Goal: Obtain resource: Download file/media

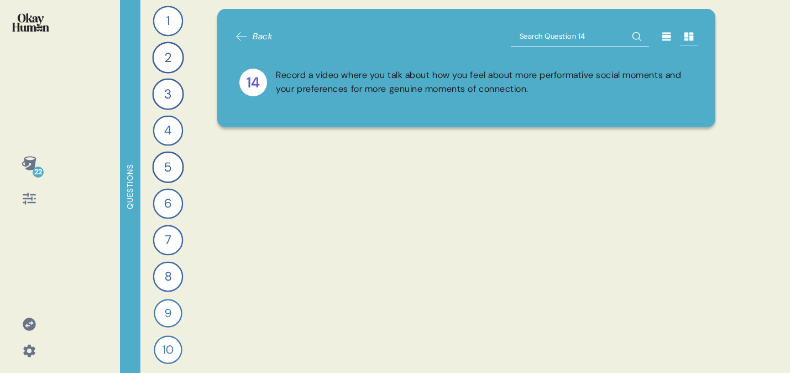
scroll to position [1337, 0]
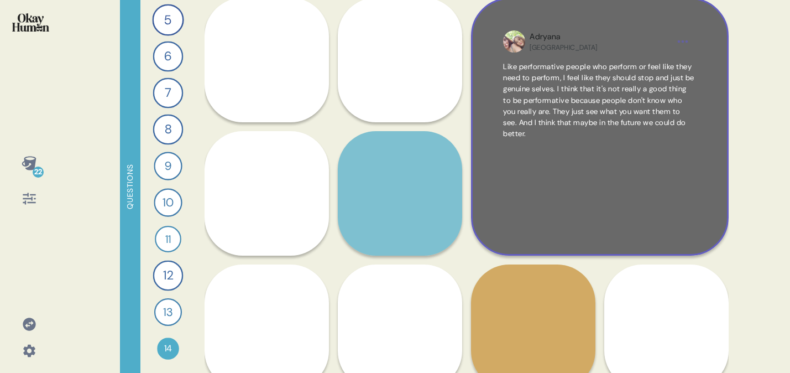
click at [601, 69] on span "Like performative people who perform or feel like they need to perform, I feel …" at bounding box center [598, 100] width 191 height 77
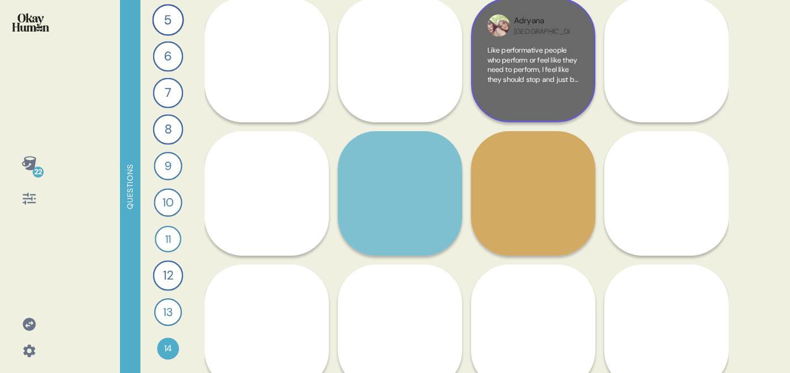
click at [537, 83] on span "Like performative people who perform or feel like they need to perform, I feel …" at bounding box center [533, 103] width 91 height 116
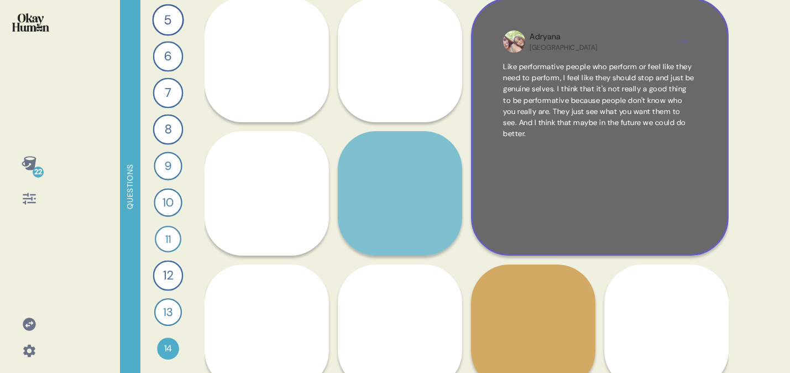
click at [547, 112] on span "Like performative people who perform or feel like they need to perform, I feel …" at bounding box center [598, 100] width 191 height 77
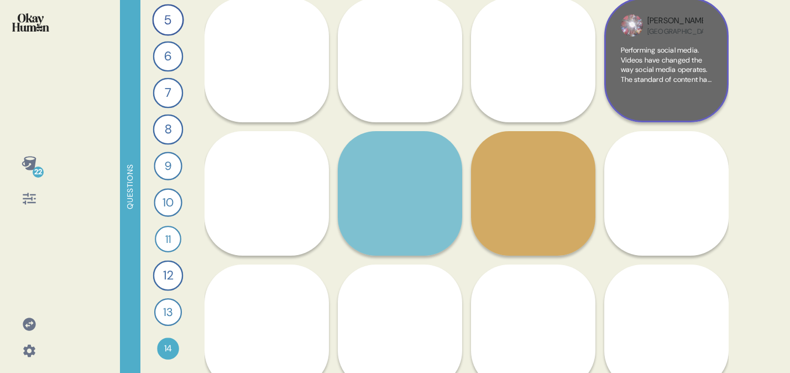
click at [662, 75] on span "Performing social media. Videos have changed the way social media operates. The…" at bounding box center [666, 108] width 91 height 126
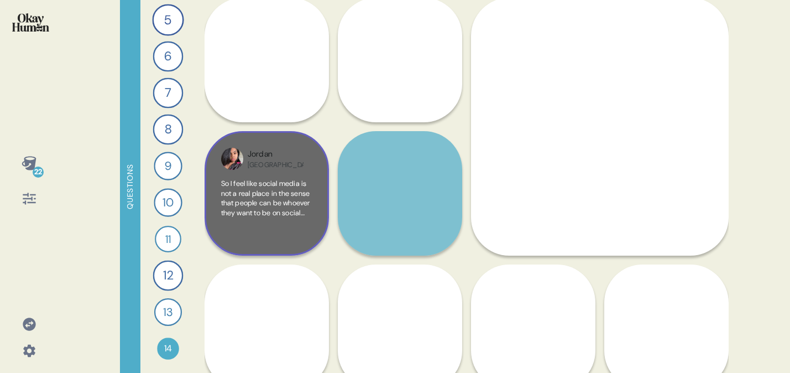
click at [254, 168] on div "[GEOGRAPHIC_DATA]" at bounding box center [276, 164] width 56 height 9
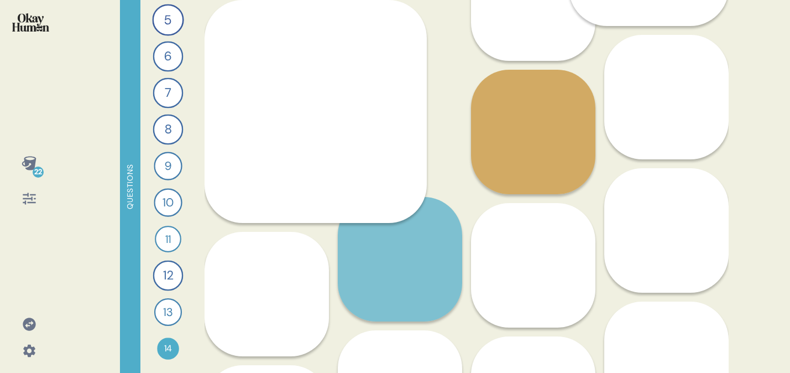
scroll to position [1471, 0]
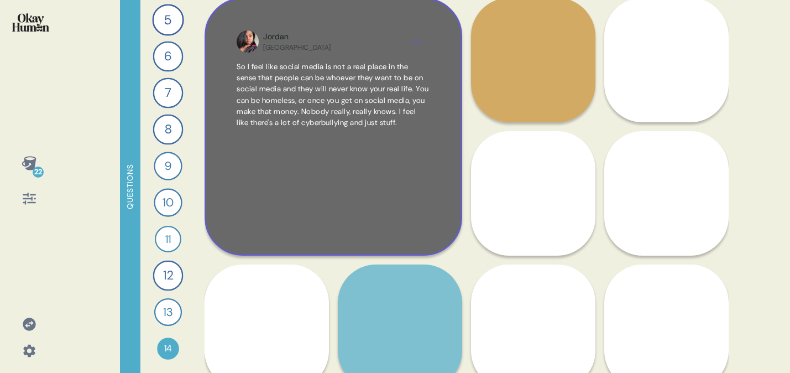
click at [383, 64] on span "So I feel like social media is not a real place in the sense that people can be…" at bounding box center [333, 94] width 192 height 65
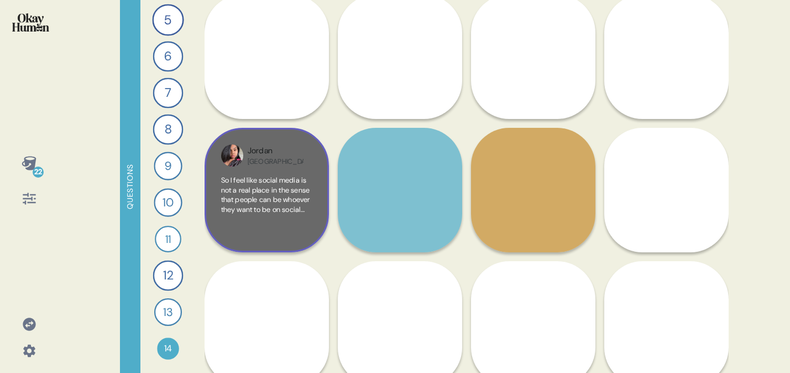
scroll to position [1337, 0]
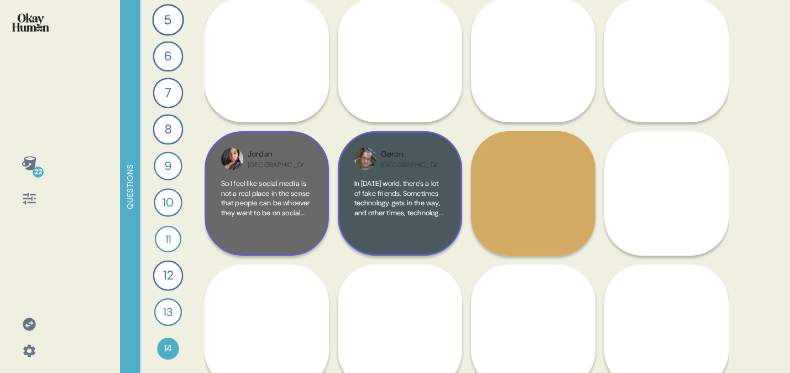
click at [404, 168] on div "Geron [GEOGRAPHIC_DATA]" at bounding box center [409, 158] width 56 height 21
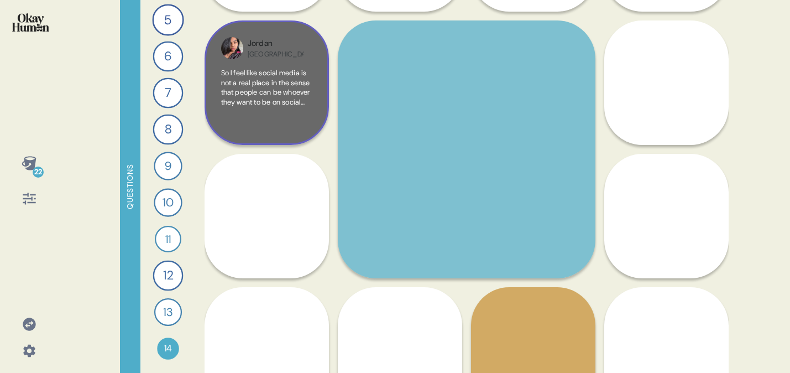
scroll to position [1450, 0]
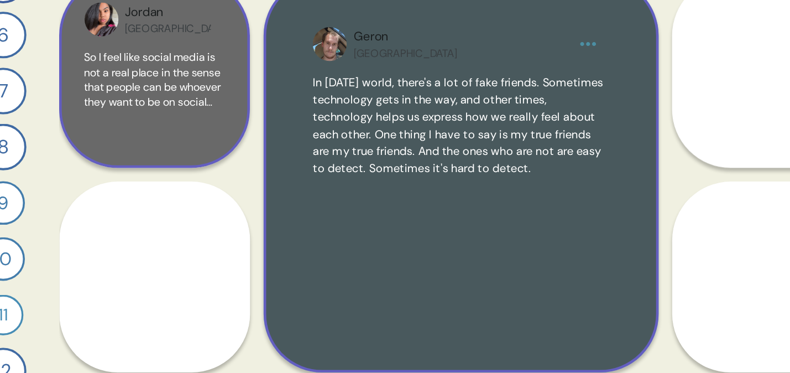
click at [453, 128] on span "In [DATE] world, there's a lot of fake friends. Sometimes technology gets in th…" at bounding box center [465, 115] width 190 height 65
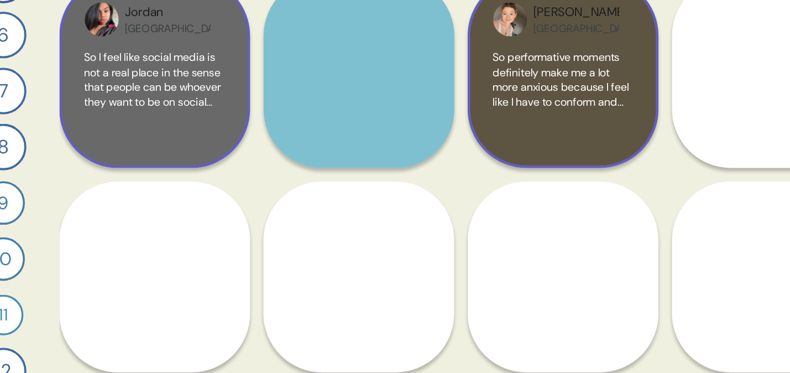
click at [528, 98] on span "So performative moments definitely make me a lot more anxious because I feel li…" at bounding box center [532, 124] width 88 height 116
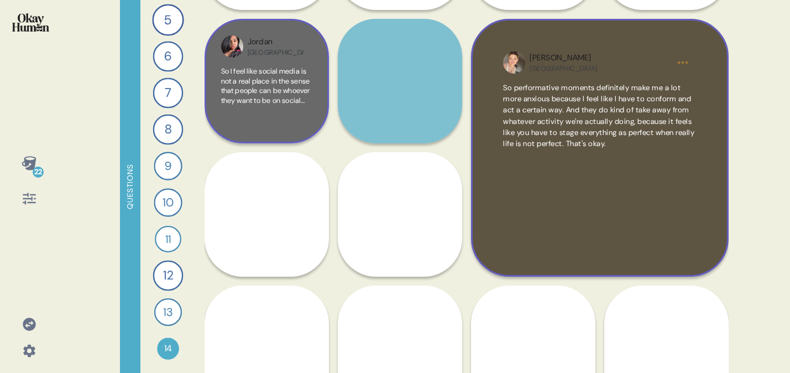
click at [668, 138] on span "So performative moments definitely make me a lot more anxious because I feel li…" at bounding box center [599, 115] width 192 height 67
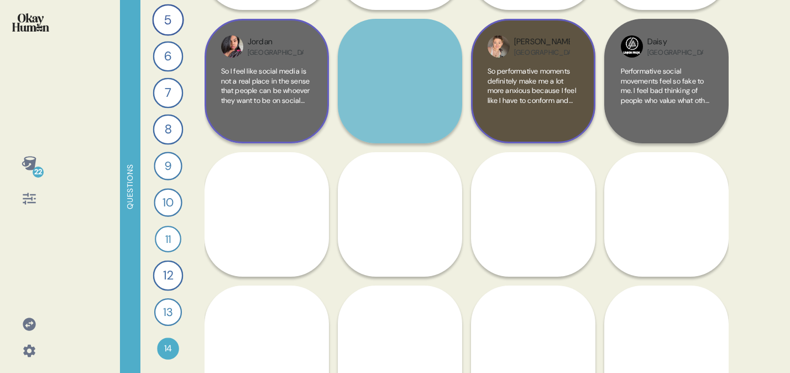
click at [515, 102] on span "So performative moments definitely make me a lot more anxious because I feel li…" at bounding box center [532, 124] width 88 height 116
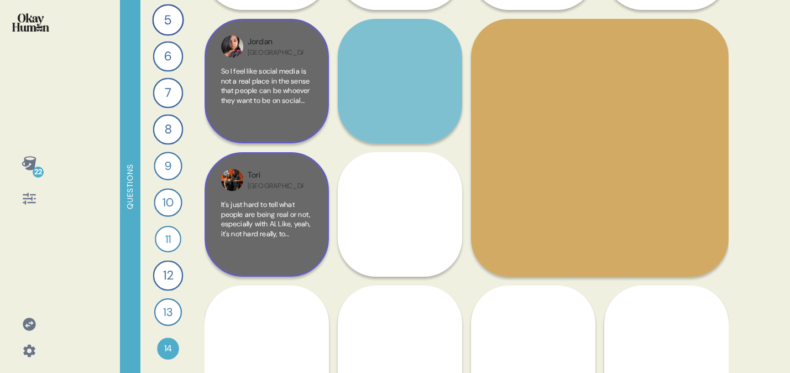
click at [284, 215] on span "It's just hard to tell what people are being real or not, especially with AI. L…" at bounding box center [266, 253] width 90 height 106
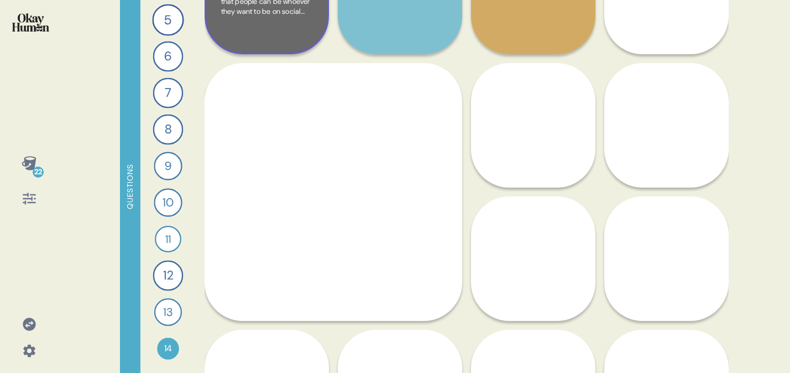
scroll to position [1557, 0]
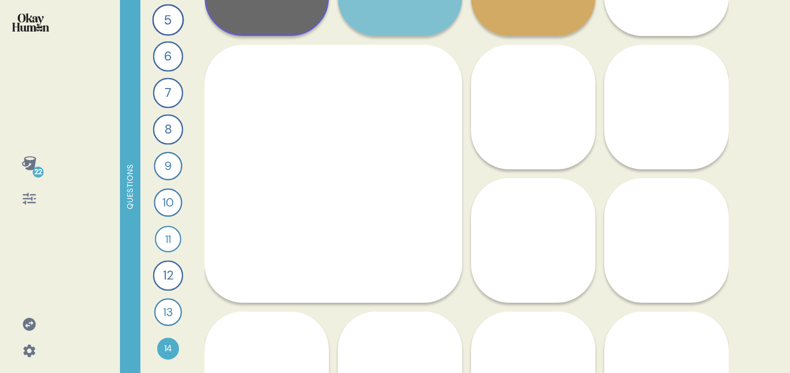
click at [369, 173] on span "It's just hard to tell what people are being real or not, especially with AI. L…" at bounding box center [333, 141] width 192 height 65
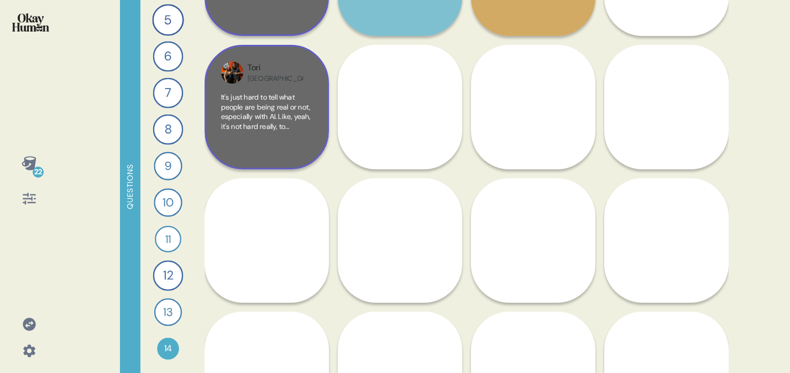
click at [274, 124] on span "It's just hard to tell what people are being real or not, especially with AI. L…" at bounding box center [266, 145] width 90 height 106
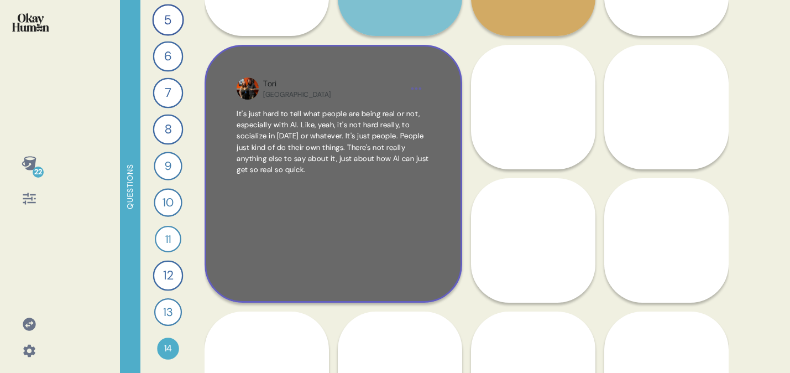
click at [368, 226] on div "It's just hard to tell what people are being real or not, especially with AI. L…" at bounding box center [333, 188] width 192 height 161
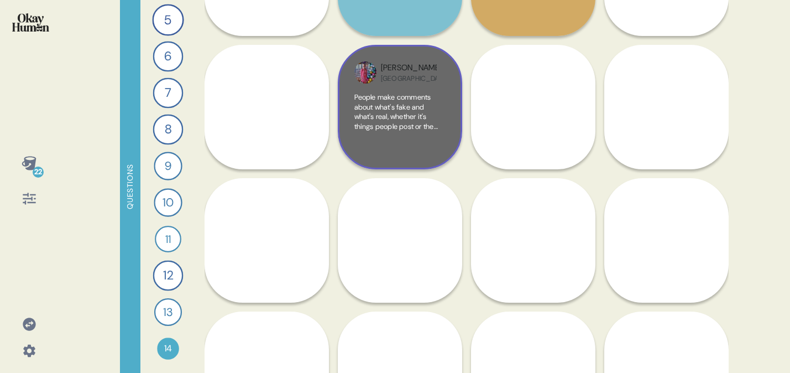
click at [424, 142] on div "People make comments about what's fake and what's real, whether it's things peo…" at bounding box center [399, 122] width 91 height 60
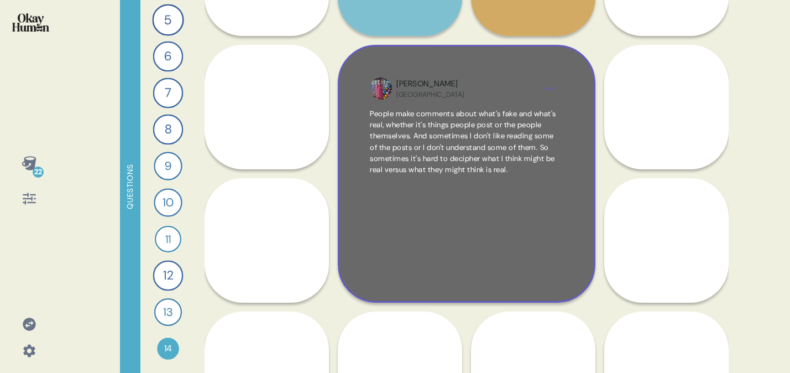
click at [502, 145] on span "People make comments about what's fake and what's real, whether it's things peo…" at bounding box center [463, 141] width 186 height 65
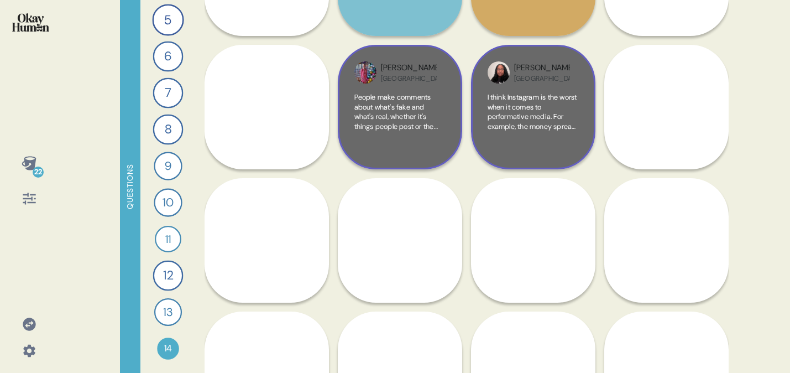
click at [524, 122] on span "I think Instagram is the worst when it comes to performative media. For example…" at bounding box center [533, 150] width 90 height 116
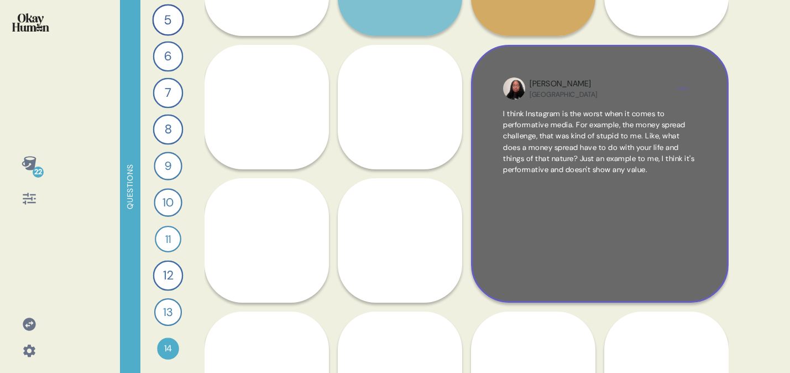
click at [528, 138] on span "I think Instagram is the worst when it comes to performative media. For example…" at bounding box center [598, 141] width 191 height 65
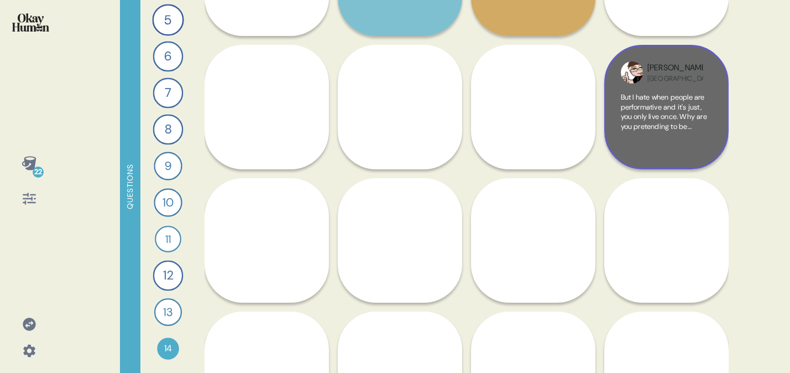
click at [634, 95] on span "But I hate when people are performative and it's just, you only live once. Why …" at bounding box center [664, 145] width 86 height 106
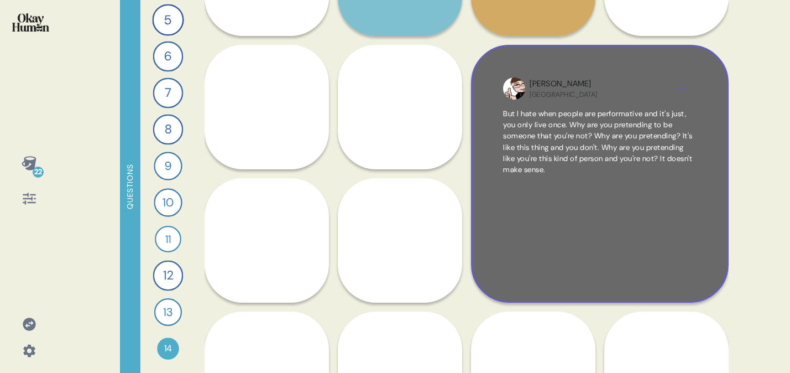
click at [626, 130] on span "But I hate when people are performative and it's just, you only live once. Why …" at bounding box center [599, 141] width 192 height 67
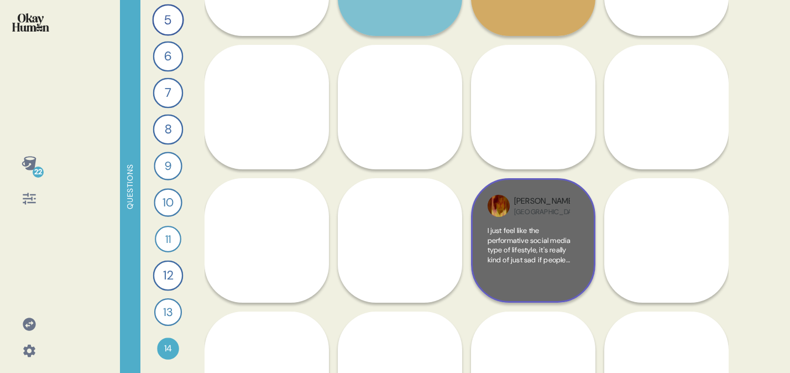
click at [548, 215] on div "[PERSON_NAME] USA" at bounding box center [542, 205] width 56 height 21
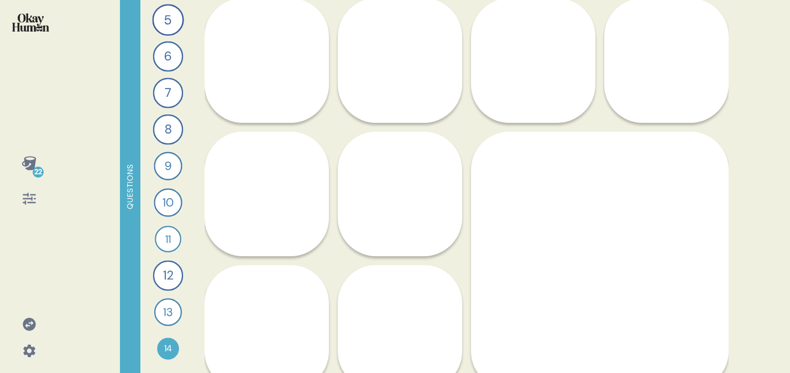
scroll to position [1619, 0]
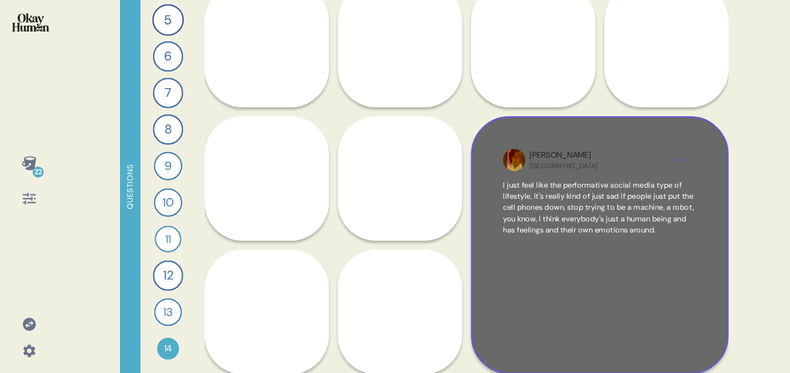
click at [686, 151] on html "22 Questions 1 What’s the biggest challenge you face when it comes to socializi…" at bounding box center [395, 186] width 790 height 373
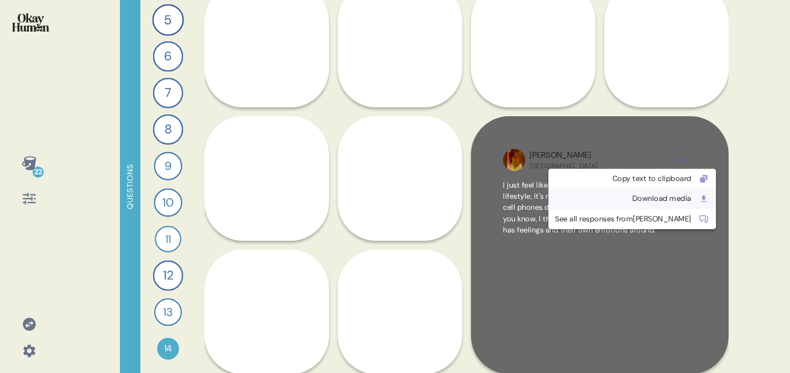
click at [625, 197] on div "Download media" at bounding box center [623, 198] width 137 height 11
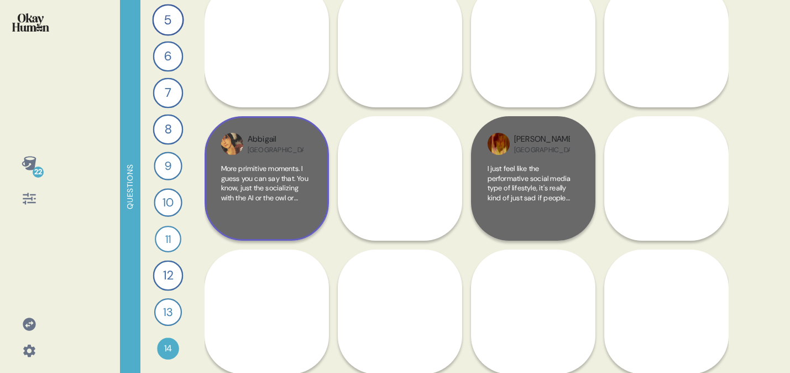
click at [243, 221] on div "More primitive moments. I guess you can say that. You know, just the socializin…" at bounding box center [266, 194] width 91 height 60
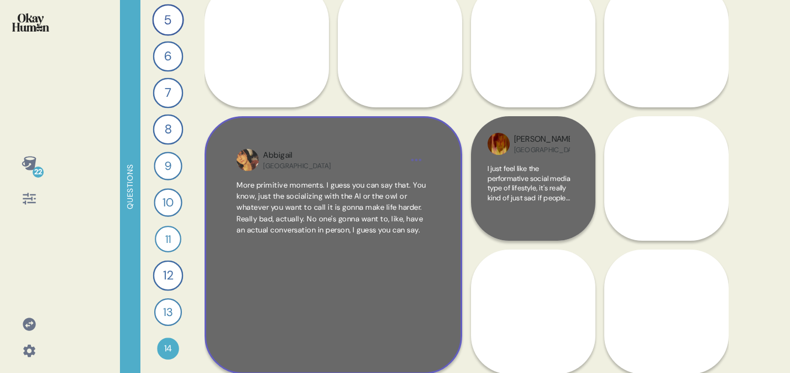
click at [342, 158] on div "Abbigail [GEOGRAPHIC_DATA]" at bounding box center [332, 159] width 139 height 21
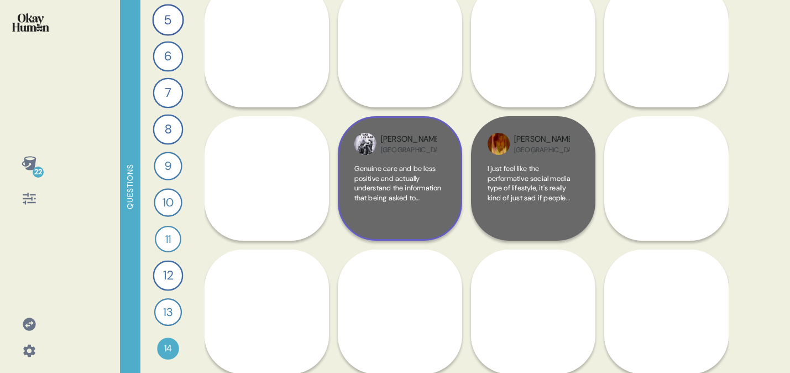
click at [394, 154] on div "[PERSON_NAME] USA" at bounding box center [399, 144] width 91 height 22
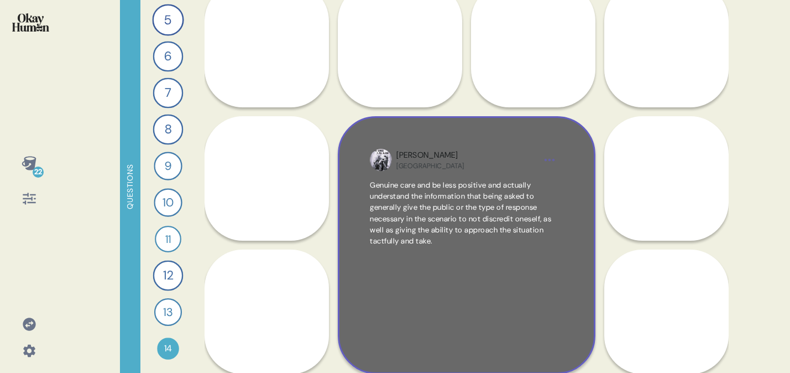
click at [501, 140] on div "[PERSON_NAME] USA Genuine care and be less positive and actually understand the…" at bounding box center [467, 245] width 258 height 258
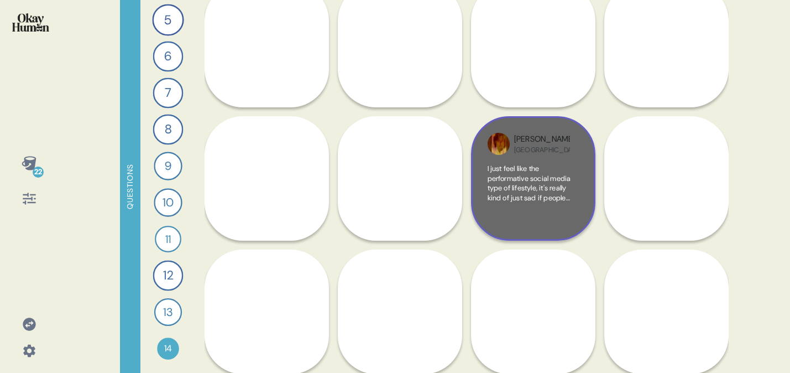
click at [534, 148] on div "[GEOGRAPHIC_DATA]" at bounding box center [542, 149] width 56 height 9
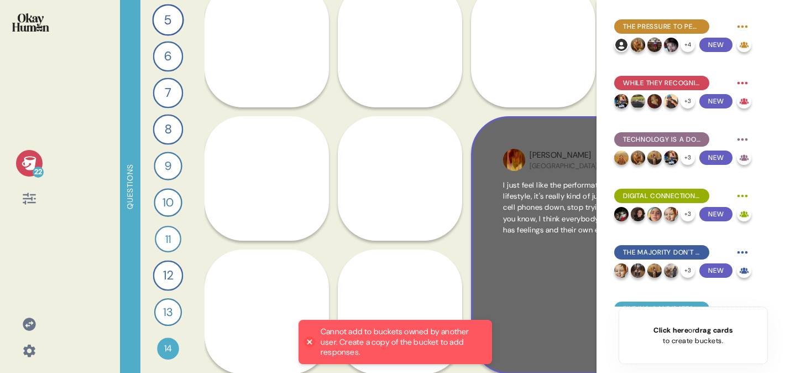
click at [530, 160] on div "[PERSON_NAME]" at bounding box center [563, 155] width 67 height 12
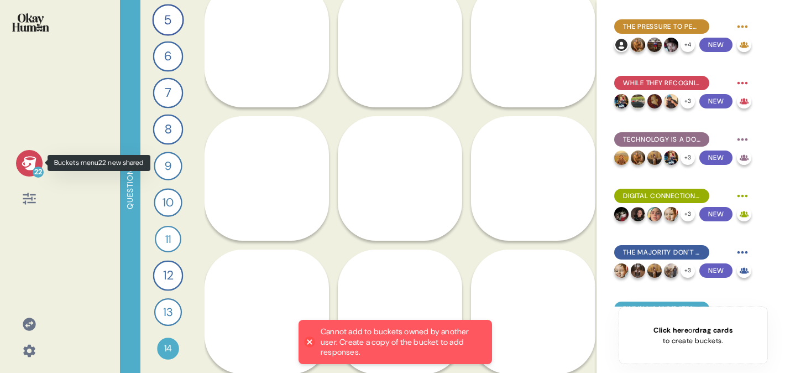
click at [25, 169] on icon at bounding box center [29, 162] width 15 height 15
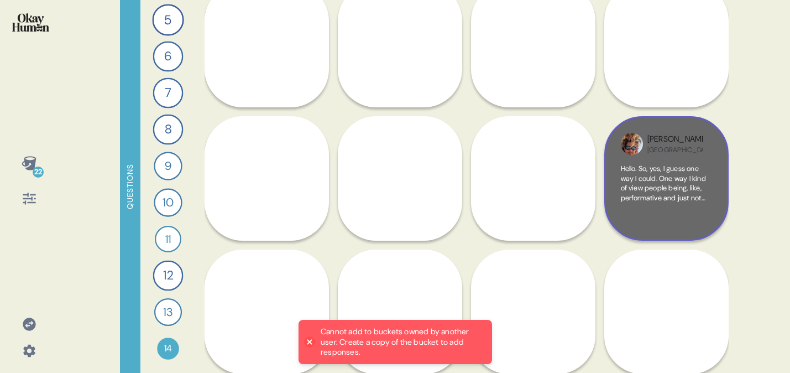
click at [703, 139] on div "[PERSON_NAME] USA" at bounding box center [675, 143] width 56 height 21
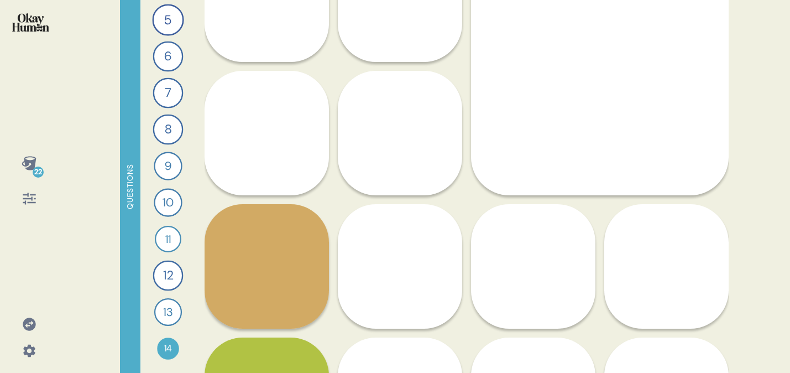
scroll to position [1799, 0]
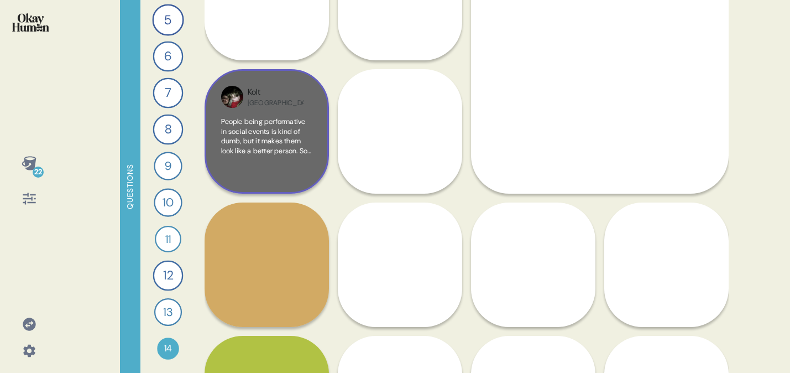
click at [252, 121] on span "People being performative in social events is kind of dumb, but it makes them l…" at bounding box center [266, 165] width 91 height 97
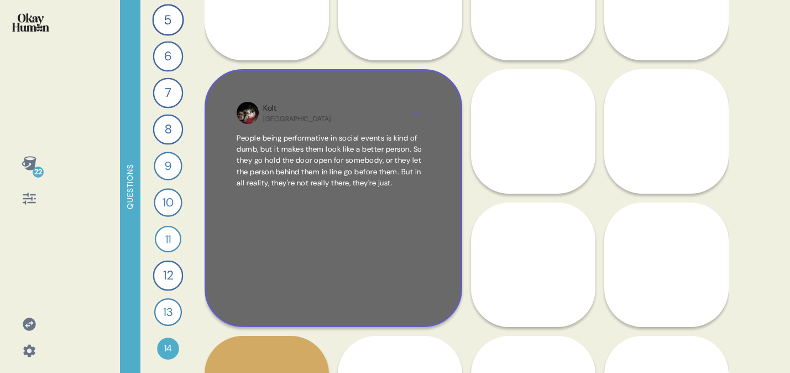
click at [323, 124] on div "Kolt USA People being performative in social events is kind of dumb, but it mak…" at bounding box center [334, 198] width 258 height 258
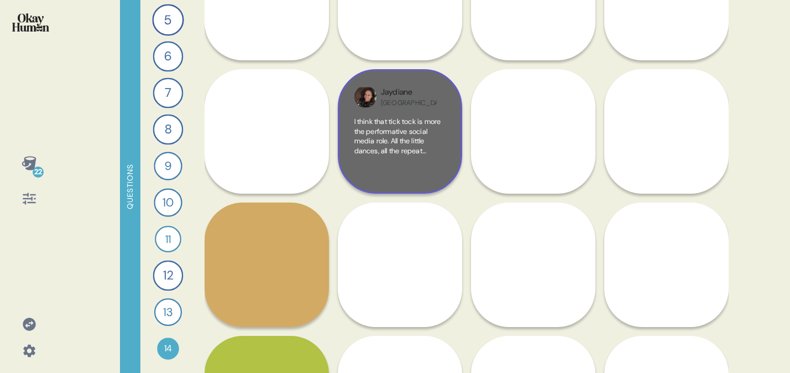
click at [393, 132] on span "I think that tick tock is more the performative social media role. All the litt…" at bounding box center [397, 165] width 87 height 97
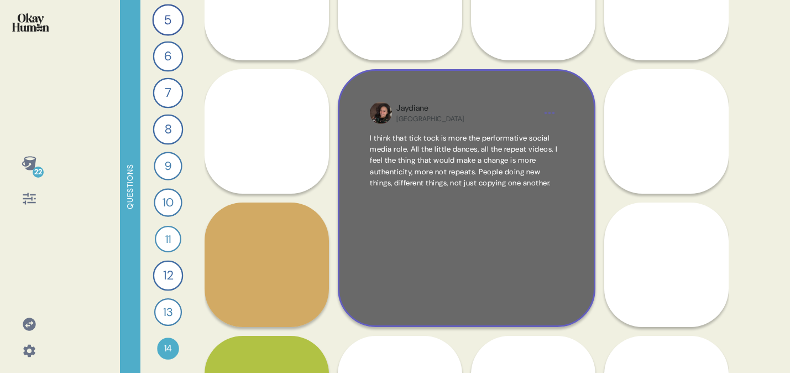
click at [486, 118] on div "Jaydiane [GEOGRAPHIC_DATA]" at bounding box center [465, 112] width 139 height 21
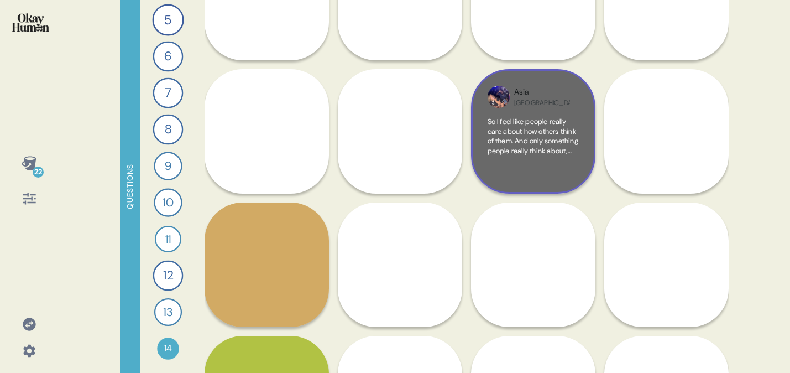
click at [538, 130] on span "So I feel like people really care about how others think of them. And only some…" at bounding box center [533, 165] width 91 height 97
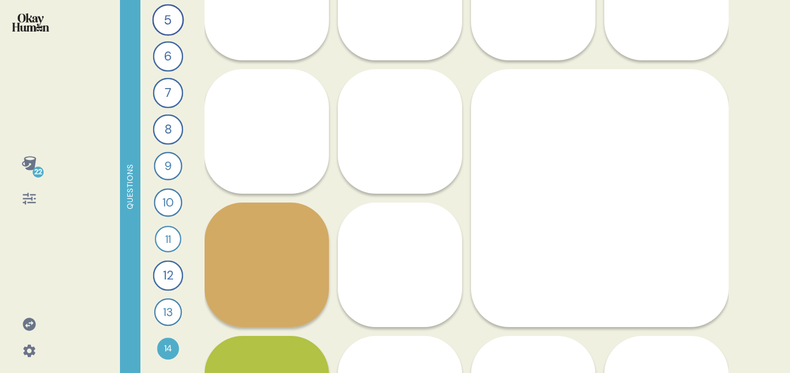
click at [298, 253] on span "I believe that people are a lot more performative, especially in [DATE] generat…" at bounding box center [266, 298] width 91 height 97
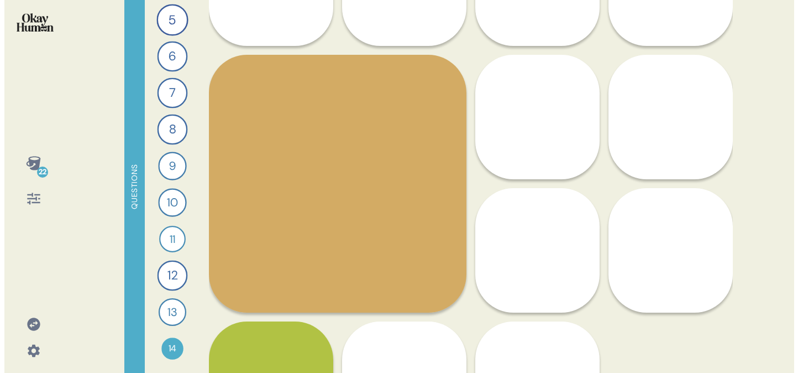
scroll to position [1948, 0]
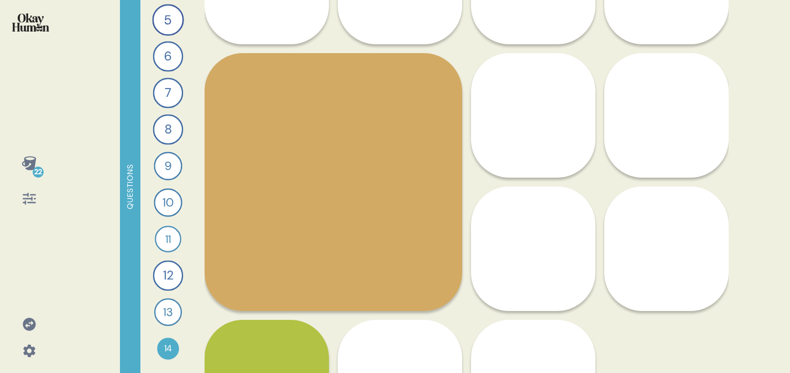
click at [439, 142] on div "Back 14 Record a video where you talk about how you feel about more performativ…" at bounding box center [467, 186] width 524 height 373
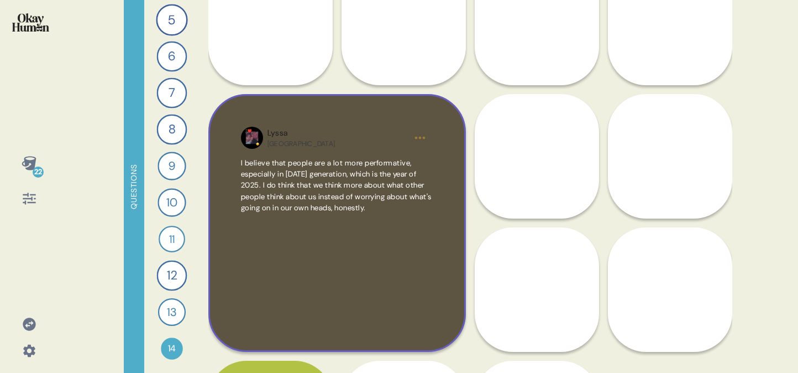
scroll to position [1907, 0]
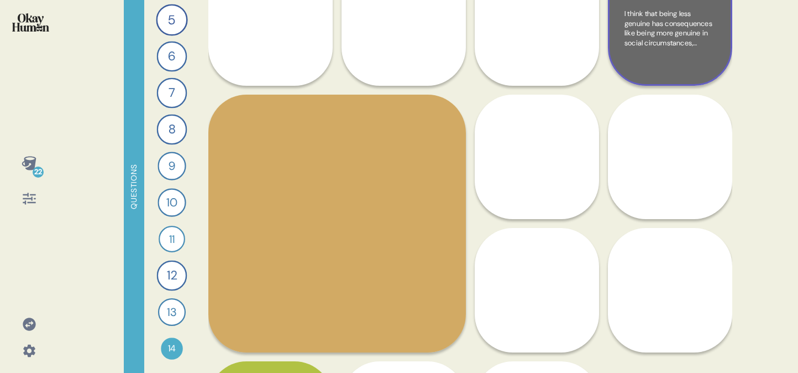
click at [698, 53] on div "I think that being less genuine has consequences like being more genuine in soc…" at bounding box center [670, 39] width 91 height 60
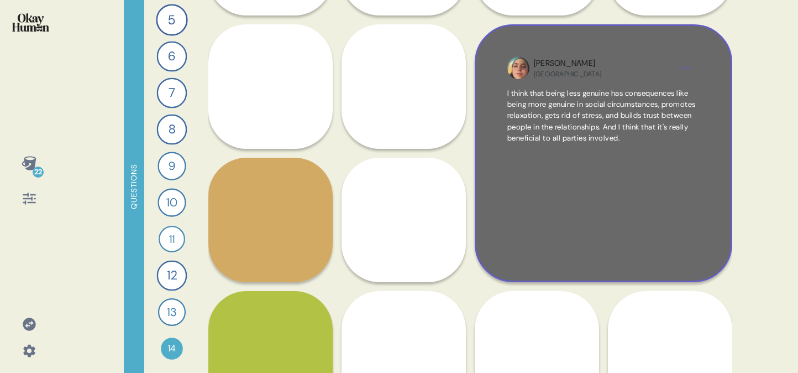
scroll to position [1839, 0]
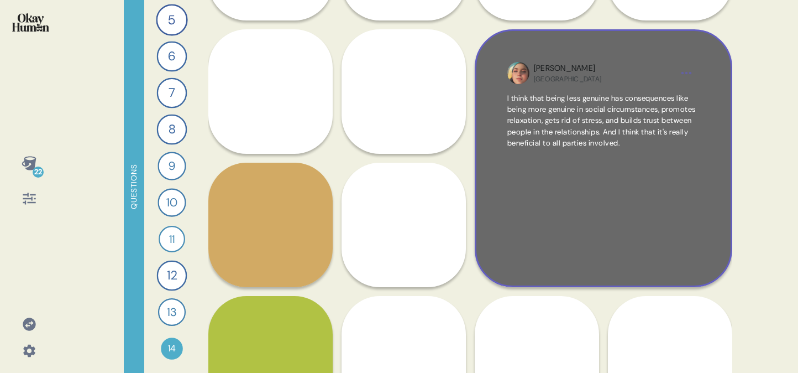
click at [651, 75] on div "[PERSON_NAME] USA" at bounding box center [603, 72] width 139 height 21
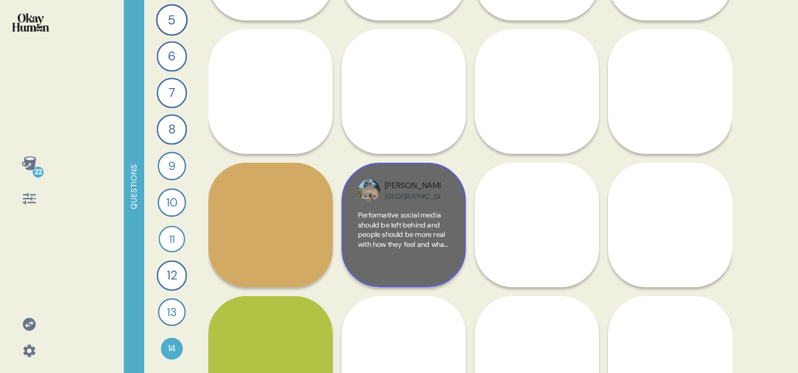
click at [373, 228] on span "Performative social media should be left behind and people should be more real …" at bounding box center [403, 253] width 90 height 87
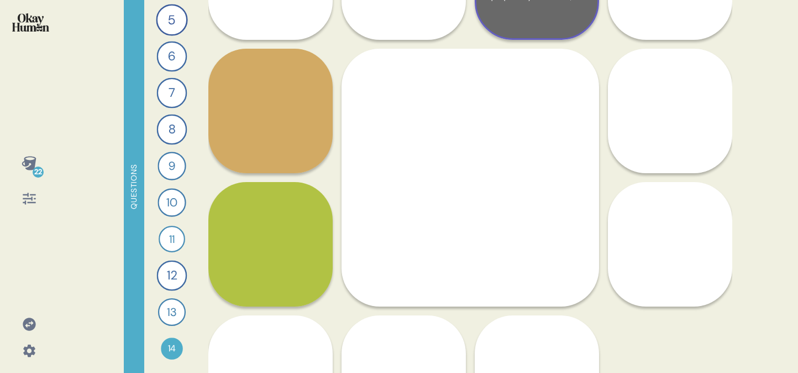
scroll to position [1955, 0]
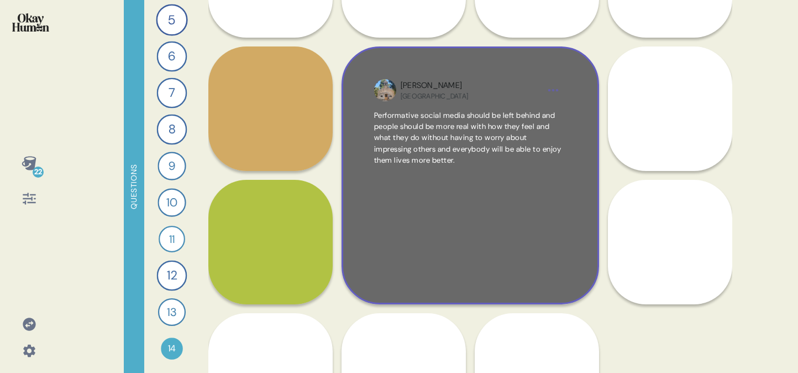
click at [443, 142] on span "Performative social media should be left behind and people should be more real …" at bounding box center [467, 138] width 187 height 54
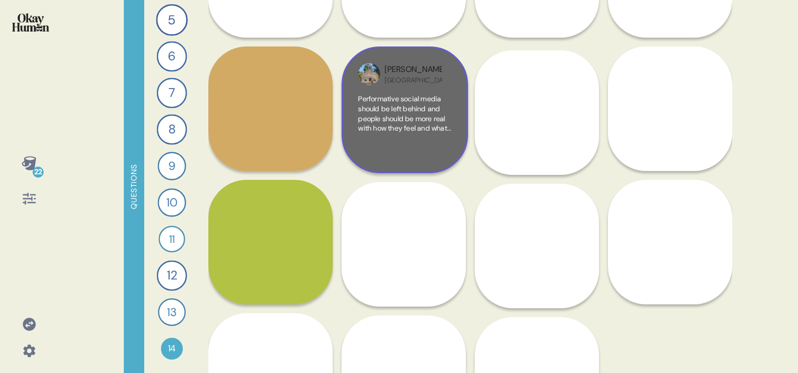
click at [443, 142] on div "Performative social media should be left behind and people should be more real …" at bounding box center [404, 125] width 93 height 62
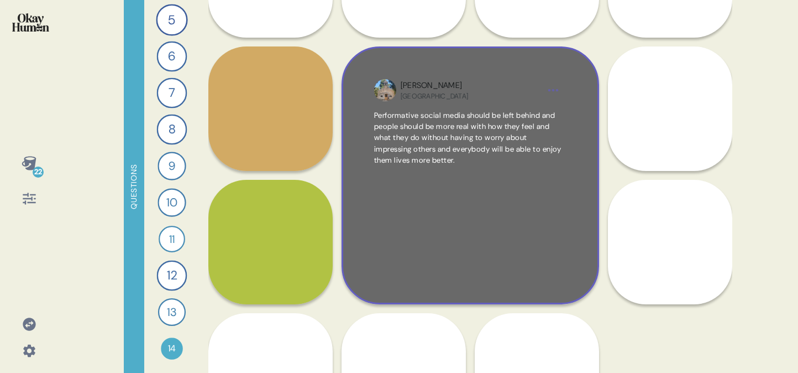
click at [443, 142] on span "Performative social media should be left behind and people should be more real …" at bounding box center [467, 138] width 187 height 54
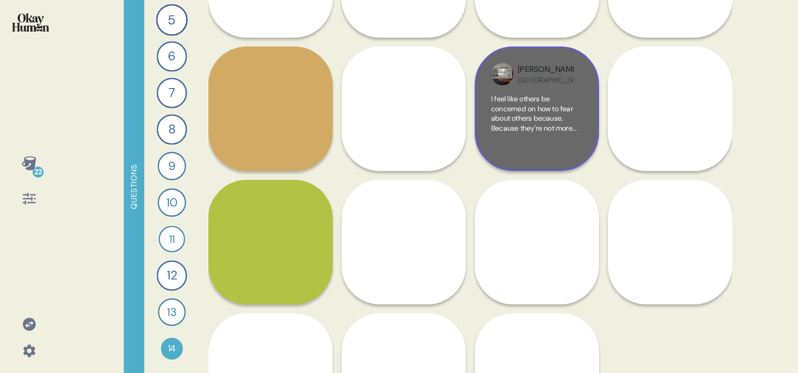
click at [537, 132] on span "I feel like others be concerned on how to fear about others because. Because th…" at bounding box center [537, 137] width 90 height 87
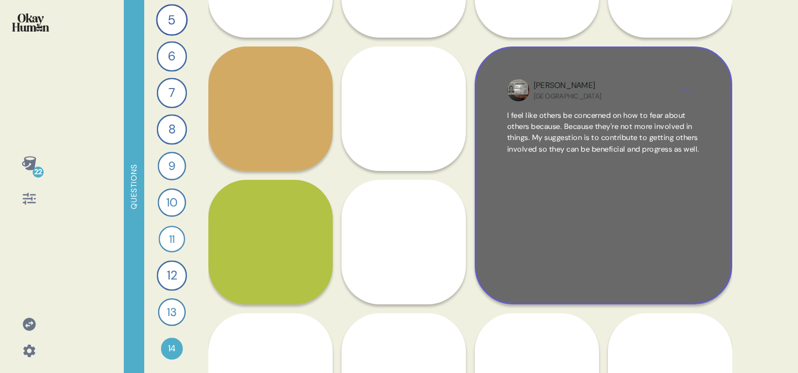
click at [583, 110] on span "I feel like others be concerned on how to fear about others because. Because th…" at bounding box center [604, 132] width 192 height 45
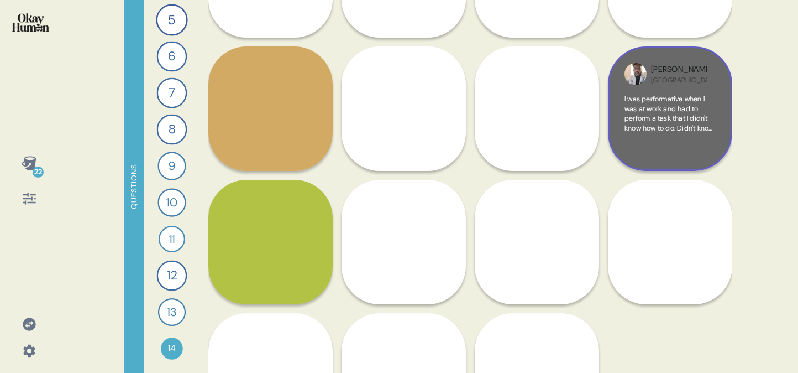
click at [668, 139] on div "I was performative when I was at work and had to perform a task that I didn't k…" at bounding box center [670, 124] width 91 height 60
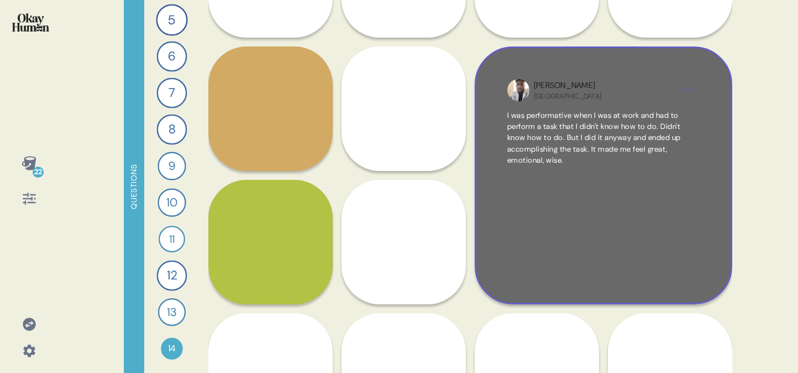
click at [630, 95] on div "[PERSON_NAME] USA" at bounding box center [603, 90] width 139 height 21
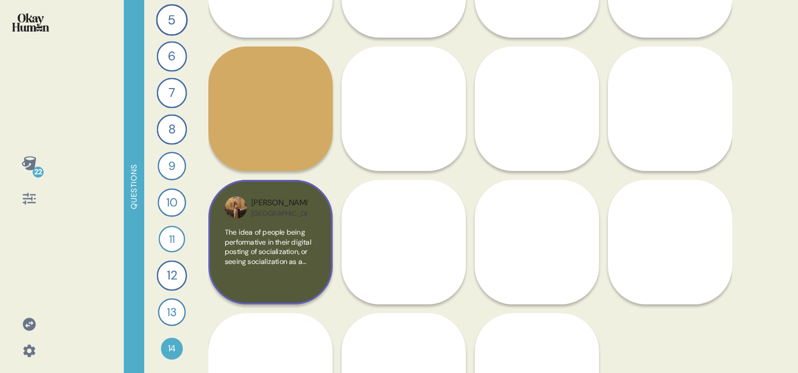
click at [310, 246] on span "The idea of people being performative in their digital posting of socialization…" at bounding box center [270, 246] width 91 height 39
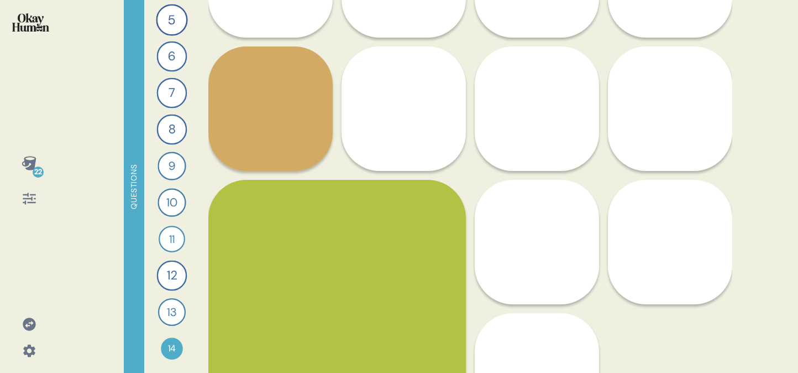
scroll to position [2059, 0]
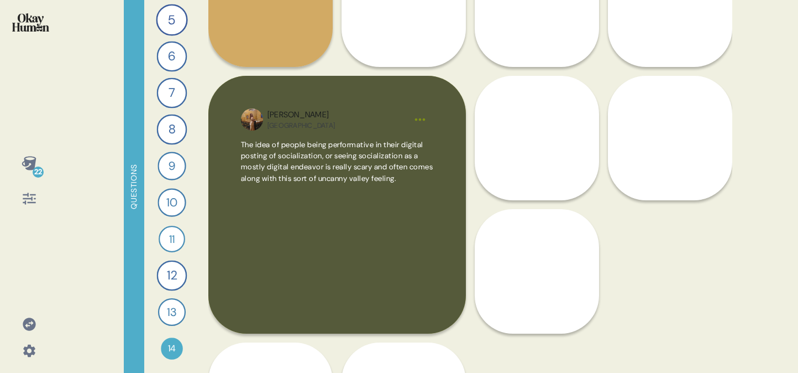
click at [328, 198] on div "The idea of people being performative in their digital posting of socialization…" at bounding box center [337, 219] width 192 height 161
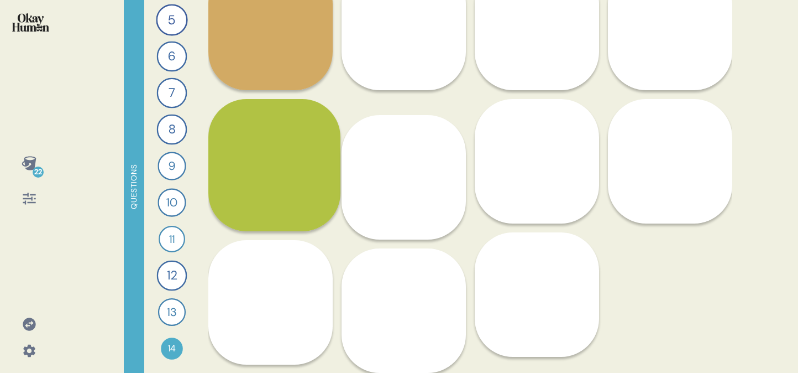
scroll to position [2029, 0]
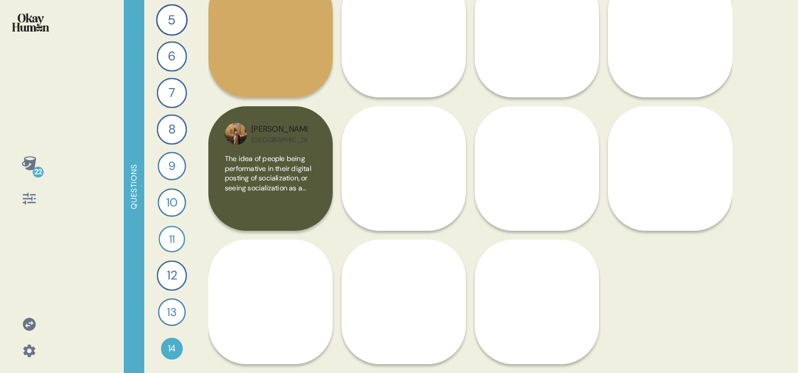
click at [360, 171] on span "I feel like performative social situations are a big problem because you're jus…" at bounding box center [403, 192] width 90 height 77
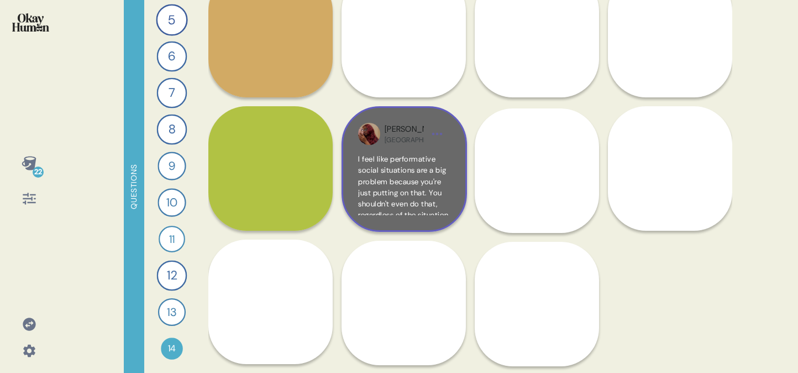
scroll to position [2059, 0]
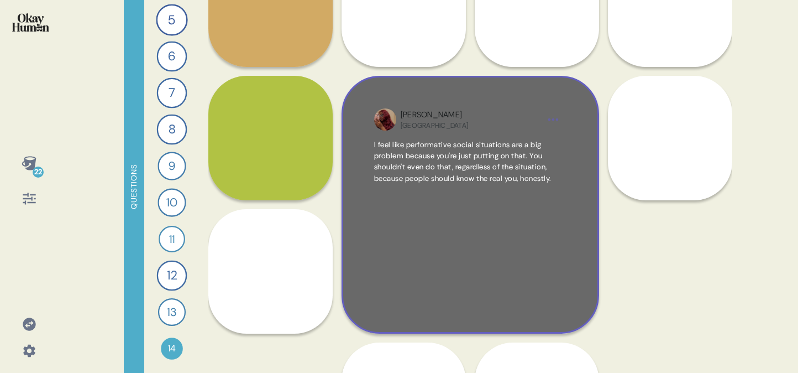
click at [444, 118] on div "[PERSON_NAME] [GEOGRAPHIC_DATA]" at bounding box center [470, 119] width 139 height 21
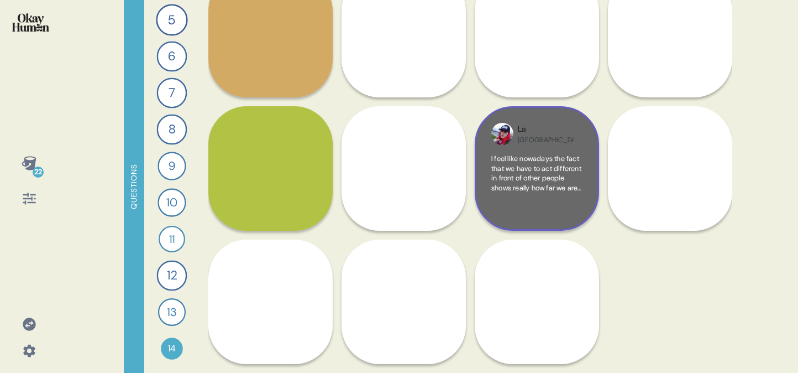
click at [520, 150] on div "La USA I feel like nowadays the fact that we have to act different in front of …" at bounding box center [537, 168] width 124 height 124
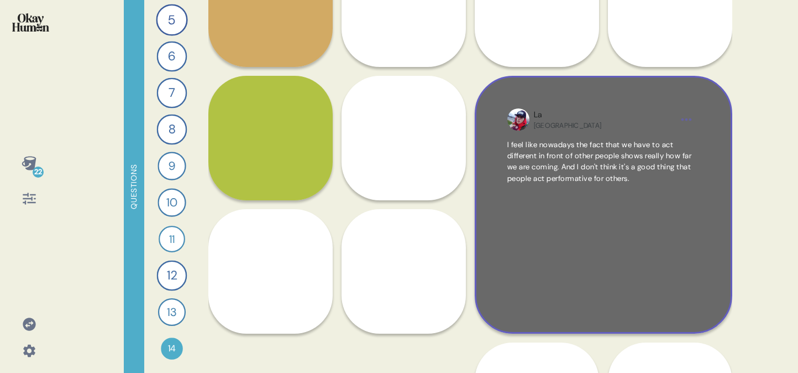
click at [641, 140] on span "I feel like nowadays the fact that we have to act different in front of other p…" at bounding box center [600, 161] width 185 height 43
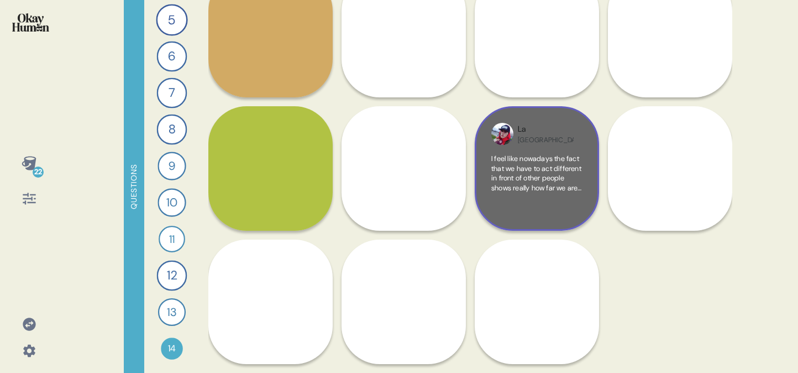
click at [668, 148] on div "Jaz USA I would prefer people be more authentic online. You know, like TikTok, …" at bounding box center [670, 168] width 124 height 124
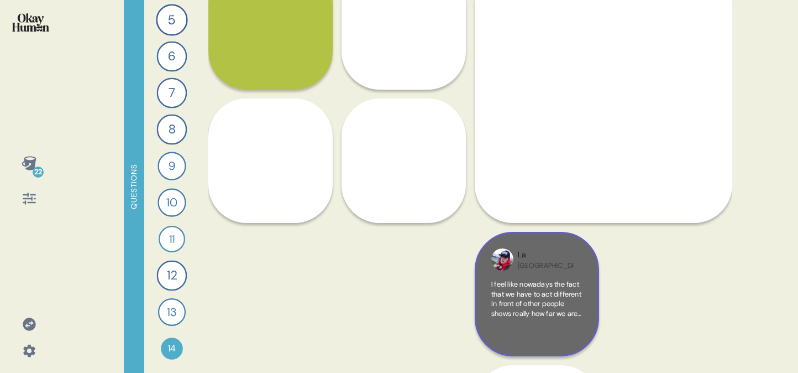
scroll to position [2172, 0]
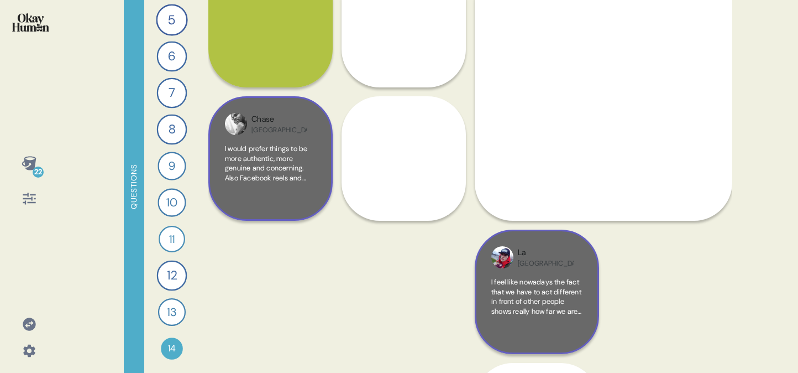
click at [260, 149] on span "I would prefer things to be more authentic, more genuine and concerning. Also F…" at bounding box center [270, 177] width 91 height 67
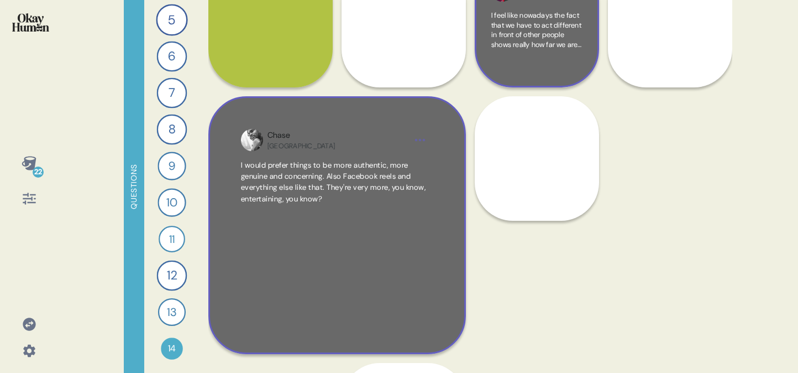
click at [359, 170] on span "I would prefer things to be more authentic, more genuine and concerning. Also F…" at bounding box center [337, 182] width 192 height 45
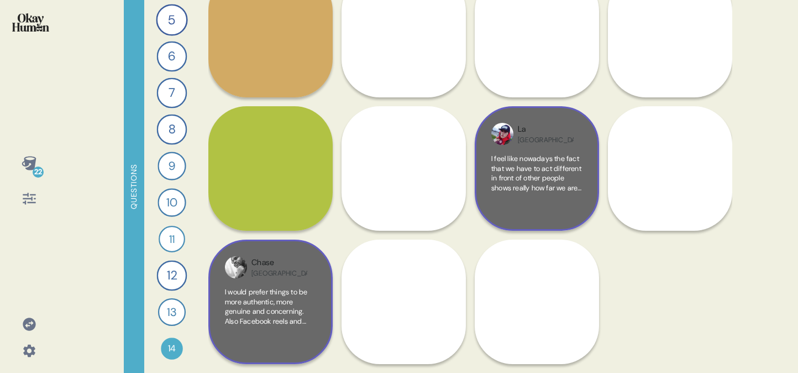
scroll to position [2029, 0]
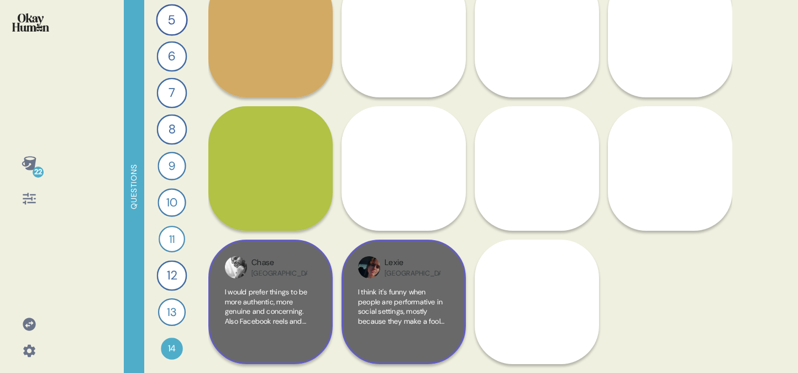
click at [422, 277] on div "Lexie [GEOGRAPHIC_DATA]" at bounding box center [413, 267] width 56 height 21
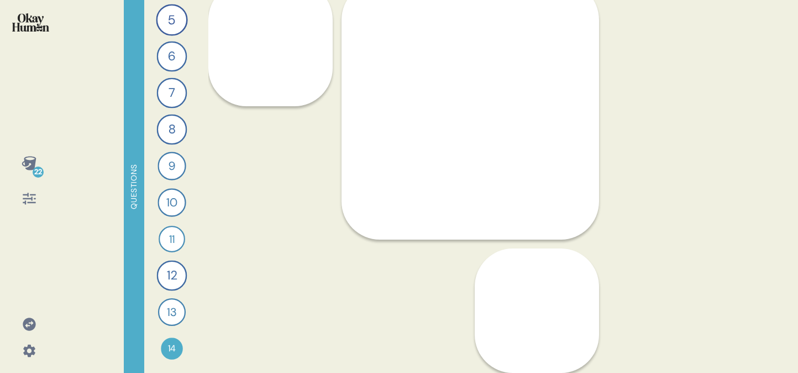
scroll to position [0, 0]
click at [77, 95] on div "22 Questions 1 What’s the biggest challenge you face when it comes to socializi…" at bounding box center [399, 186] width 798 height 373
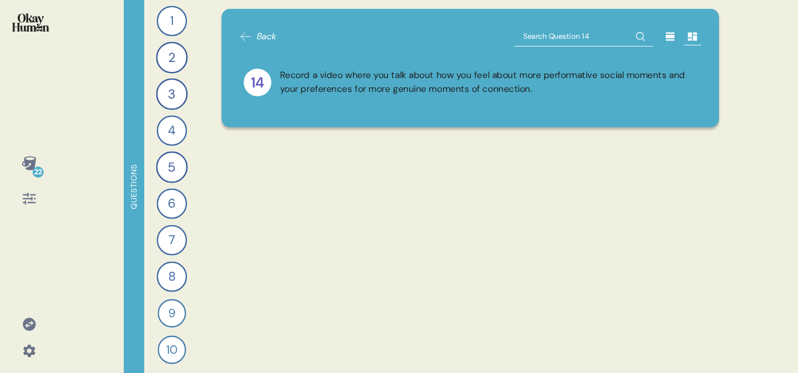
click at [256, 46] on div "Back 14 Record a video where you talk about how you feel about more performativ…" at bounding box center [470, 68] width 463 height 83
click at [269, 41] on span "Back" at bounding box center [267, 36] width 20 height 13
click at [256, 36] on span "Back" at bounding box center [258, 36] width 38 height 13
click at [262, 39] on span "Back" at bounding box center [267, 36] width 20 height 13
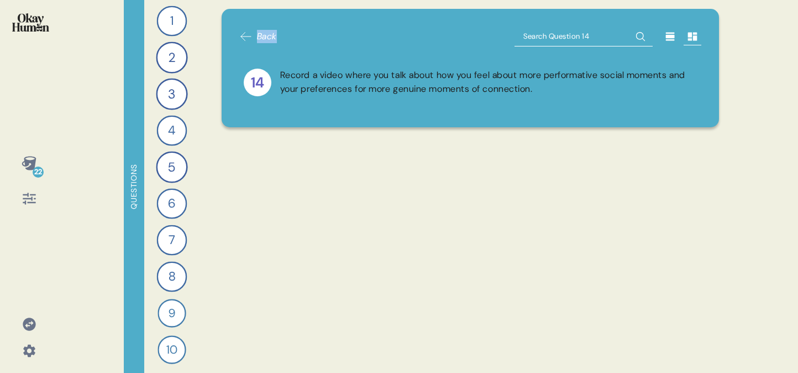
click at [262, 39] on span "Back" at bounding box center [267, 36] width 20 height 13
click at [45, 20] on img at bounding box center [30, 22] width 37 height 18
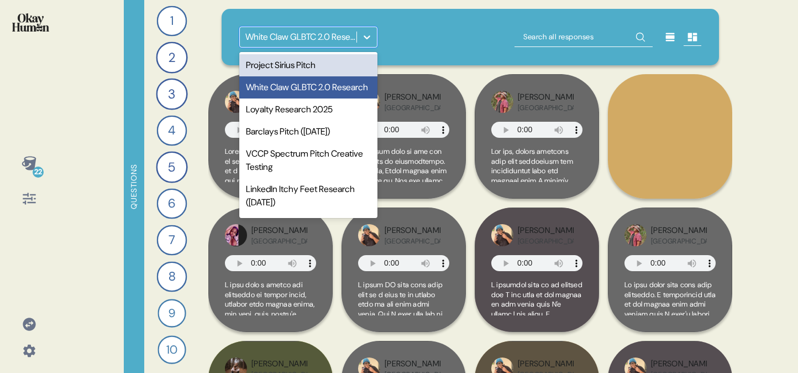
click at [364, 40] on icon at bounding box center [367, 37] width 11 height 11
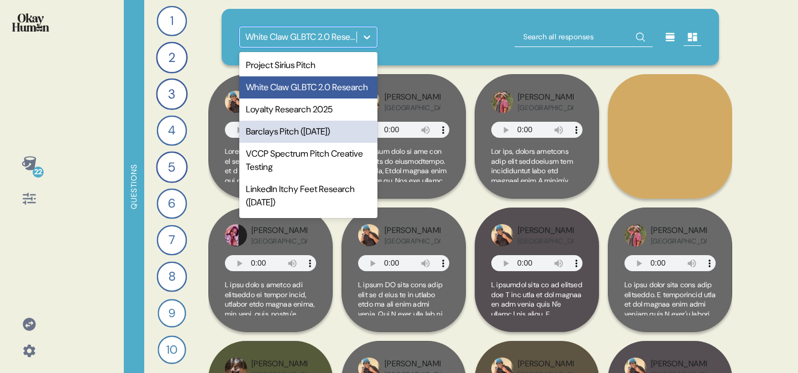
click at [298, 140] on div "Barclays Pitch ([DATE])" at bounding box center [308, 132] width 138 height 22
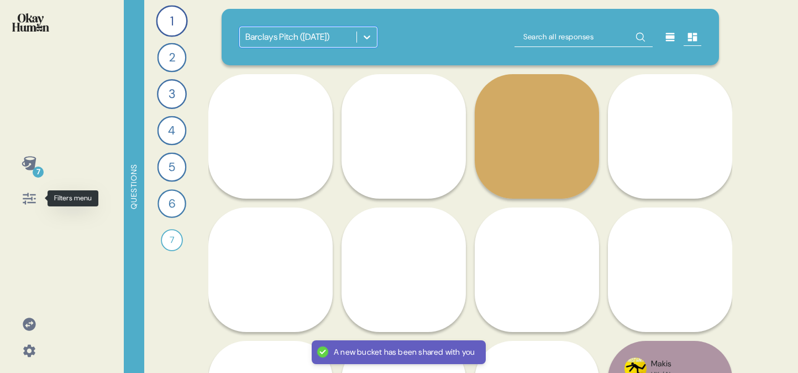
click at [25, 201] on icon at bounding box center [29, 198] width 13 height 12
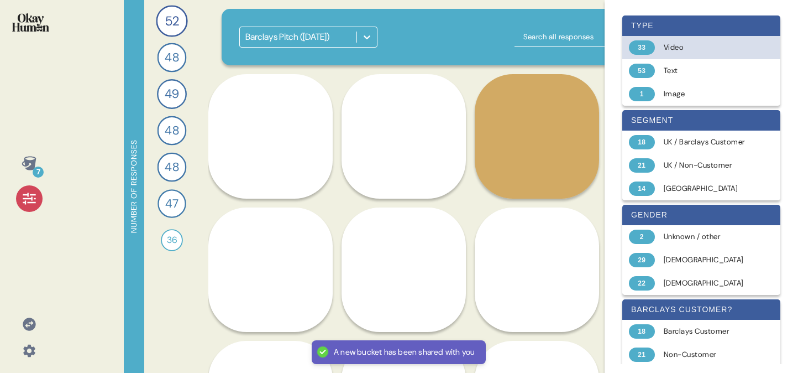
click at [676, 51] on div "Video" at bounding box center [708, 47] width 88 height 11
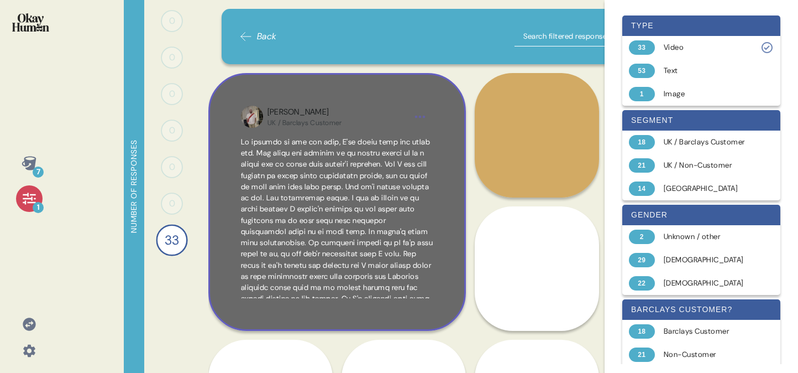
click at [389, 101] on div "[PERSON_NAME] / Barclays Customer" at bounding box center [337, 202] width 258 height 258
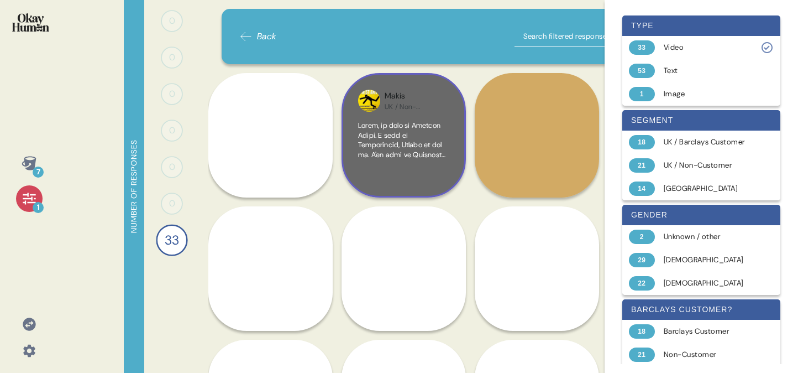
click at [421, 112] on div "Makis UK / Non-Customer" at bounding box center [404, 135] width 124 height 124
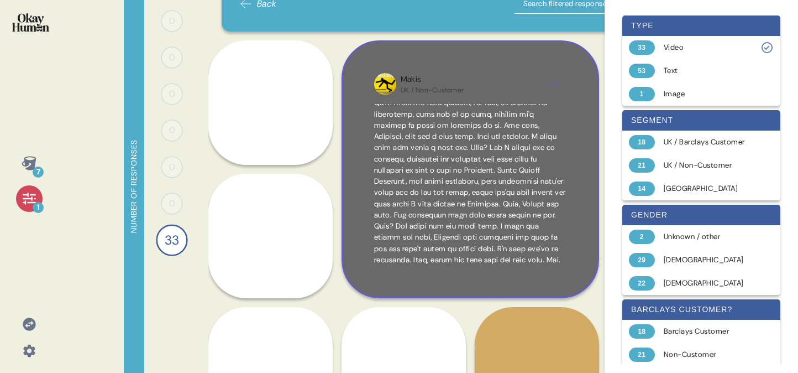
scroll to position [35, 0]
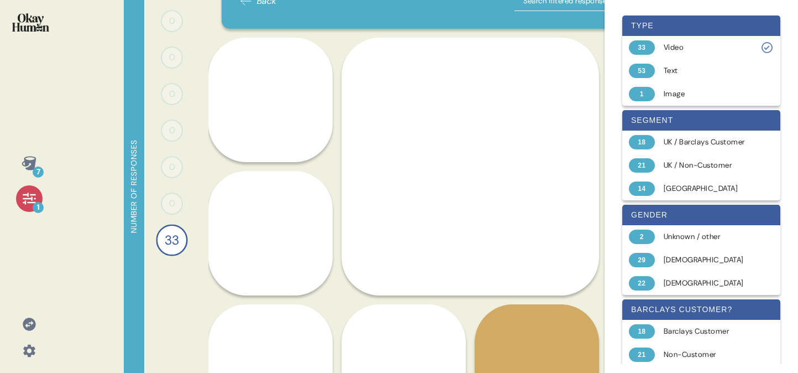
click at [475, 138] on span at bounding box center [470, 100] width 192 height 323
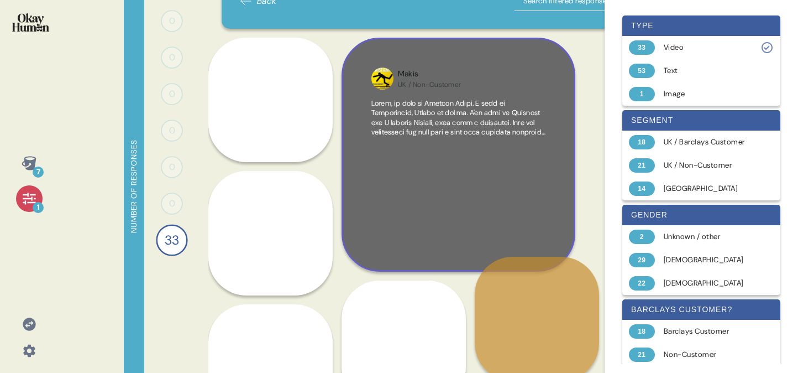
scroll to position [0, 0]
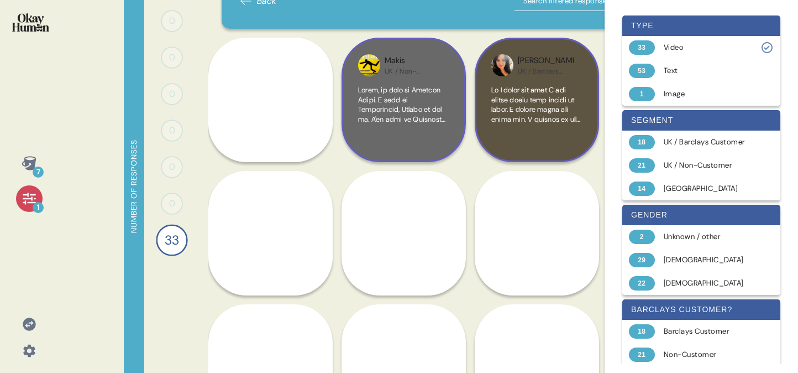
click at [526, 97] on span at bounding box center [537, 298] width 91 height 427
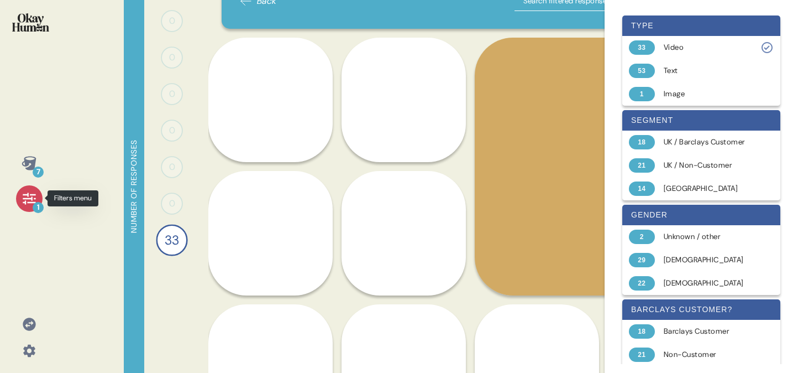
click at [25, 201] on icon at bounding box center [29, 198] width 13 height 12
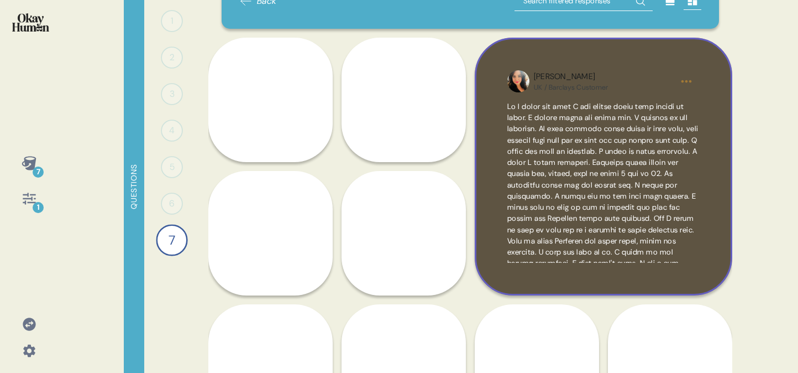
click at [546, 113] on span at bounding box center [603, 230] width 191 height 256
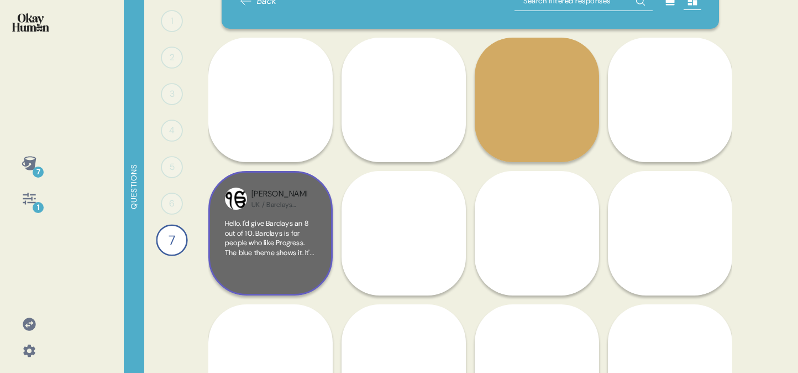
click at [272, 218] on div "[PERSON_NAME] [GEOGRAPHIC_DATA] / Barclays Customer" at bounding box center [270, 233] width 124 height 124
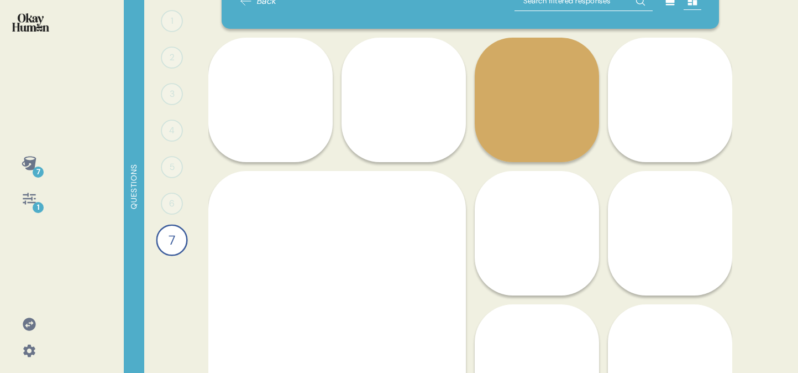
scroll to position [86, 0]
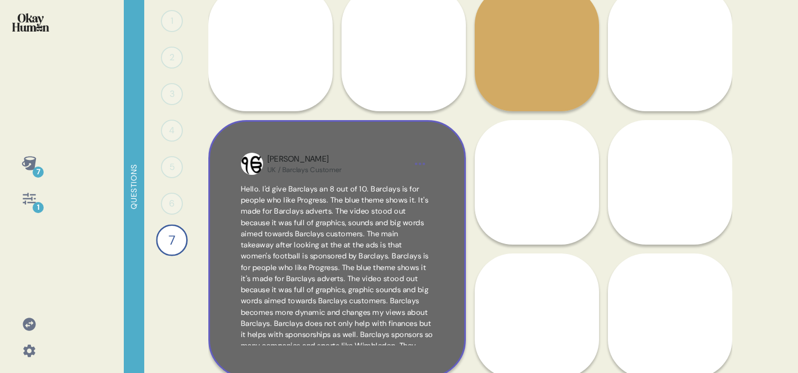
click at [317, 197] on span "Hello. I'd give Barclays an 8 out of 10. Barclays is for people who like Progre…" at bounding box center [337, 295] width 192 height 222
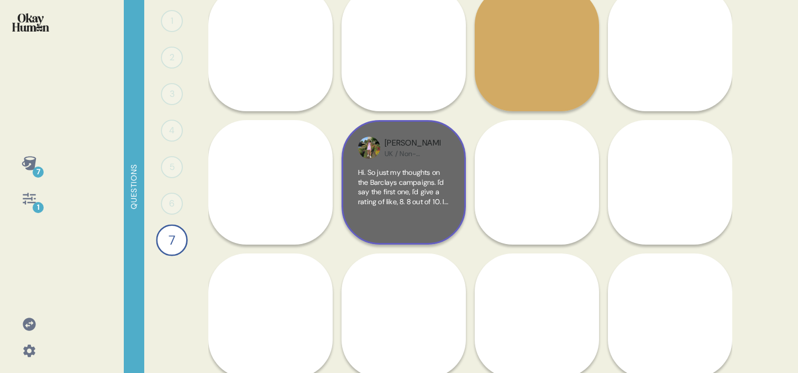
click at [406, 188] on span "Hi. So just my thoughts on the Barclays campaigns. I'd say the first one, I'd g…" at bounding box center [403, 357] width 91 height 378
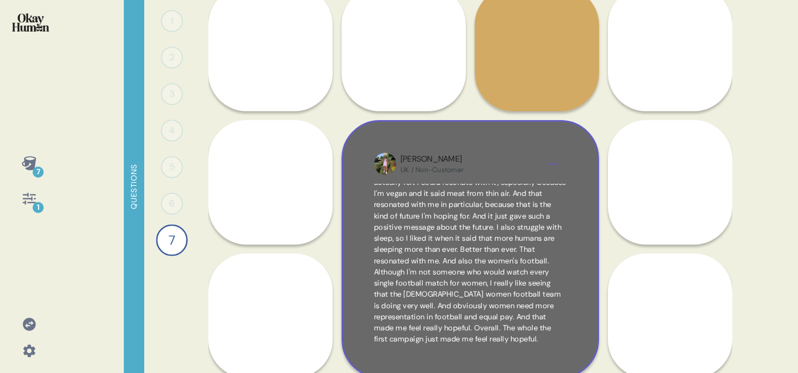
scroll to position [0, 0]
click at [481, 175] on div "[PERSON_NAME] UK / Non-Customer Hi. So just my thoughts on the Barclays campaig…" at bounding box center [471, 249] width 258 height 258
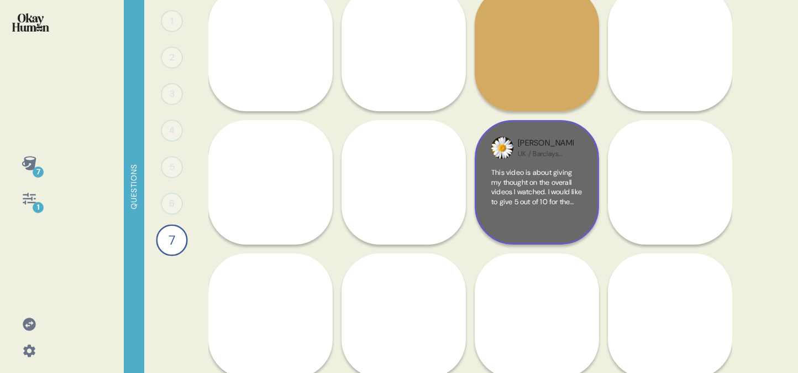
click at [550, 158] on div "UK / Barclays Customer" at bounding box center [546, 153] width 56 height 9
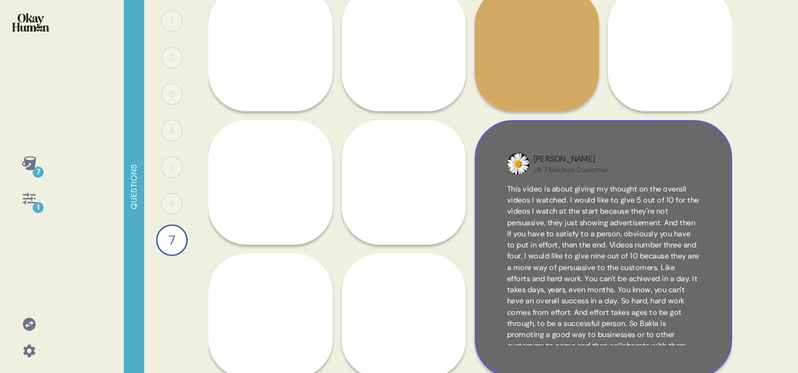
click at [550, 158] on div "[PERSON_NAME]" at bounding box center [571, 159] width 75 height 12
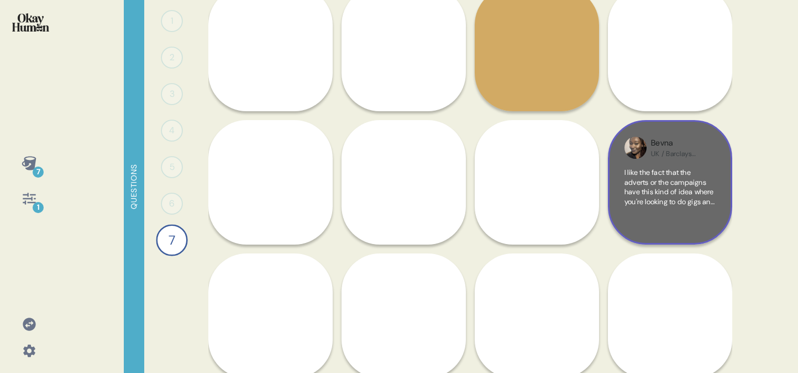
click at [651, 174] on span "I like the fact that the adverts or the campaigns have this kind of idea where …" at bounding box center [670, 308] width 91 height 281
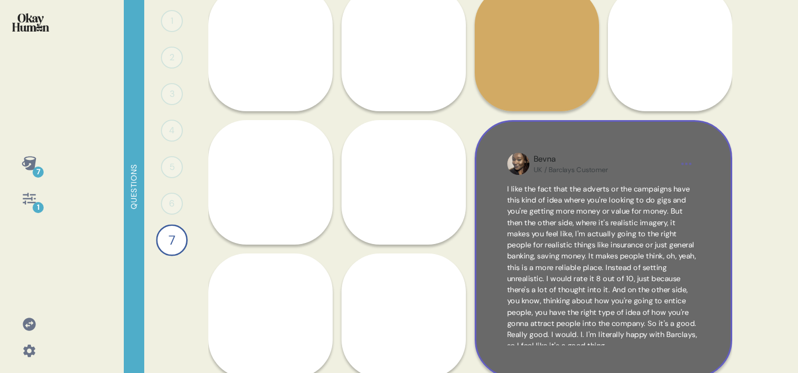
click at [579, 179] on div "Bevna UK / Barclays Customer I like the fact that the adverts or the campaigns …" at bounding box center [604, 249] width 258 height 258
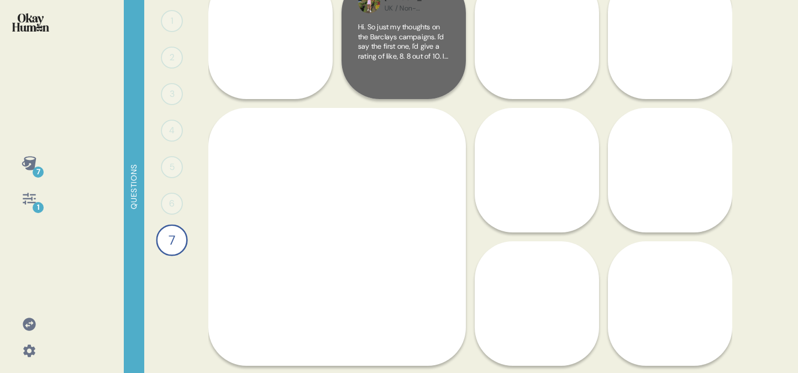
scroll to position [247, 0]
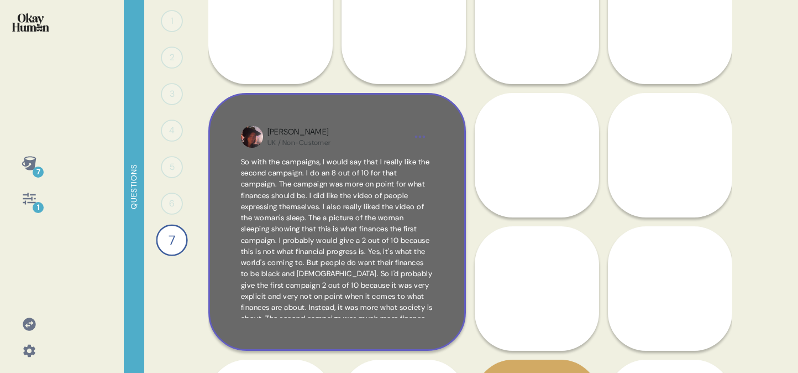
click at [343, 169] on span "So with the campaigns, I would say that I really like the second campaign. I do…" at bounding box center [337, 245] width 192 height 177
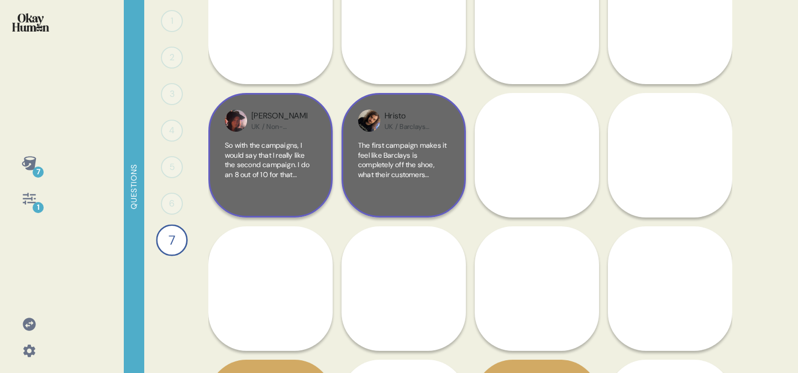
click at [419, 182] on div "The first campaign makes it feel like Barclays is completely off the shoe, what…" at bounding box center [403, 170] width 91 height 60
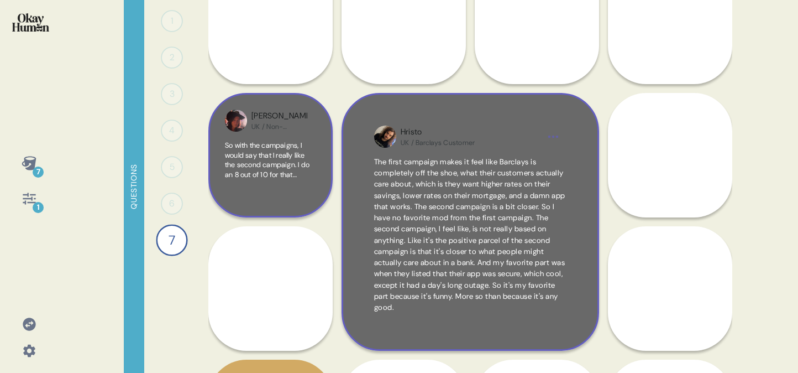
click at [459, 143] on div "UK / Barclays Customer" at bounding box center [438, 142] width 75 height 9
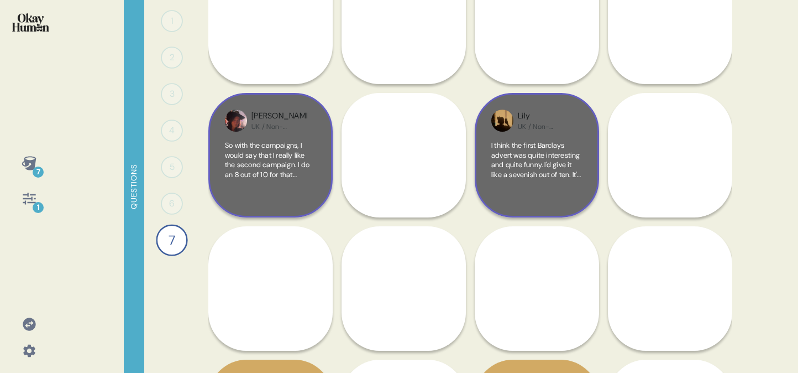
click at [537, 150] on span "I think the first Barclays advert was quite interesting and quite funny. I'd gi…" at bounding box center [537, 246] width 91 height 213
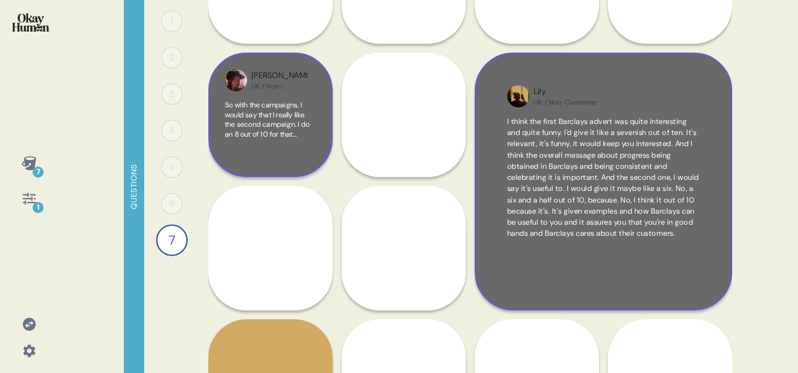
scroll to position [292, 0]
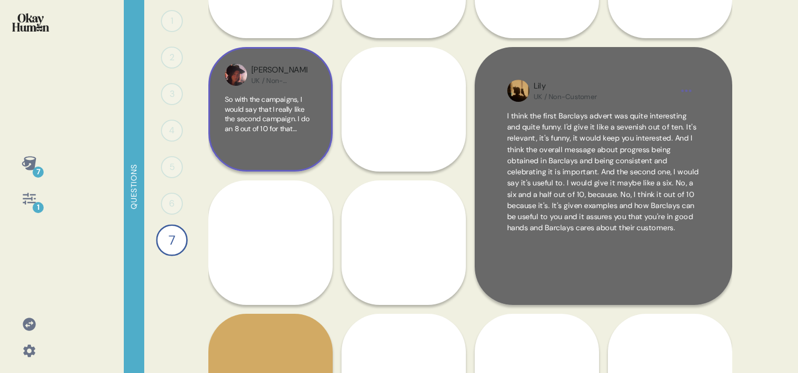
click at [645, 127] on span "I think the first Barclays advert was quite interesting and quite funny. I'd gi…" at bounding box center [604, 172] width 192 height 122
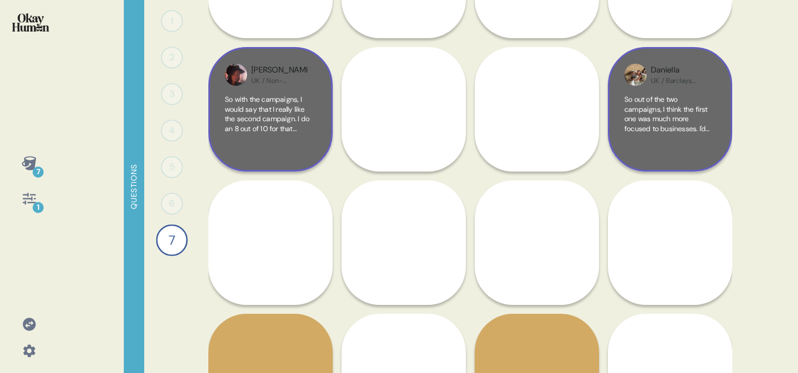
click at [668, 107] on span "So out of the two campaigns, I think the first one was much more focused to bus…" at bounding box center [670, 201] width 91 height 213
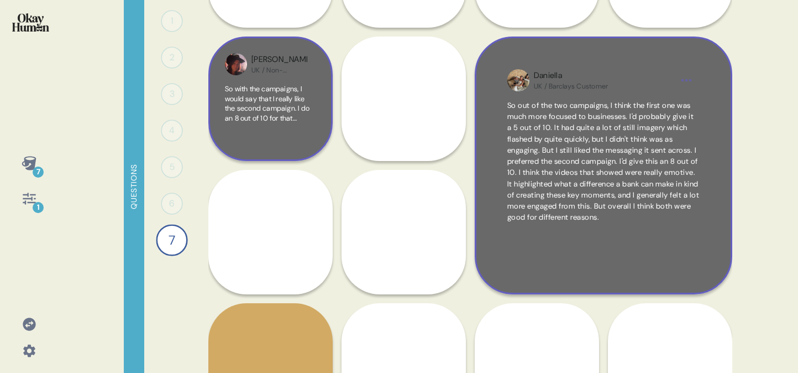
scroll to position [304, 0]
click at [620, 95] on div "Daniella UK / Barclays Customer So out of the two campaigns, I think the first …" at bounding box center [604, 165] width 258 height 258
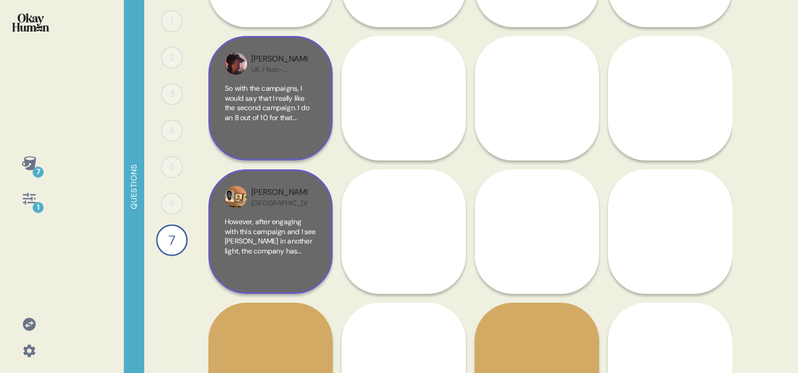
click at [239, 222] on span "However, after engaging with this campaign and I see [PERSON_NAME] in another l…" at bounding box center [270, 323] width 91 height 213
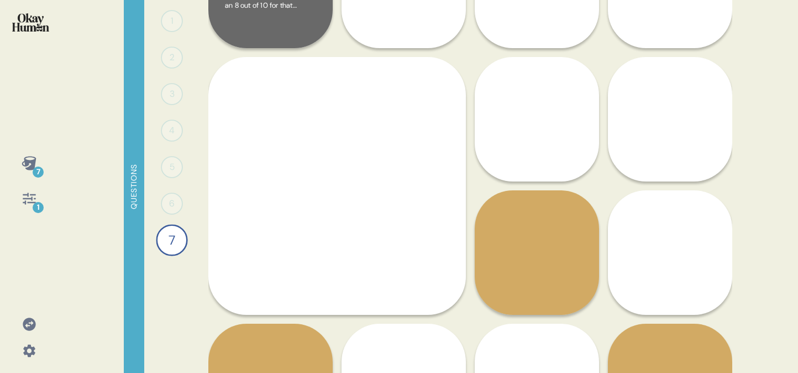
scroll to position [417, 0]
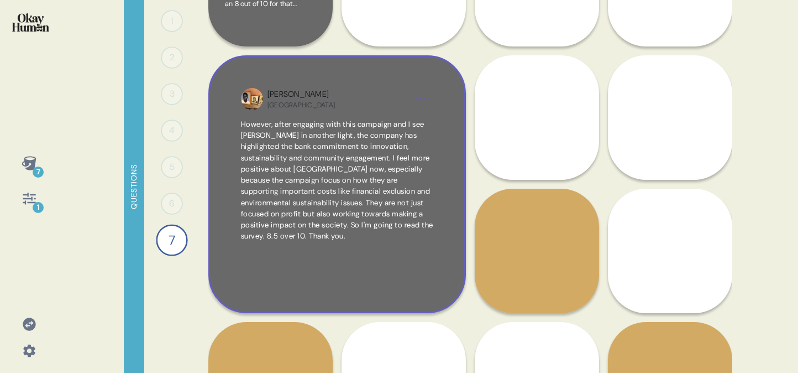
click at [349, 161] on span "However, after engaging with this campaign and I see [PERSON_NAME] in another l…" at bounding box center [337, 180] width 192 height 122
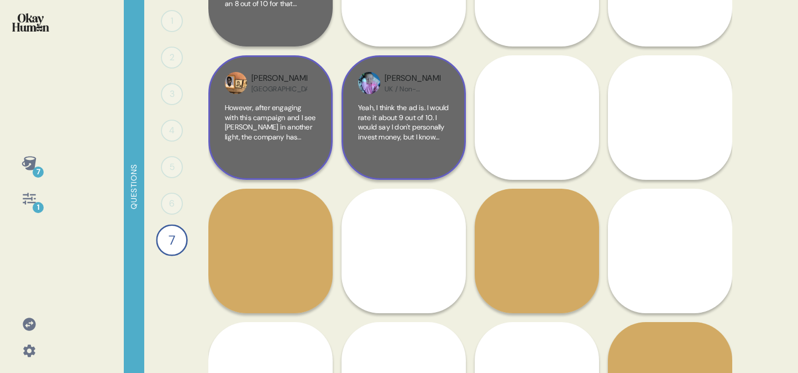
click at [395, 145] on div "Yeah, I think the ad is. I would rate it about 9 out of 10. I would say I don't…" at bounding box center [403, 133] width 91 height 60
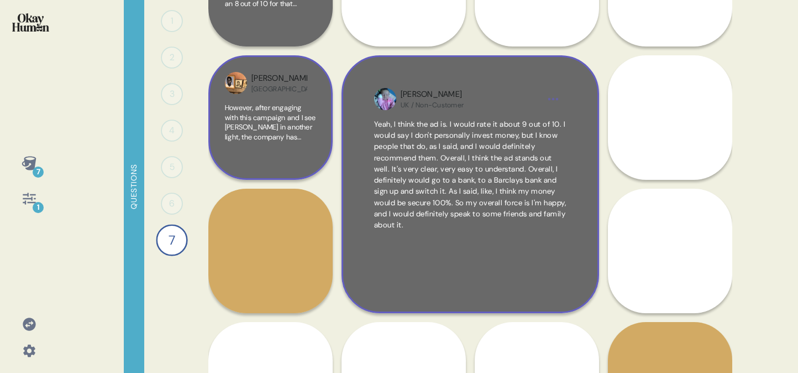
click at [474, 121] on span "Yeah, I think the ad is. I would rate it about 9 out of 10. I would say I don't…" at bounding box center [470, 174] width 192 height 110
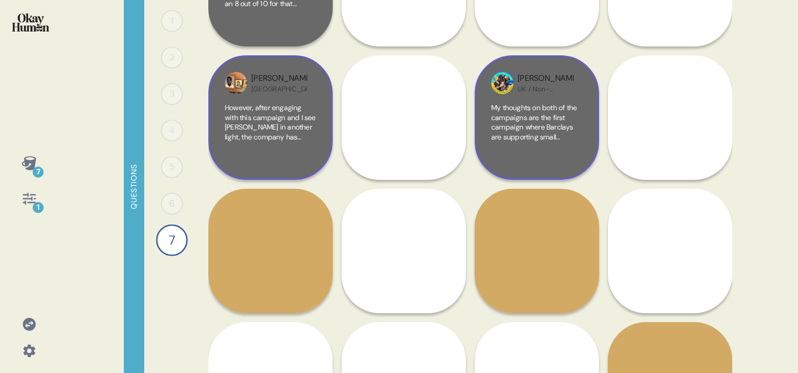
click at [524, 115] on span "My thoughts on both of the campaigns are the first campaign where Barclays are …" at bounding box center [537, 200] width 90 height 194
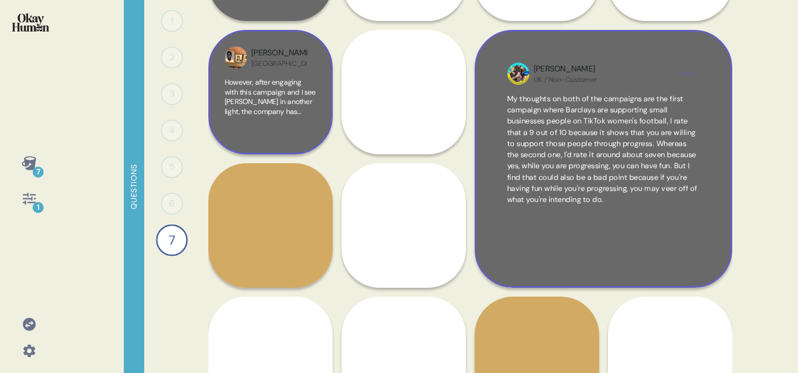
scroll to position [446, 0]
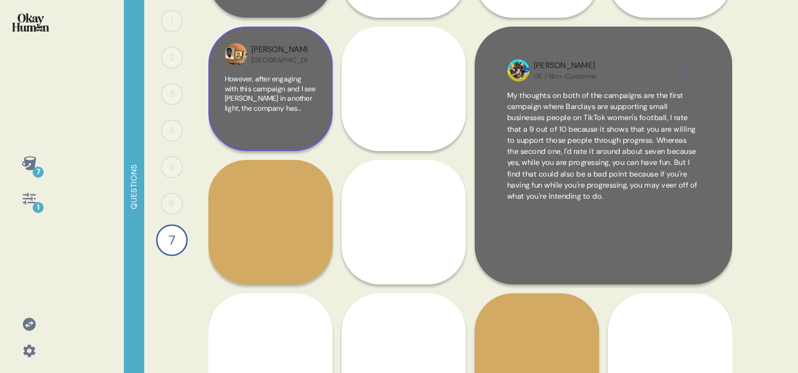
click at [642, 97] on span "My thoughts on both of the campaigns are the first campaign where Barclays are …" at bounding box center [603, 146] width 190 height 110
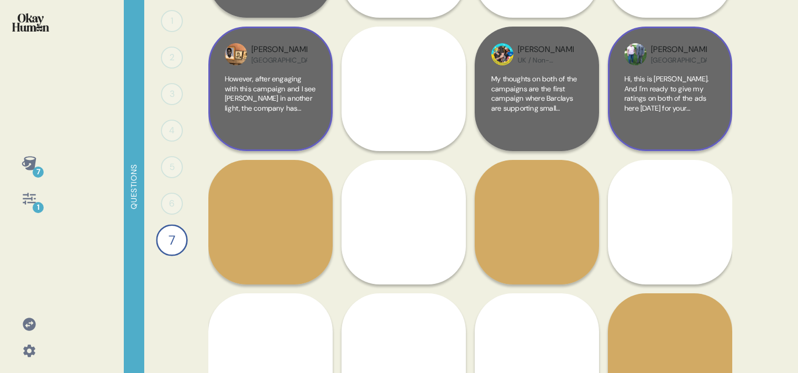
click at [681, 98] on span "Hi, this is [PERSON_NAME]. And I'm ready to give my ratings on both of the ads …" at bounding box center [670, 151] width 91 height 155
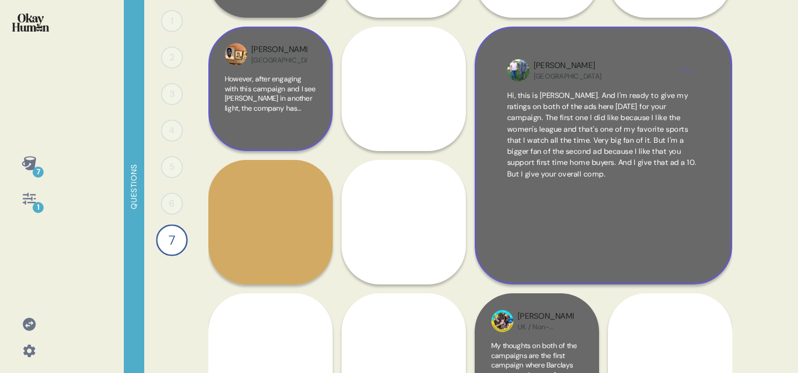
click at [696, 96] on span "Hi, this is [PERSON_NAME]. And I'm ready to give my ratings on both of the ads …" at bounding box center [604, 135] width 192 height 90
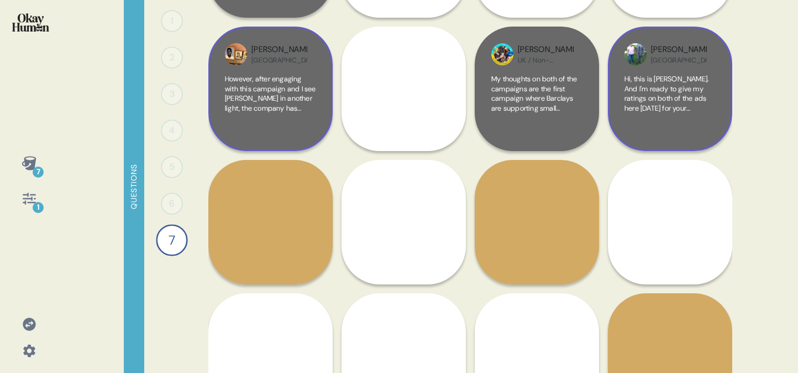
click at [669, 87] on span "Hi, this is [PERSON_NAME]. And I'm ready to give my ratings on both of the ads …" at bounding box center [670, 151] width 91 height 155
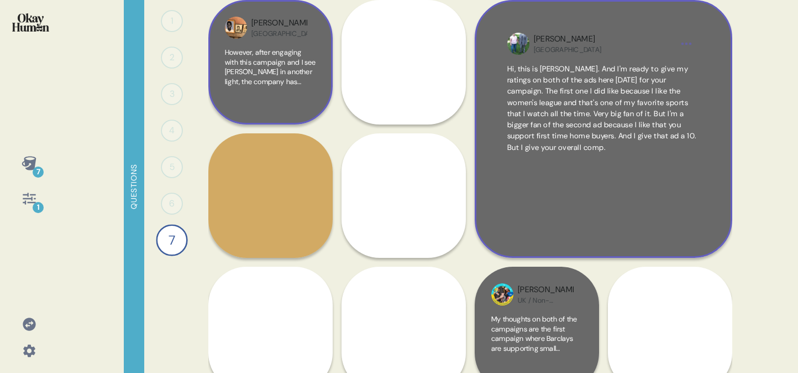
scroll to position [479, 0]
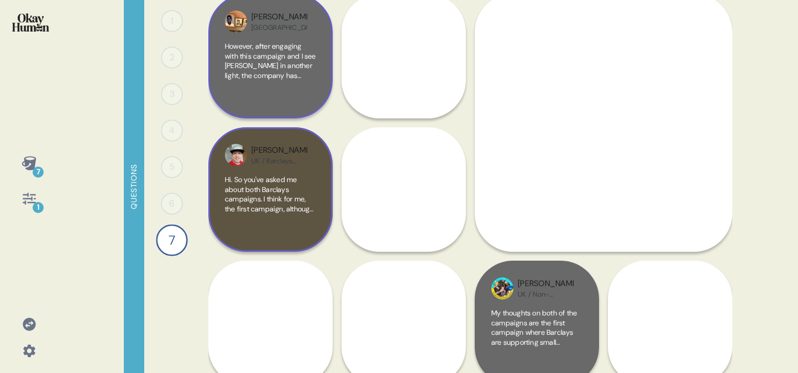
click at [299, 189] on span "Hi. So you've asked me about both Barclays campaigns. I think for me, the first…" at bounding box center [270, 194] width 91 height 39
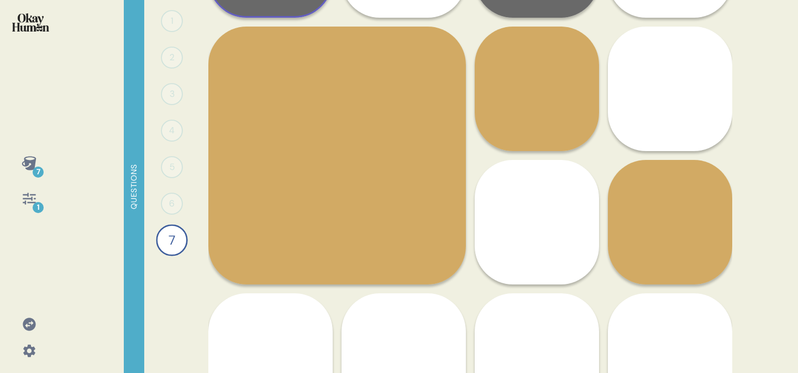
scroll to position [589, 0]
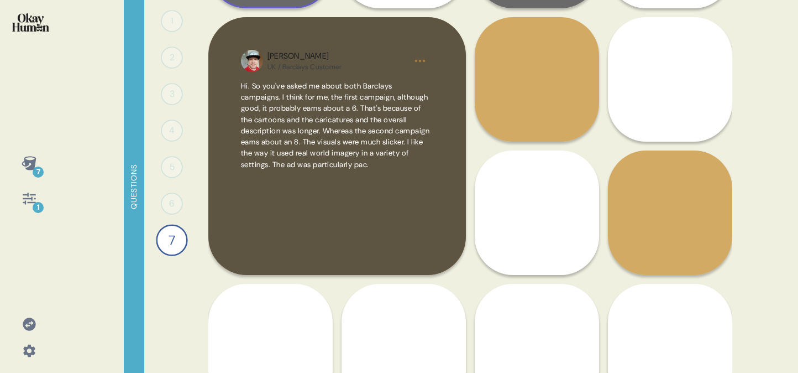
click at [377, 111] on span "Hi. So you've asked me about both Barclays campaigns. I think for me, the first…" at bounding box center [335, 125] width 189 height 88
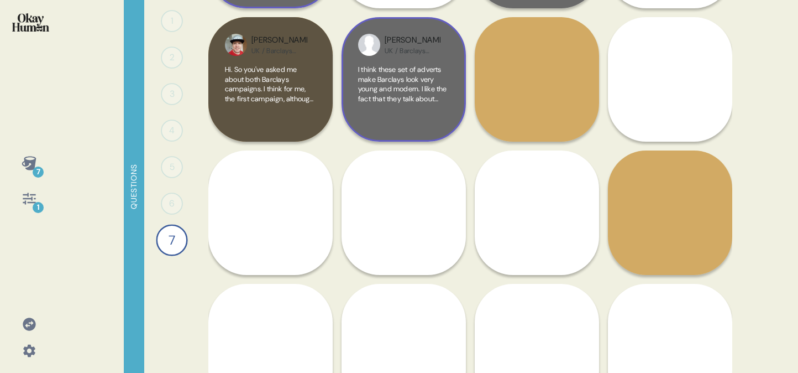
click at [449, 81] on span "I think these set of adverts make Barclays look very young and modern. I like t…" at bounding box center [403, 84] width 91 height 39
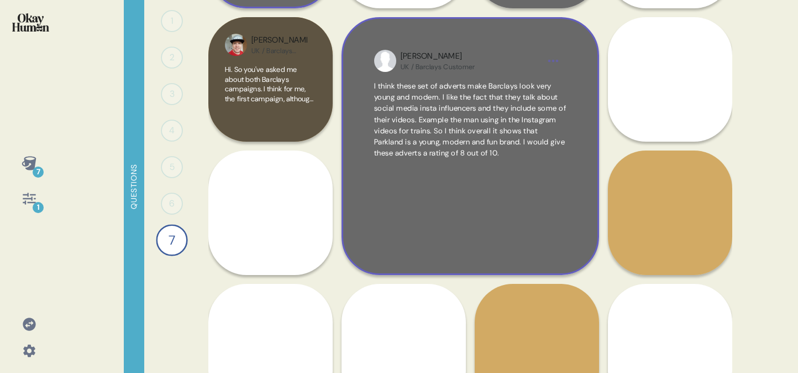
click at [473, 69] on div "UK / Barclays Customer" at bounding box center [438, 66] width 75 height 9
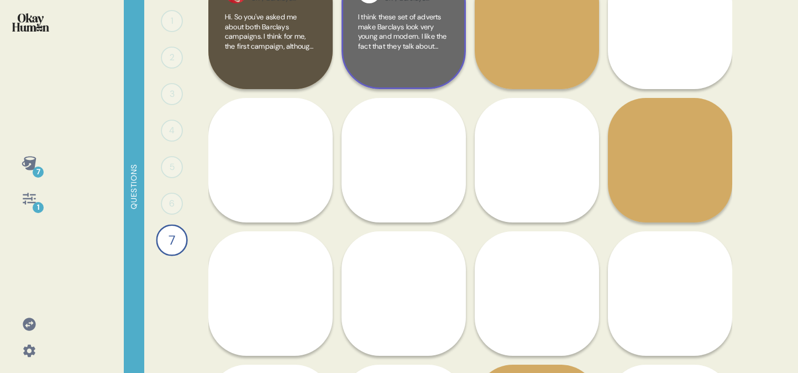
scroll to position [644, 0]
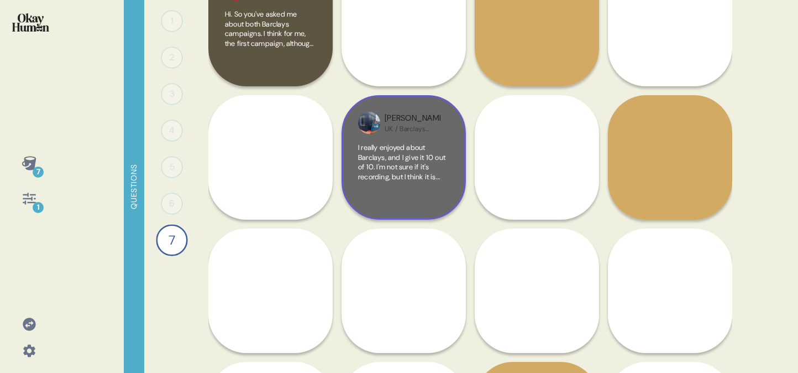
click at [394, 139] on div "[PERSON_NAME] UK / Barclays Customer I really enjoyed about Barclays, and I giv…" at bounding box center [404, 157] width 124 height 124
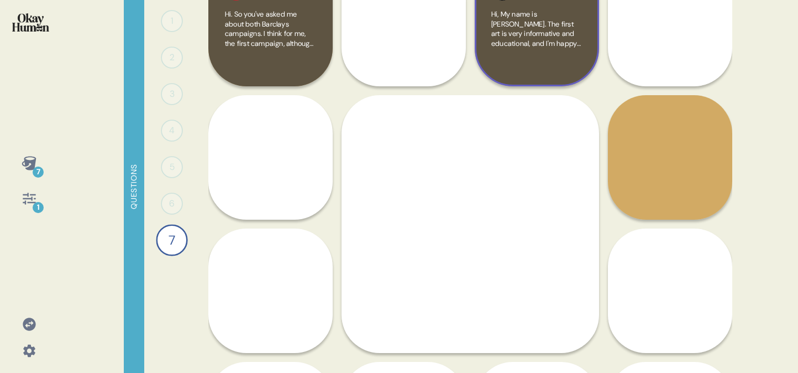
click at [561, 59] on div "Hi, My name is [PERSON_NAME]. The first art is very informative and educational…" at bounding box center [537, 39] width 91 height 60
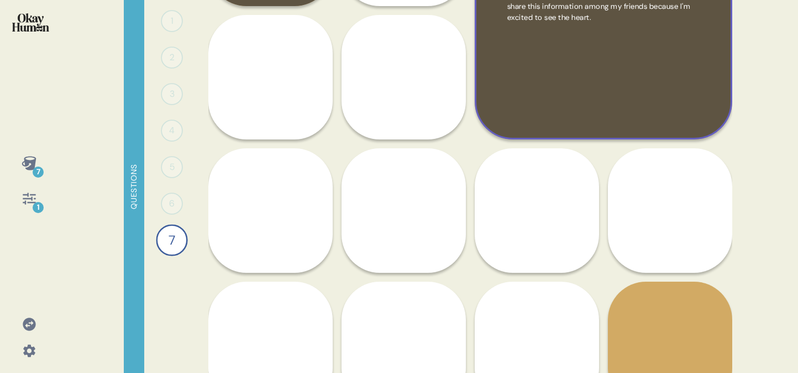
scroll to position [649, 0]
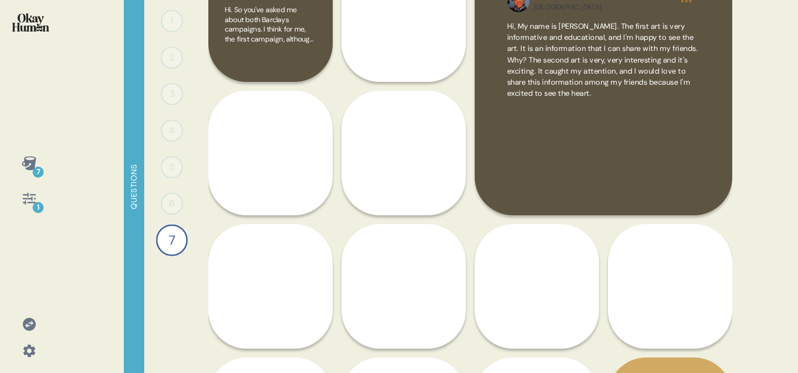
click at [539, 247] on div "[PERSON_NAME] USA I really didn't care about either video. I gave them both a o…" at bounding box center [537, 353] width 124 height 258
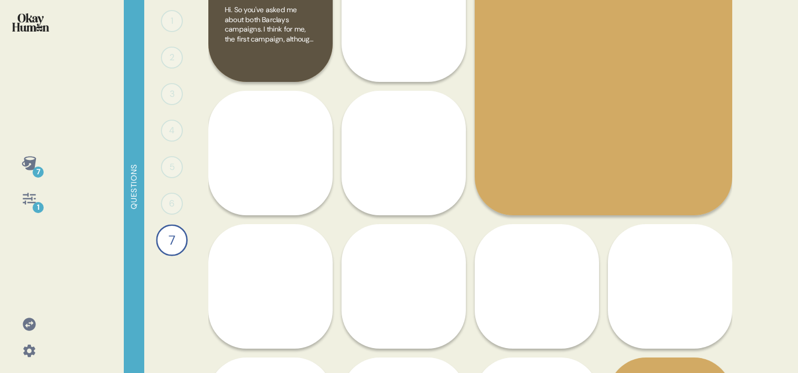
click at [539, 247] on div "[PERSON_NAME] USA I really didn't care about either video. I gave them both a o…" at bounding box center [537, 353] width 124 height 258
click at [527, 285] on div "[PERSON_NAME] USA I really didn't care about either video. I gave them both a o…" at bounding box center [537, 353] width 124 height 258
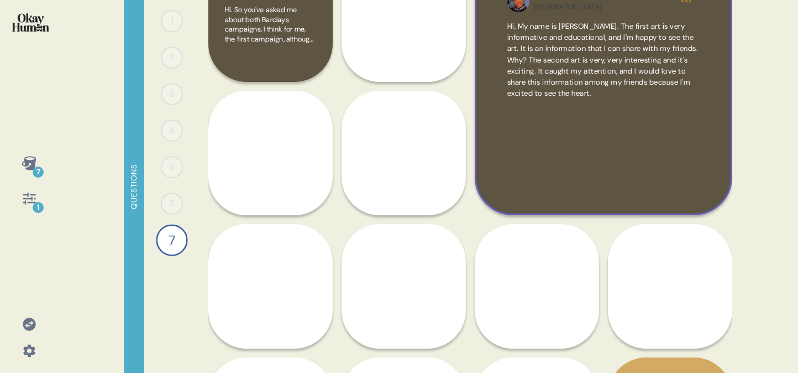
click at [573, 116] on div "Hi, My name is [PERSON_NAME]. The first art is very informative and educational…" at bounding box center [604, 101] width 192 height 161
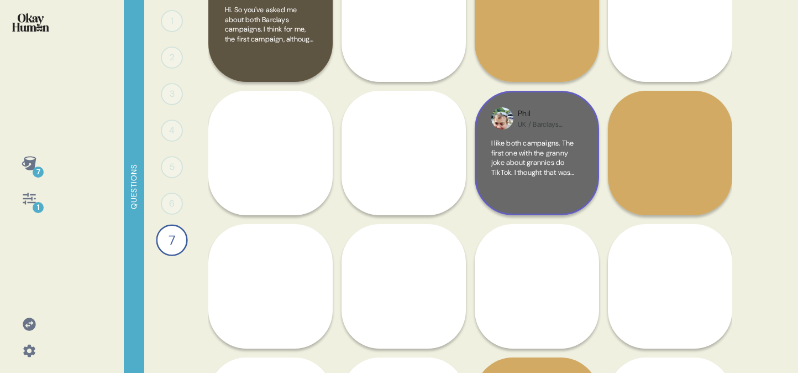
click at [548, 195] on div "I like both campaigns. The first one with the granny joke about grannies do Tik…" at bounding box center [537, 168] width 91 height 60
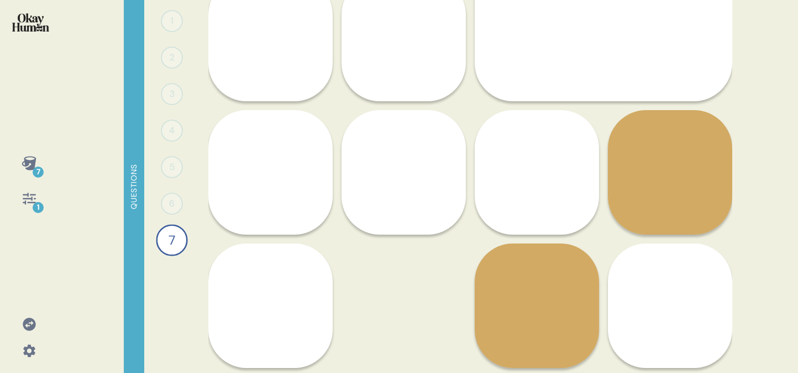
scroll to position [896, 0]
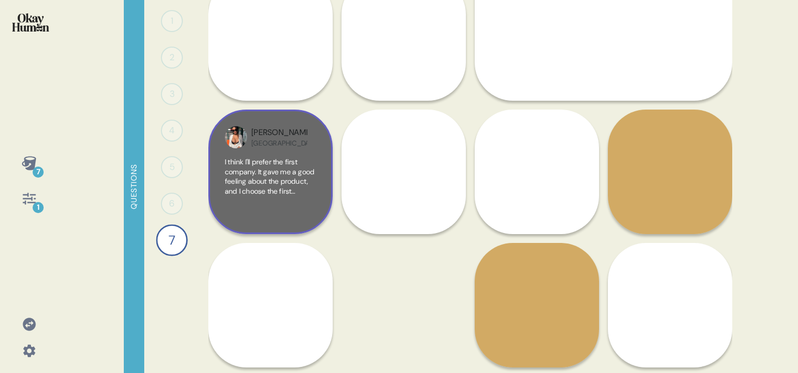
click at [286, 157] on span "I think I'll prefer the first company. It gave me a good feeling about the prod…" at bounding box center [270, 186] width 90 height 58
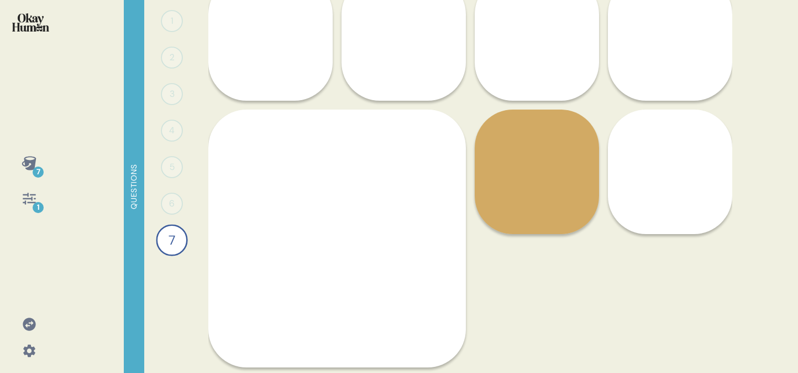
click at [142, 93] on div "Questions" at bounding box center [134, 186] width 20 height 373
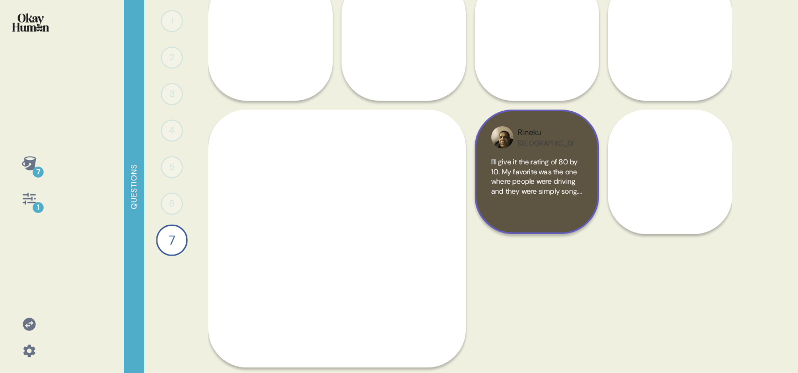
click at [574, 146] on div "Rineku [GEOGRAPHIC_DATA]" at bounding box center [537, 137] width 91 height 22
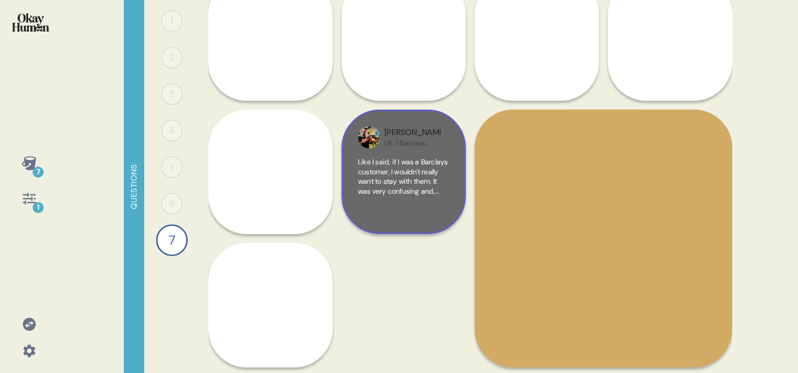
click at [433, 150] on div "[PERSON_NAME] / Barclays Customer Like I said, if I was a Barclays customer, I …" at bounding box center [404, 171] width 124 height 124
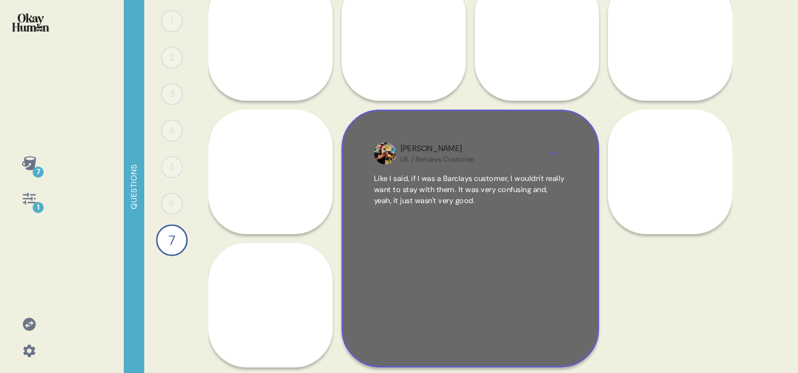
click at [474, 239] on div "Like I said, if I was a Barclays customer, I wouldn't really want to stay with …" at bounding box center [470, 253] width 192 height 161
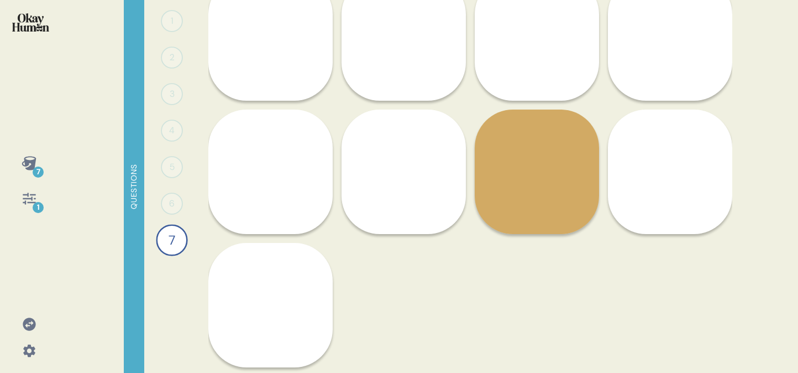
click at [72, 44] on div "7 1 Questions 1 0 Responses Responses 2 0 Responses Responses 3 0 Responses Res…" at bounding box center [399, 186] width 798 height 373
click at [44, 34] on div at bounding box center [29, 29] width 40 height 41
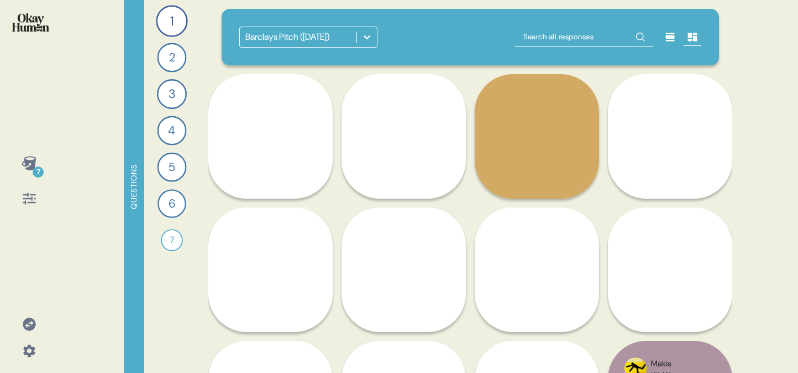
click at [358, 52] on div "Barclays Pitch ([DATE])" at bounding box center [471, 37] width 498 height 56
click at [367, 39] on icon at bounding box center [367, 37] width 7 height 4
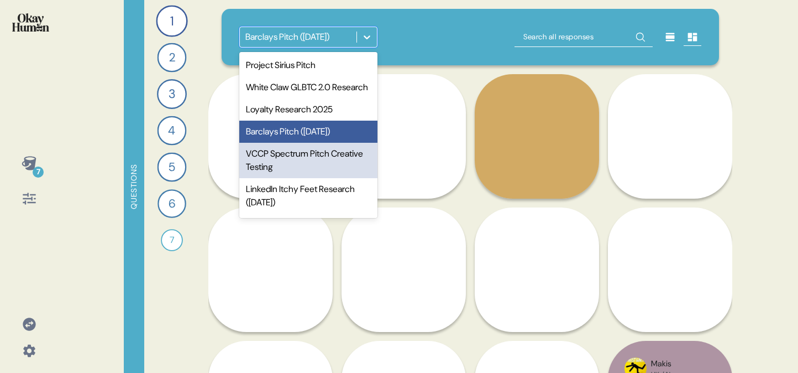
click at [314, 164] on div "VCCP Spectrum Pitch Creative Testing" at bounding box center [308, 160] width 138 height 35
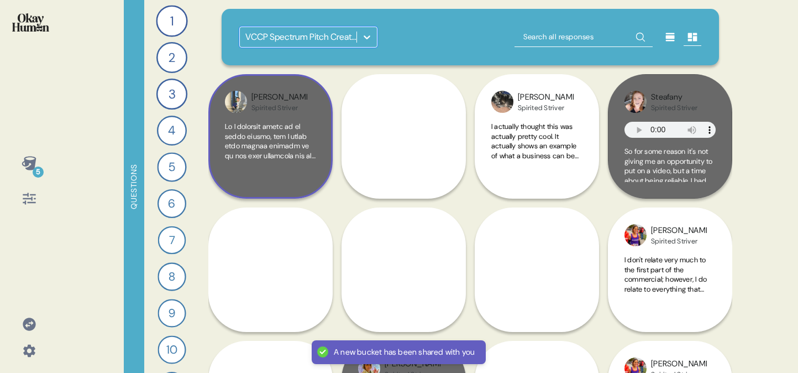
click at [263, 104] on div "Spirited Striver" at bounding box center [280, 107] width 56 height 9
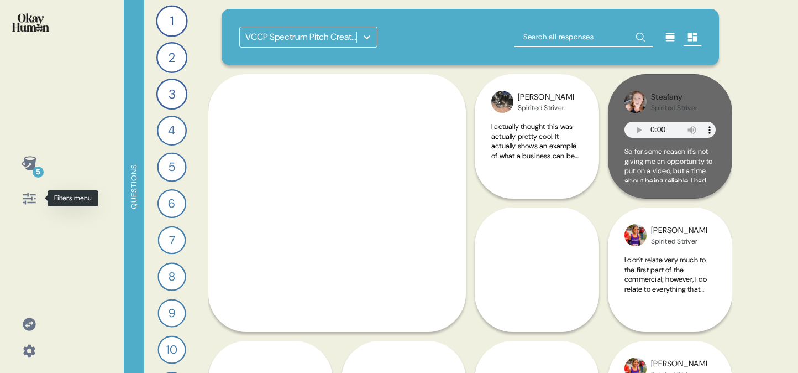
click at [39, 201] on div at bounding box center [29, 198] width 27 height 27
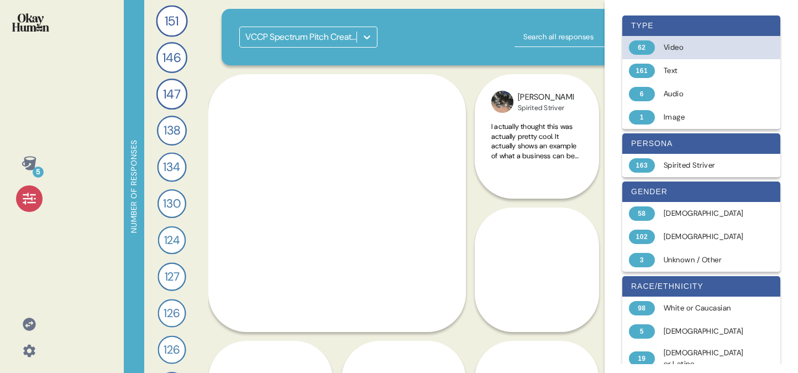
click at [649, 42] on div "62" at bounding box center [642, 47] width 26 height 14
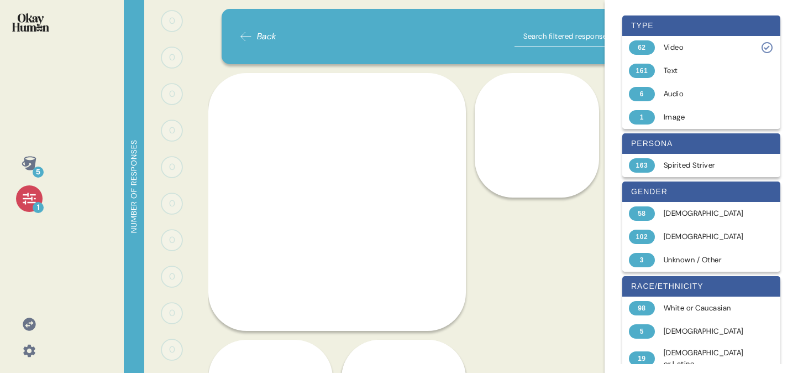
scroll to position [147, 0]
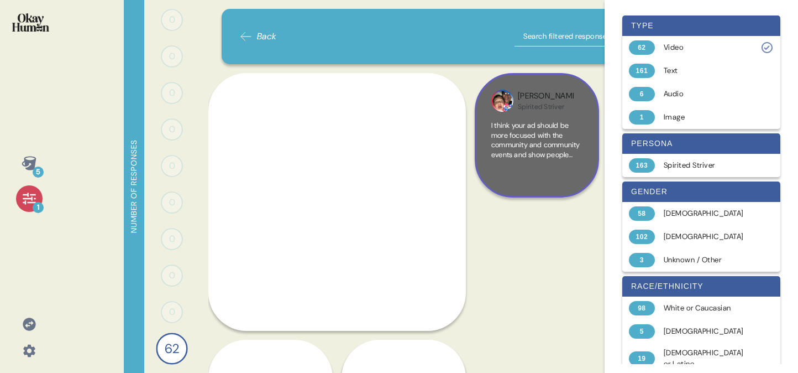
click at [530, 122] on span "I think your ad should be more focused with the community and community events …" at bounding box center [537, 281] width 91 height 320
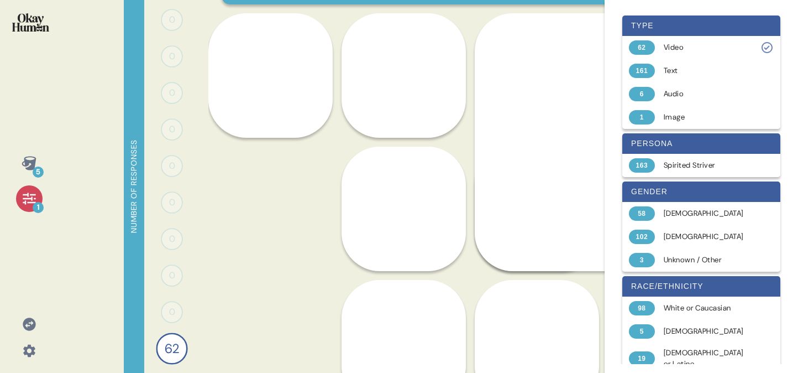
scroll to position [71, 0]
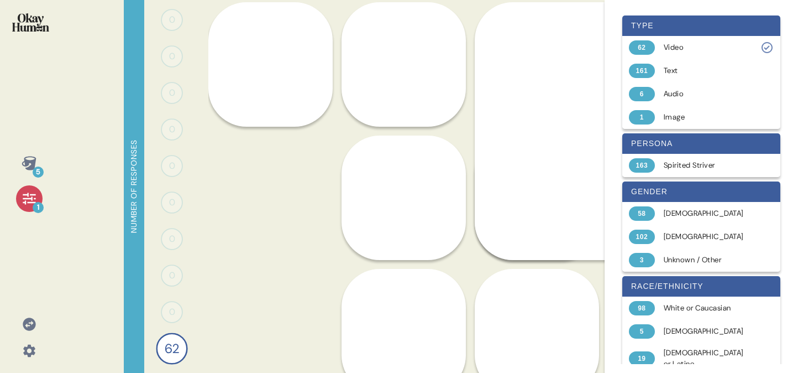
click at [33, 201] on icon at bounding box center [29, 198] width 15 height 15
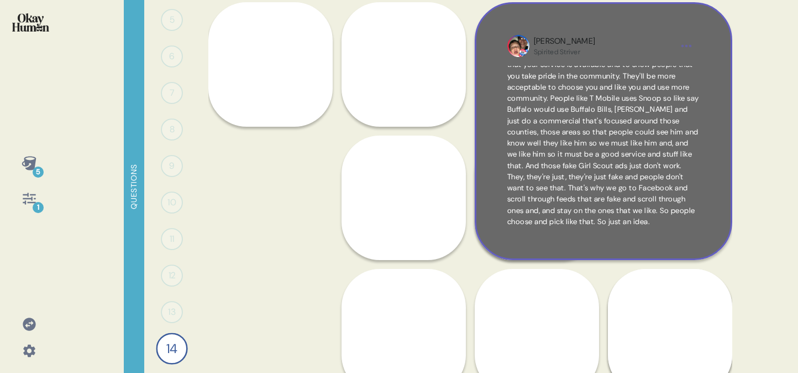
scroll to position [0, 0]
click at [616, 89] on span "I think your ad should be more focused with the community and community events …" at bounding box center [604, 160] width 192 height 189
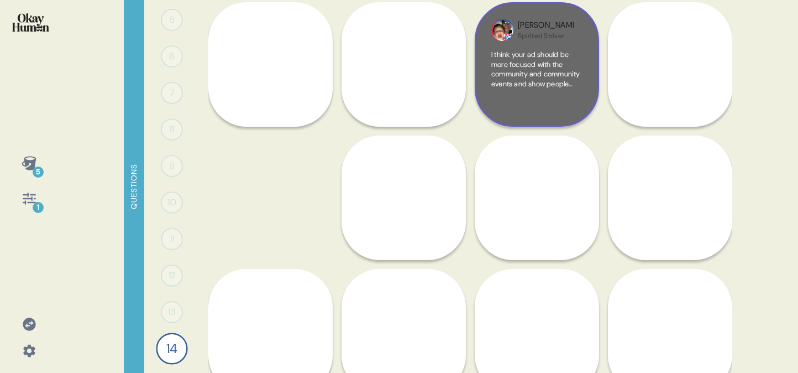
click at [562, 69] on span "I think your ad should be more focused with the community and community events …" at bounding box center [537, 69] width 91 height 39
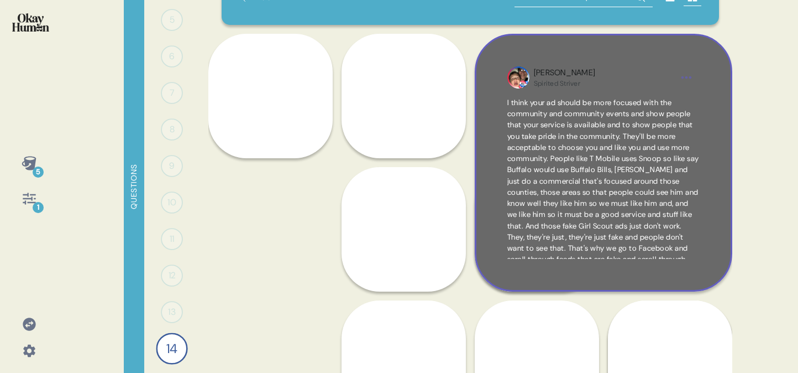
scroll to position [37, 0]
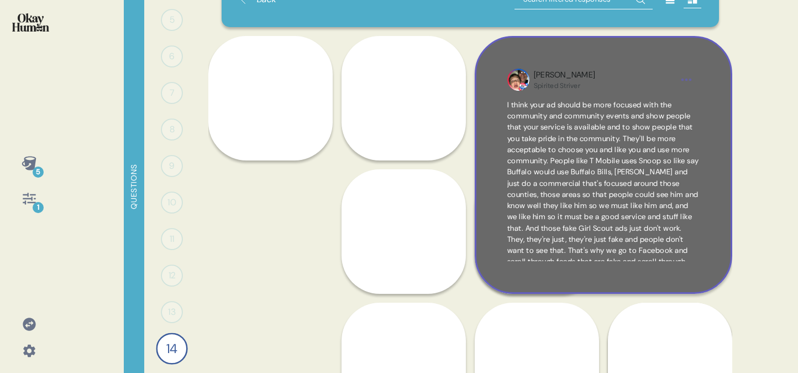
click at [694, 79] on html "5 1 Questions 1 0 Responses Responses 2 0 Responses Responses 3 0 Responses Res…" at bounding box center [399, 186] width 798 height 373
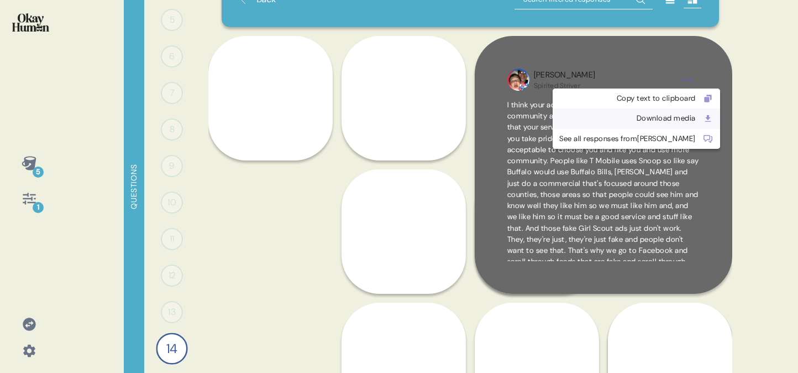
click at [637, 118] on div "Download media" at bounding box center [628, 118] width 137 height 11
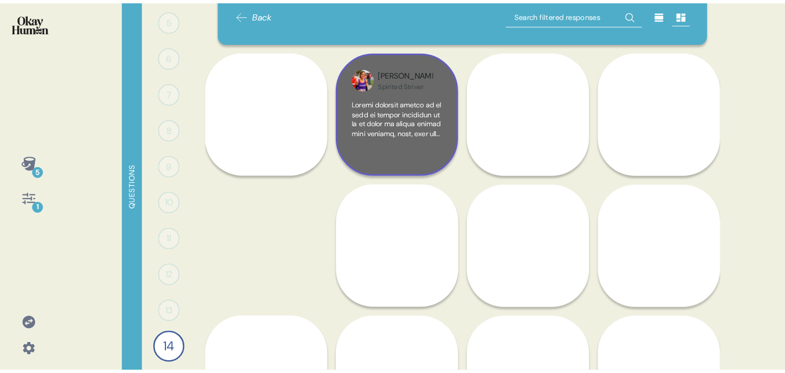
scroll to position [0, 0]
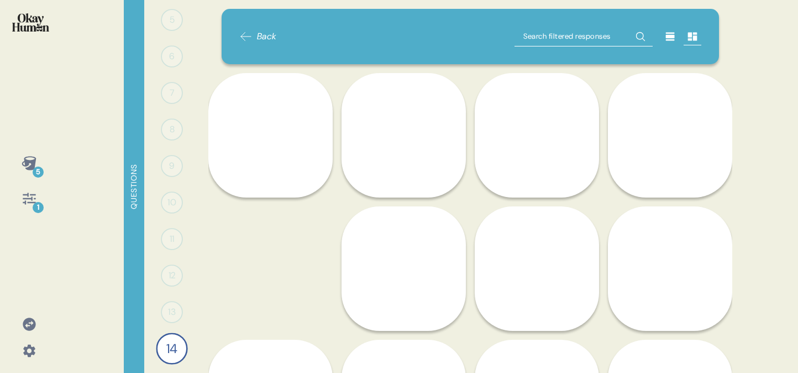
click at [261, 37] on span "Back" at bounding box center [267, 36] width 20 height 13
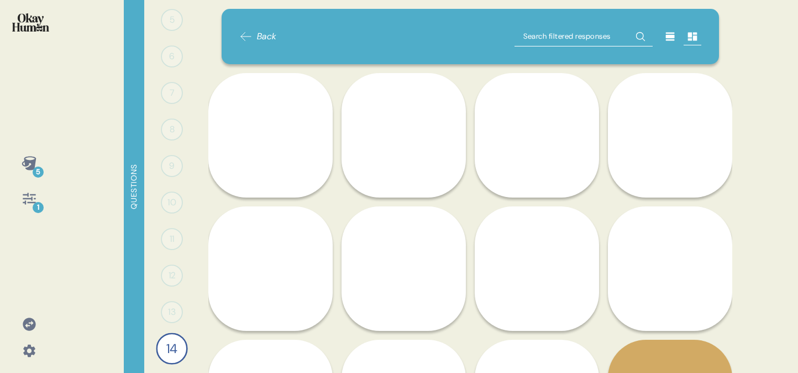
click at [261, 37] on span "Back" at bounding box center [267, 36] width 20 height 13
click at [259, 37] on span "Back" at bounding box center [267, 36] width 20 height 13
click at [39, 32] on div at bounding box center [29, 29] width 40 height 41
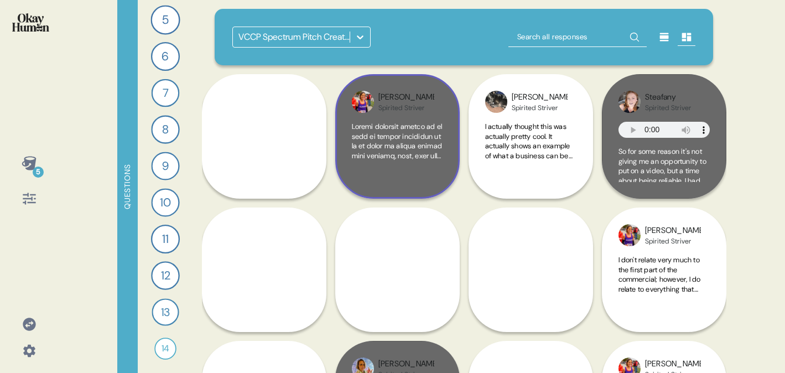
click at [414, 122] on span at bounding box center [397, 355] width 91 height 466
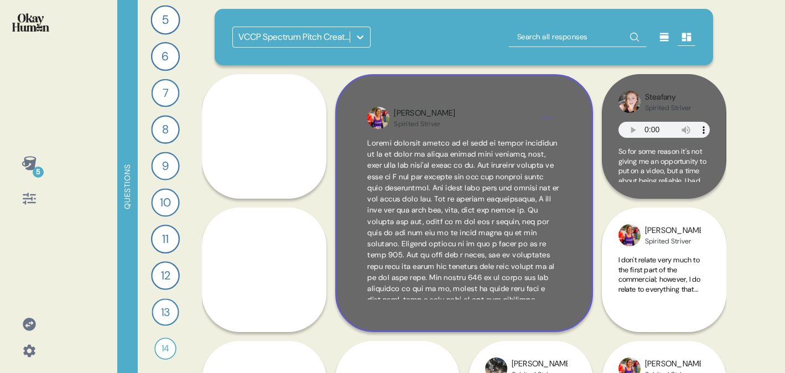
click at [540, 115] on html "5 Questions 1 What connects with you or stands out about the Life Unlimited man…" at bounding box center [392, 186] width 785 height 373
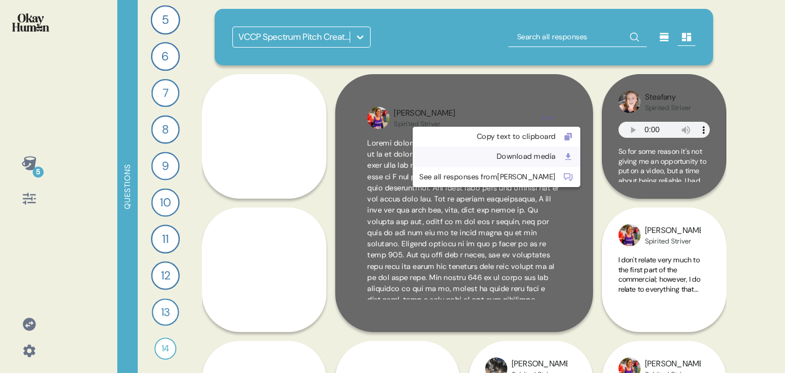
click at [499, 156] on div "Download media" at bounding box center [487, 156] width 137 height 11
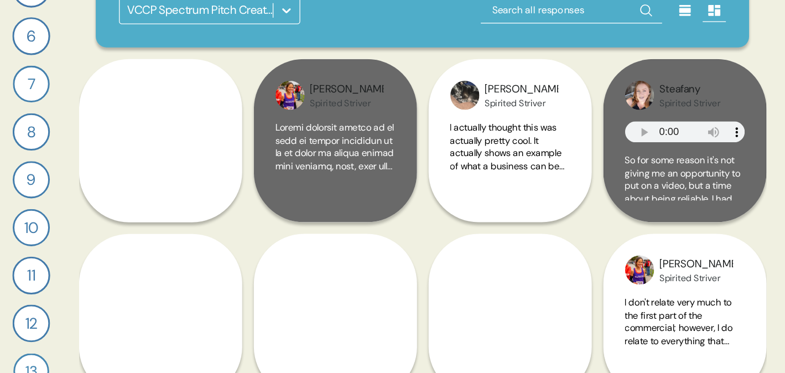
click at [381, 139] on span at bounding box center [397, 355] width 91 height 466
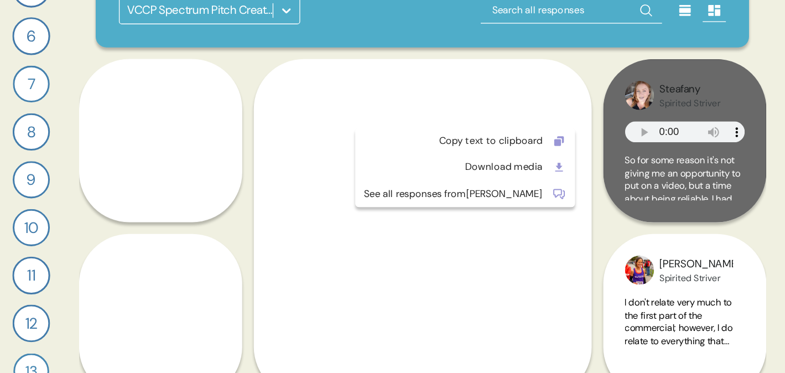
click at [554, 89] on html "5 Questions 1 What connects with you or stands out about the Life Unlimited man…" at bounding box center [392, 186] width 785 height 373
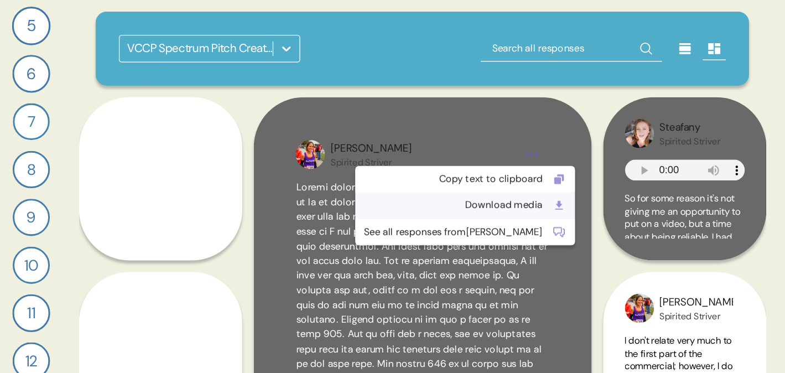
click at [479, 156] on div "Download media" at bounding box center [487, 156] width 137 height 11
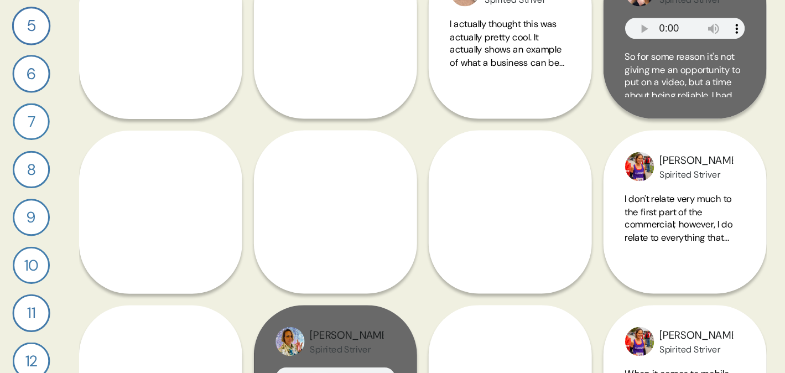
scroll to position [122, 0]
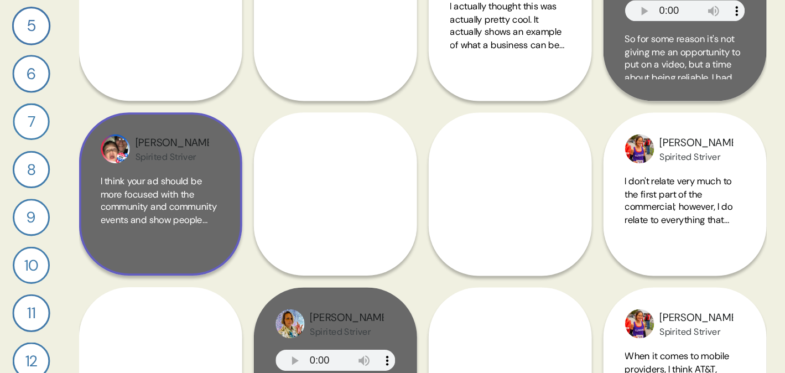
click at [297, 139] on span "I think your ad should be more focused with the community and community events …" at bounding box center [263, 293] width 91 height 320
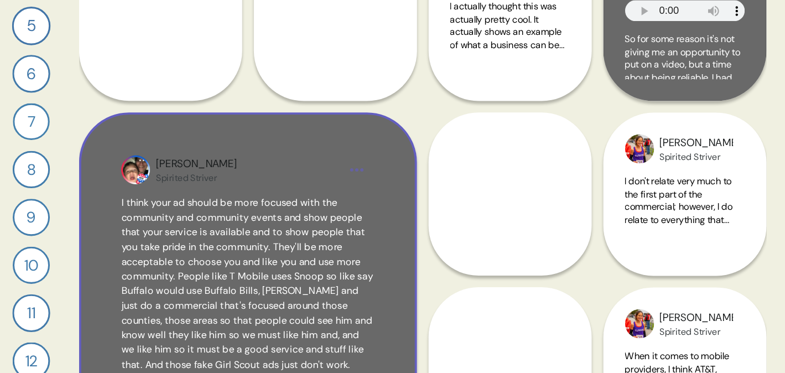
click at [296, 138] on div "Spirited Striver" at bounding box center [290, 135] width 61 height 9
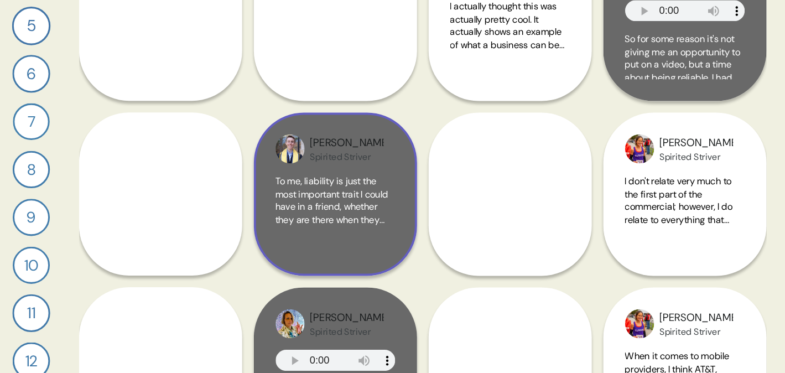
click at [389, 141] on span "To me, liability is just the most important trait I could have in a friend, whe…" at bounding box center [397, 283] width 91 height 300
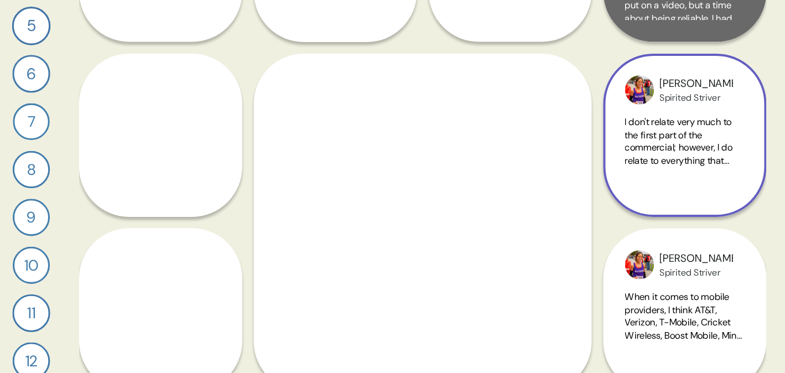
scroll to position [172, 0]
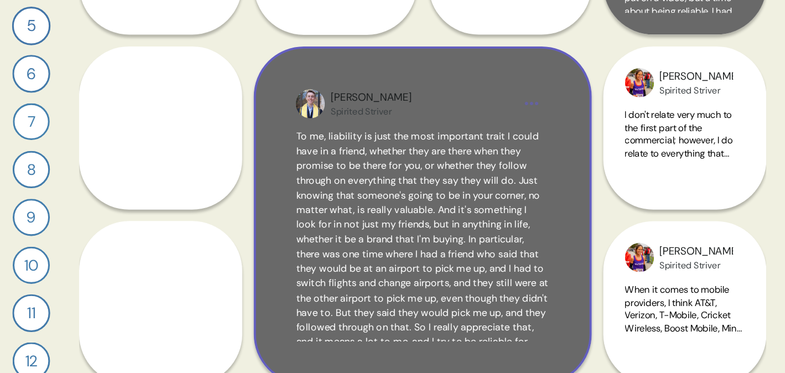
click at [509, 120] on span "To me, liability is just the most important trait I could have in a friend, whe…" at bounding box center [463, 188] width 192 height 179
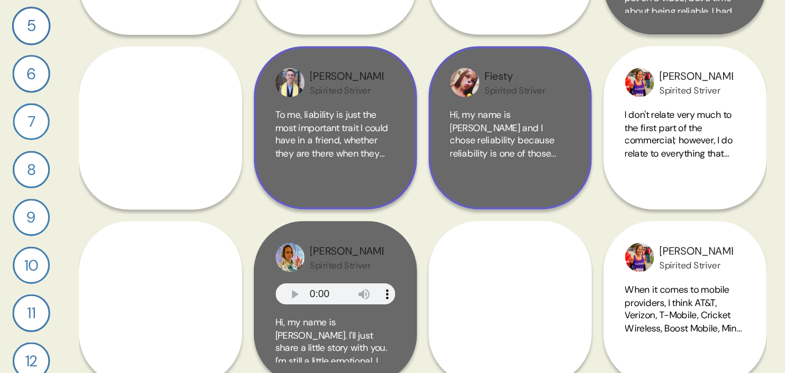
click at [529, 103] on span "Hi, my name is [PERSON_NAME] and I chose reliability because reliability is one…" at bounding box center [530, 243] width 91 height 320
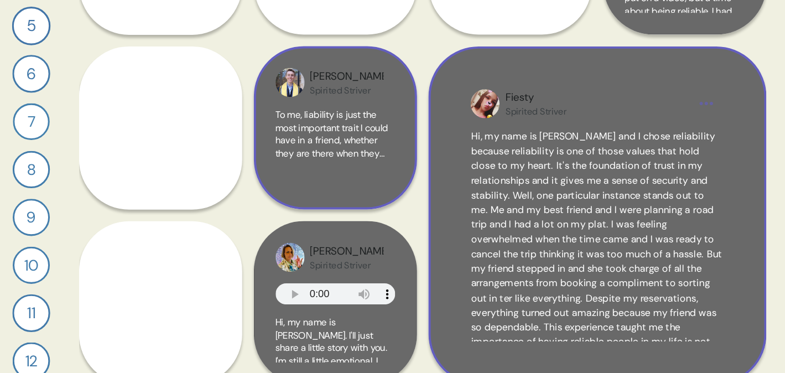
click at [571, 92] on div "Fiesty Spirited Striver Hi, my name is [PERSON_NAME] and I chose reliability be…" at bounding box center [597, 164] width 258 height 258
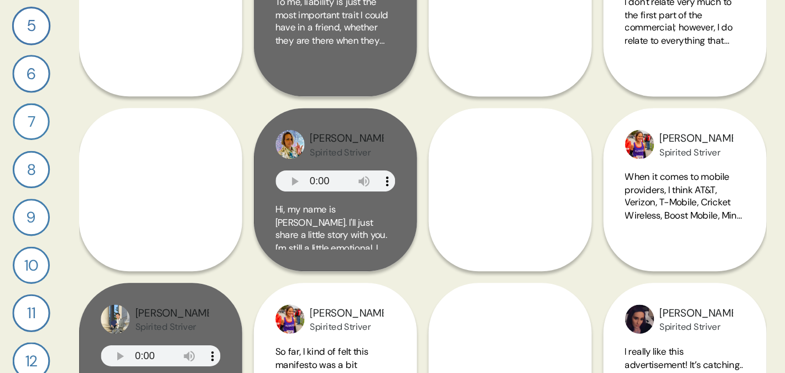
scroll to position [264, 0]
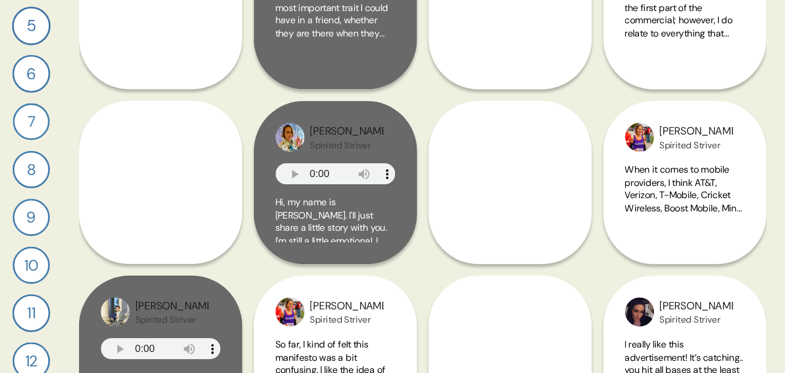
click at [538, 133] on div "VCCP Spectrum Pitch Creative Testing [PERSON_NAME] Spirited Striver I think thi…" at bounding box center [464, 186] width 524 height 373
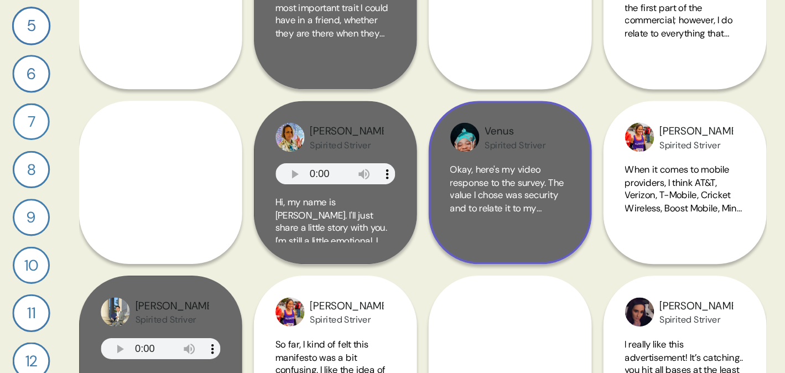
click at [541, 127] on span "Okay, here's my video response to the survey. The value I chose was security an…" at bounding box center [530, 259] width 91 height 271
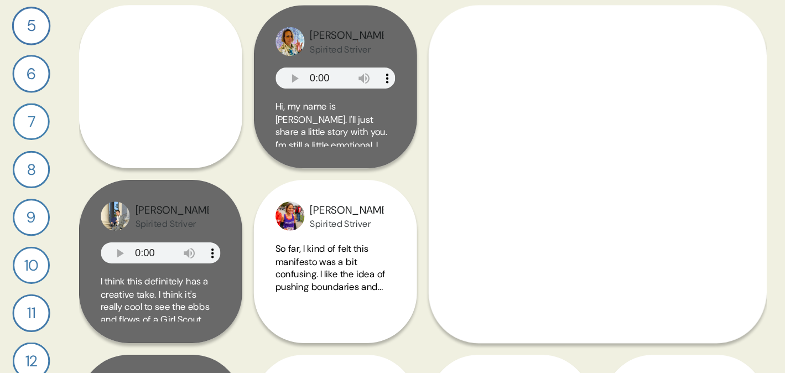
scroll to position [342, 0]
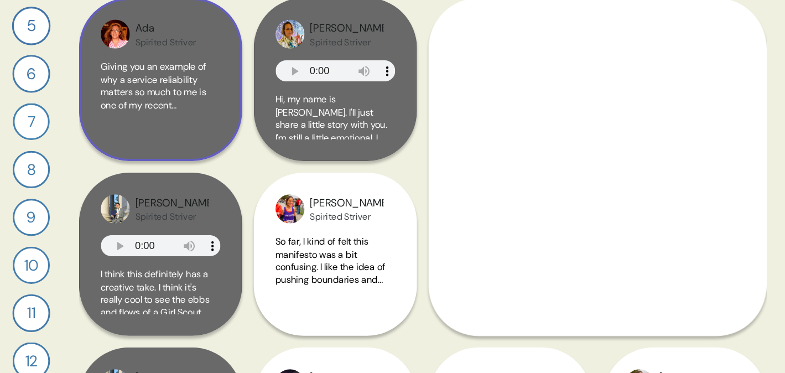
click at [285, 77] on span "Giving you an example of why a service reliability matters so much to me is one…" at bounding box center [263, 65] width 91 height 39
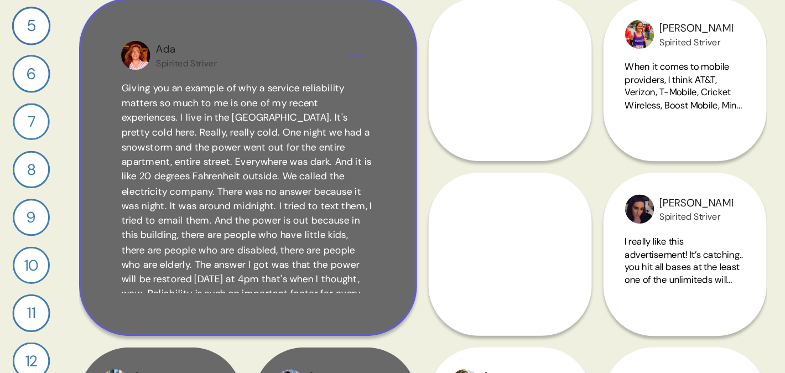
click at [352, 98] on span "Giving you an example of why a service reliability matters so much to me is one…" at bounding box center [329, 150] width 191 height 177
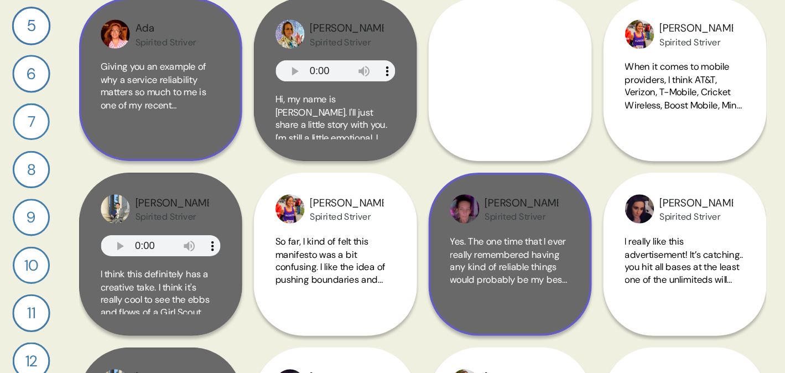
click at [525, 169] on div "[PERSON_NAME] Spirited Striver" at bounding box center [530, 159] width 91 height 22
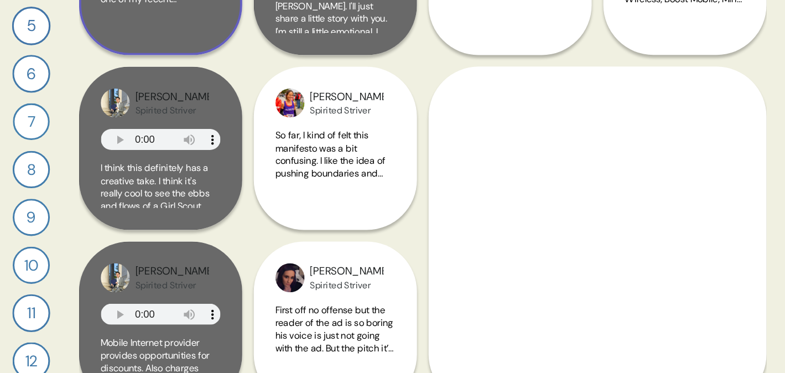
scroll to position [438, 0]
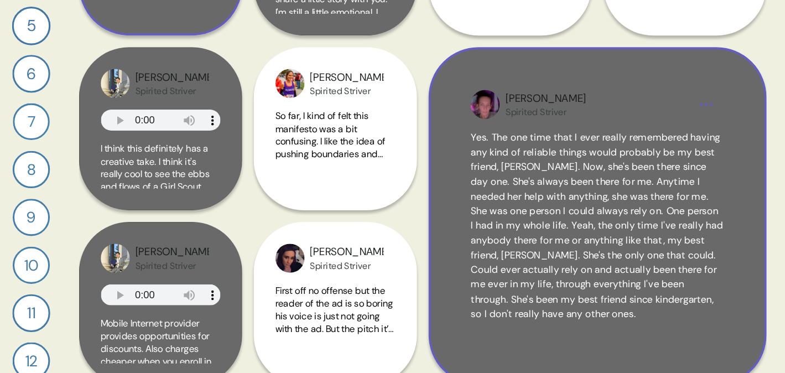
click at [653, 97] on div "[PERSON_NAME] Spirited Striver Yes. The one time that I ever really remembered …" at bounding box center [597, 165] width 258 height 258
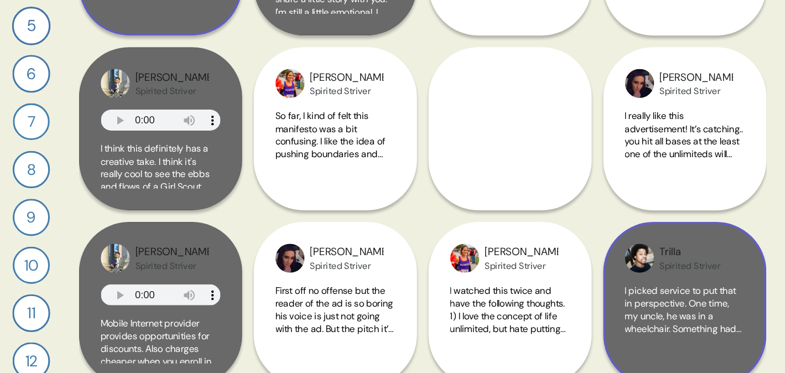
click at [682, 212] on div "Trilla Spirited Striver I picked service to put that in perspective. One time, …" at bounding box center [664, 231] width 124 height 124
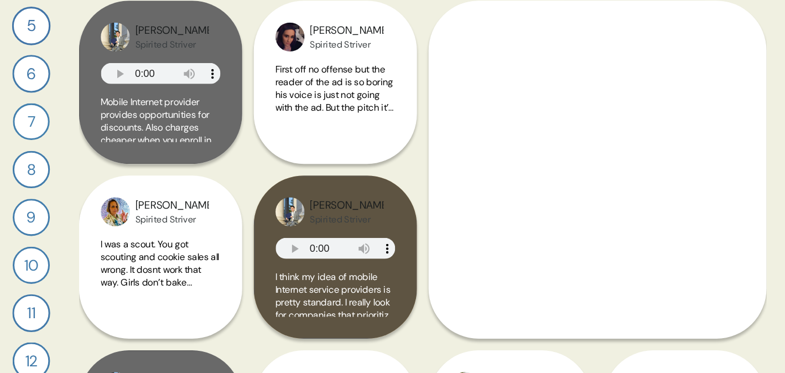
scroll to position [606, 0]
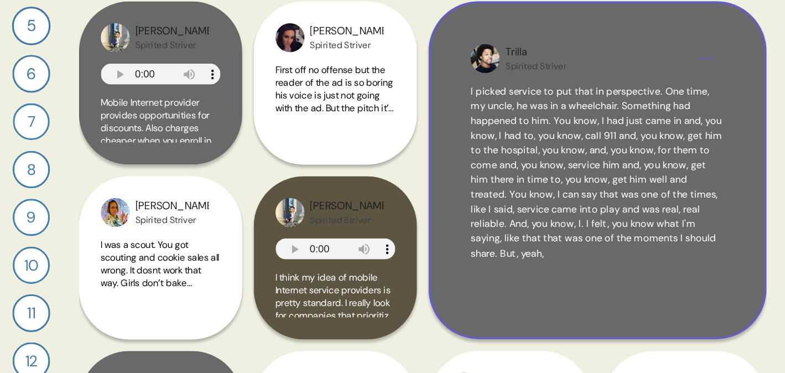
click at [663, 40] on div "Trilla Spirited Striver" at bounding box center [596, 44] width 139 height 21
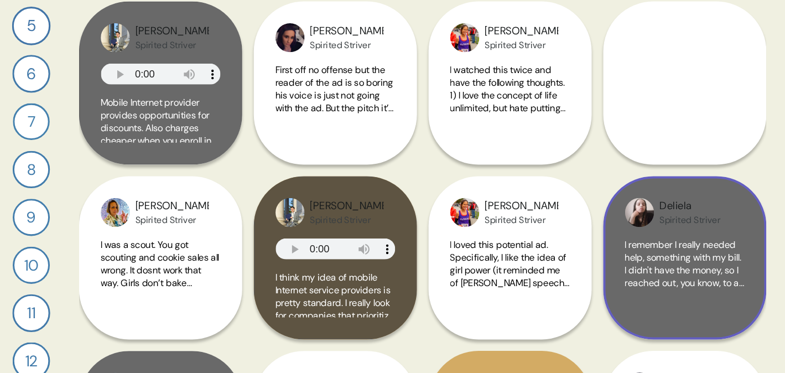
click at [634, 200] on span "I remember I really needed help, something with my bill. I didn't have the mone…" at bounding box center [663, 279] width 91 height 194
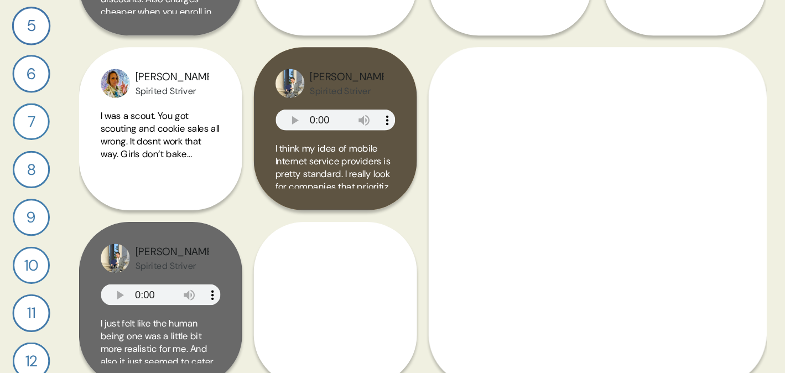
scroll to position [705, 0]
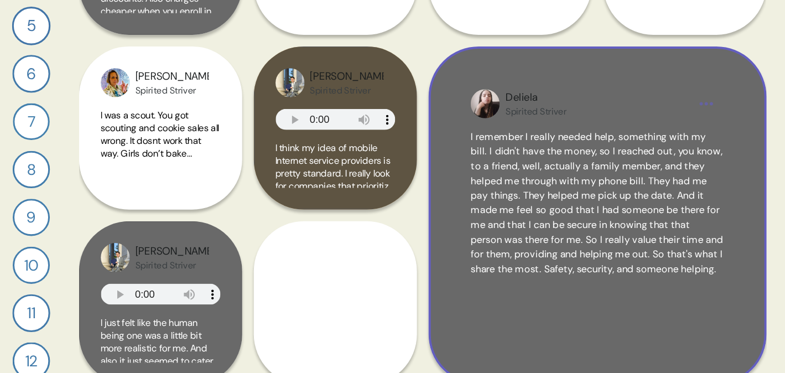
click at [678, 75] on html "5 Questions 1 What connects with you or stands out about the Life Unlimited man…" at bounding box center [392, 186] width 785 height 373
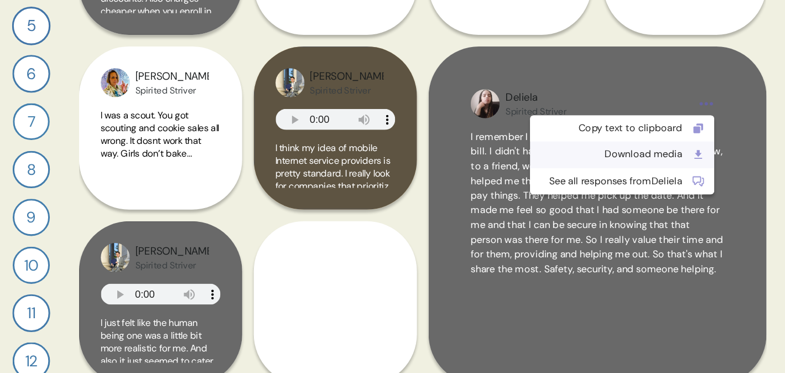
click at [646, 118] on div "Download media" at bounding box center [606, 117] width 109 height 11
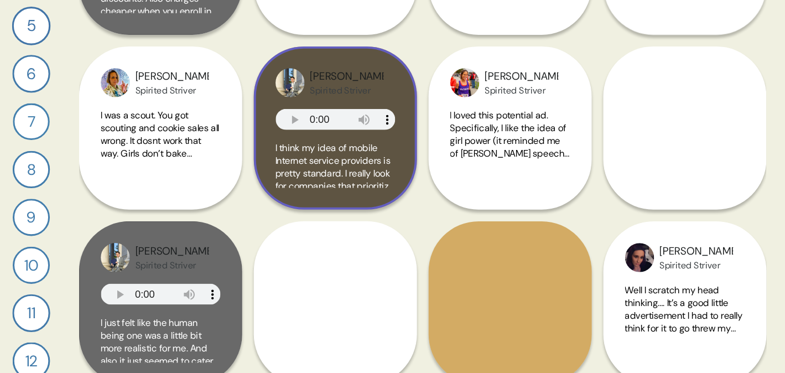
scroll to position [756, 0]
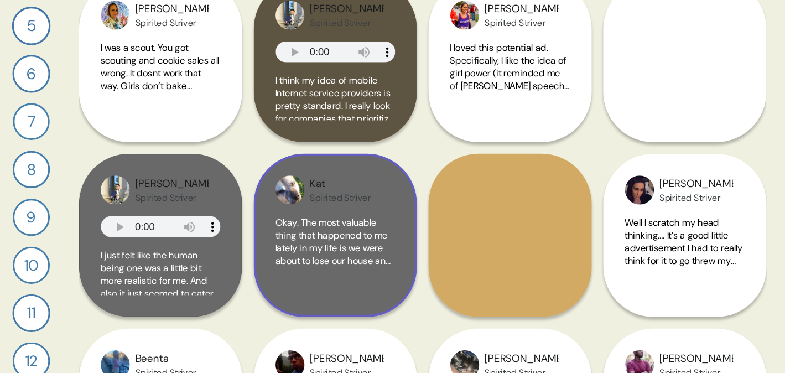
click at [389, 195] on span "Okay. The most valuable thing that happened to me lately in my life is we were …" at bounding box center [396, 257] width 88 height 184
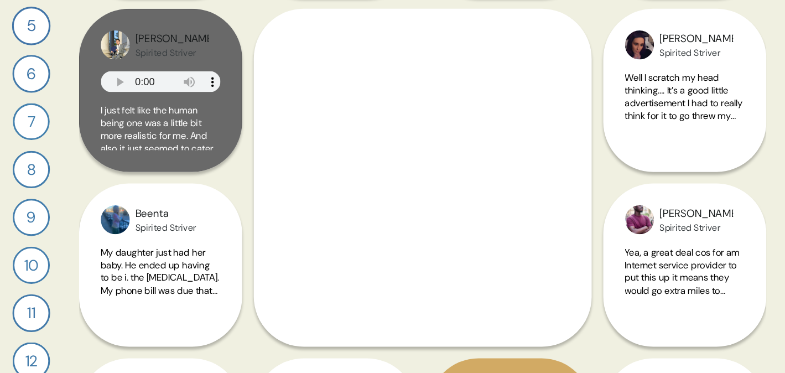
scroll to position [867, 0]
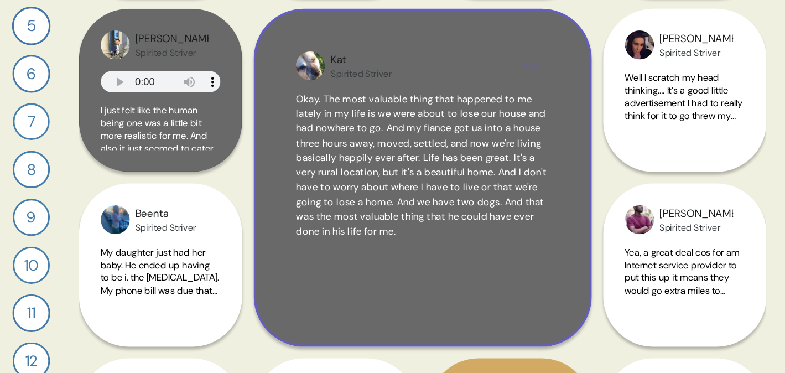
click at [544, 49] on html "5 Questions 1 What connects with you or stands out about the Life Unlimited man…" at bounding box center [392, 186] width 785 height 373
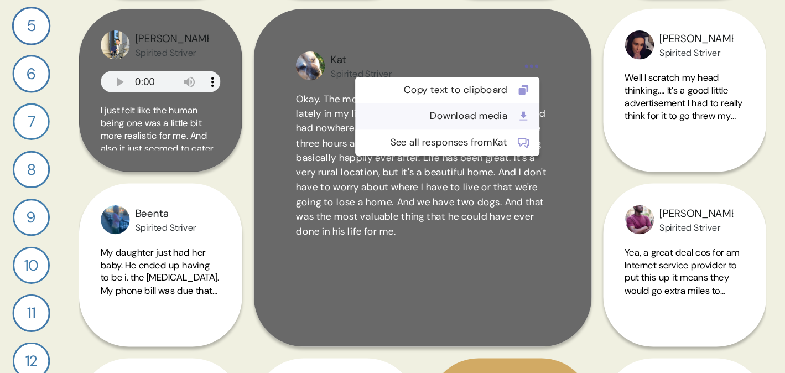
click at [486, 88] on div "Download media" at bounding box center [473, 88] width 109 height 11
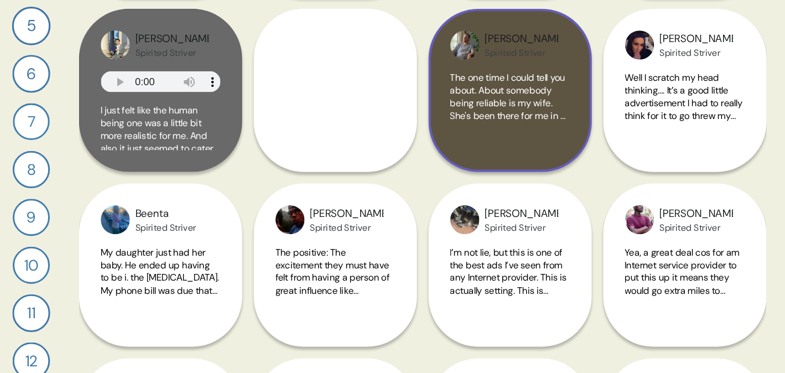
click at [536, 67] on span "The one time I could tell you about. About somebody being reliable is my wife. …" at bounding box center [530, 146] width 91 height 184
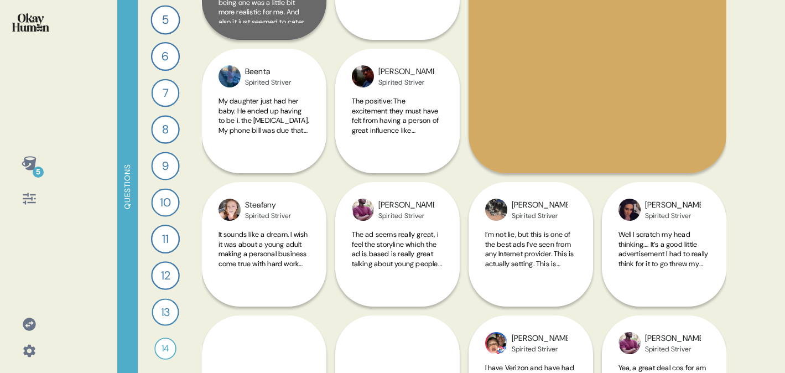
scroll to position [1055, 0]
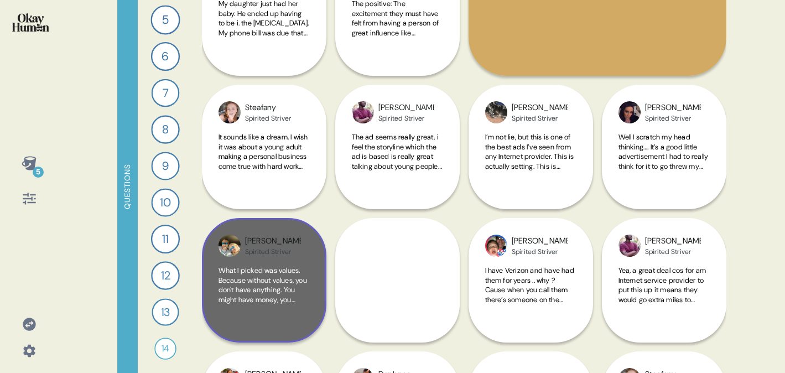
click at [242, 265] on span "What I picked was values. Because without values, you don't have anything. You …" at bounding box center [263, 362] width 91 height 194
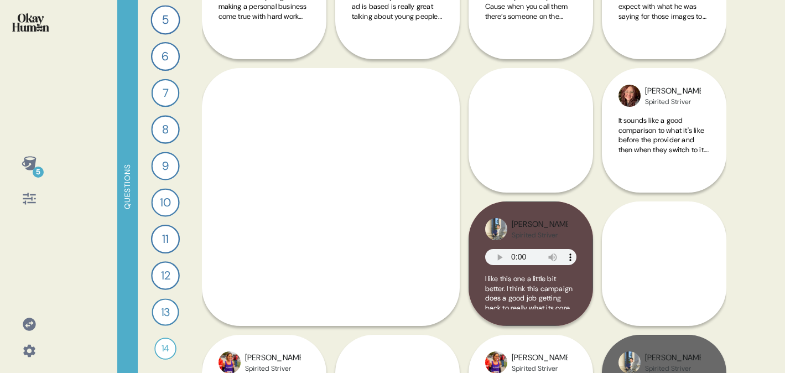
scroll to position [1206, 0]
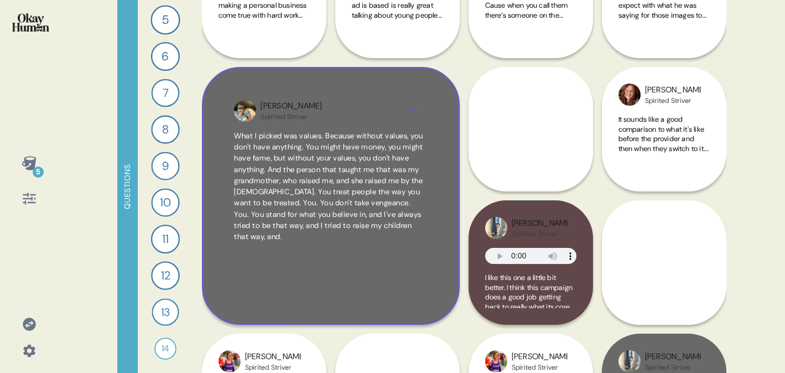
click at [405, 165] on span "What I picked was values. Because without values, you don't have anything. You …" at bounding box center [328, 186] width 189 height 110
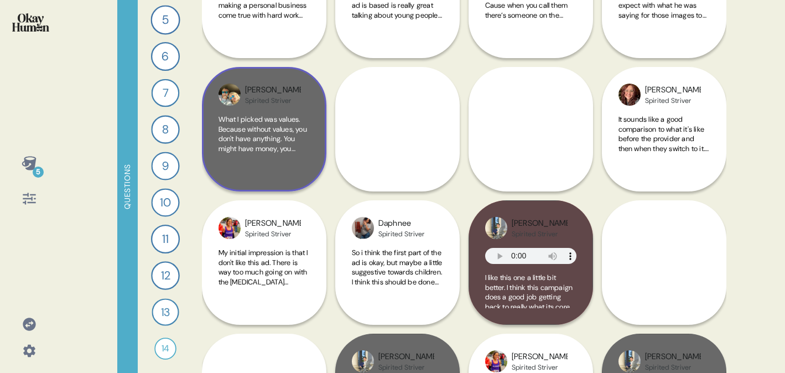
click at [283, 143] on span "What I picked was values. Because without values, you don't have anything. You …" at bounding box center [263, 211] width 91 height 194
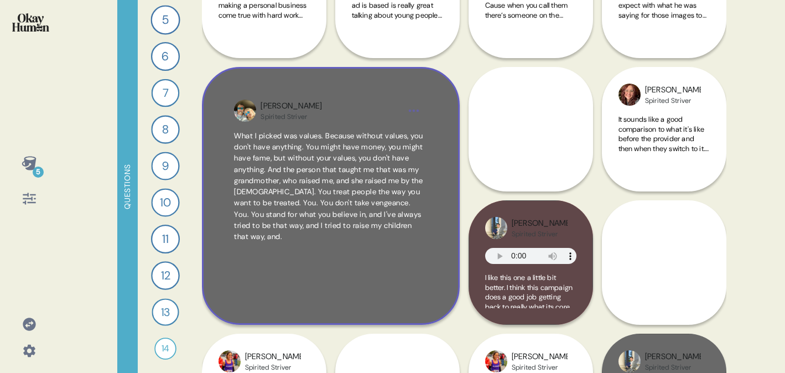
click at [323, 143] on span "What I picked was values. Because without values, you don't have anything. You …" at bounding box center [328, 186] width 189 height 110
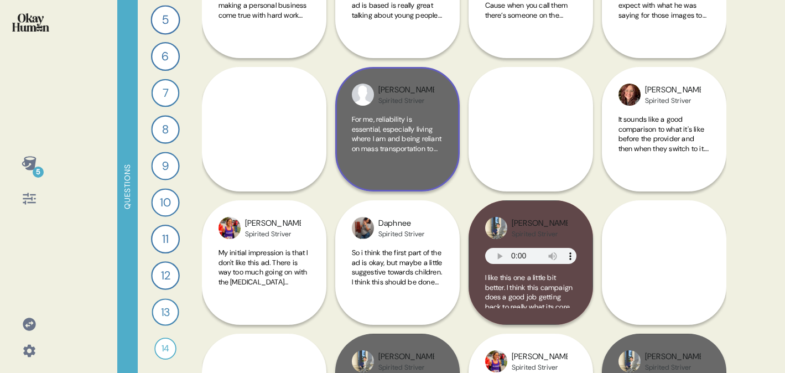
click at [383, 115] on span "For me, reliability is essential, especially living where I am and being relian…" at bounding box center [397, 206] width 91 height 184
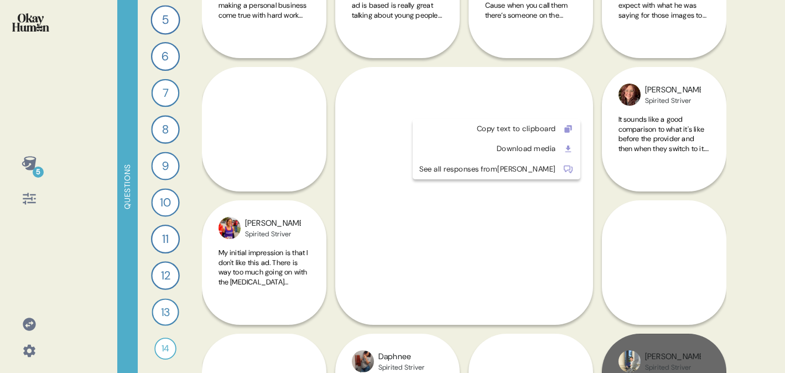
click at [552, 115] on html "5 Questions 1 What connects with you or stands out about the Life Unlimited man…" at bounding box center [392, 186] width 785 height 373
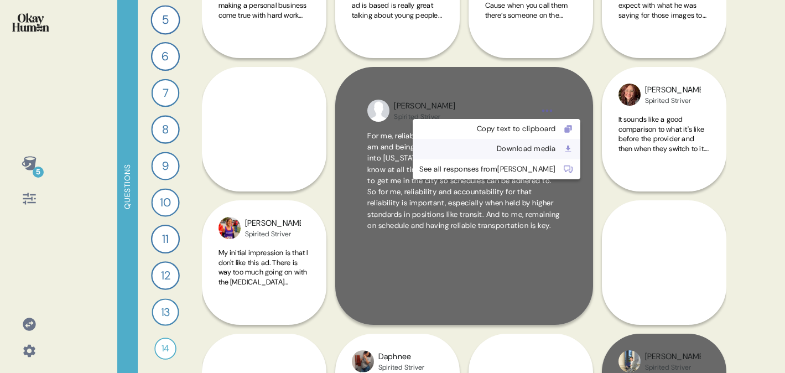
click at [488, 153] on div "Download media" at bounding box center [487, 148] width 137 height 11
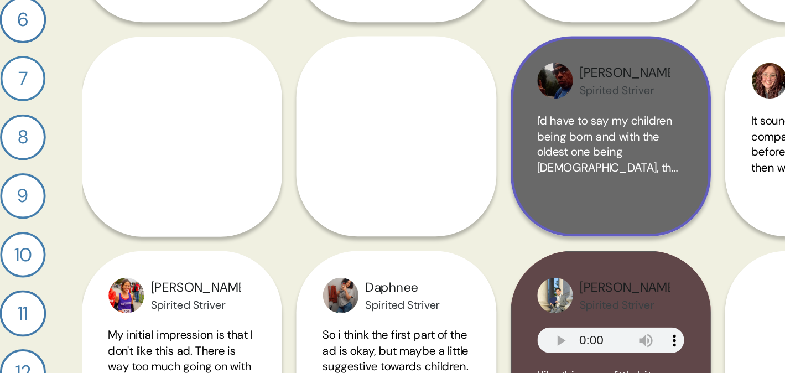
click at [561, 88] on div "[PERSON_NAME] Spirited Striver" at bounding box center [539, 94] width 56 height 21
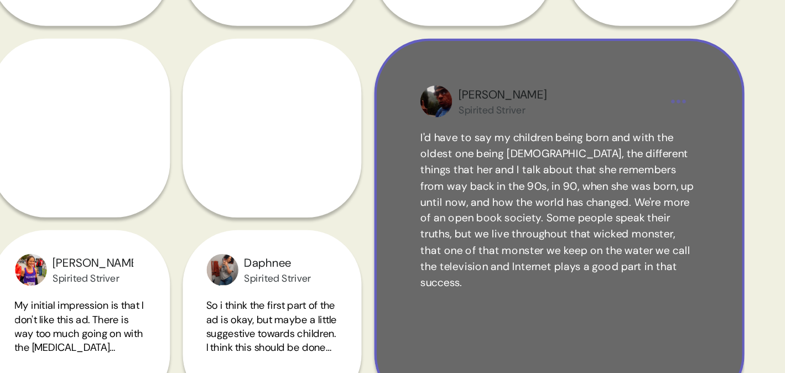
click at [688, 114] on div "[PERSON_NAME] Spirited Striver" at bounding box center [596, 111] width 192 height 22
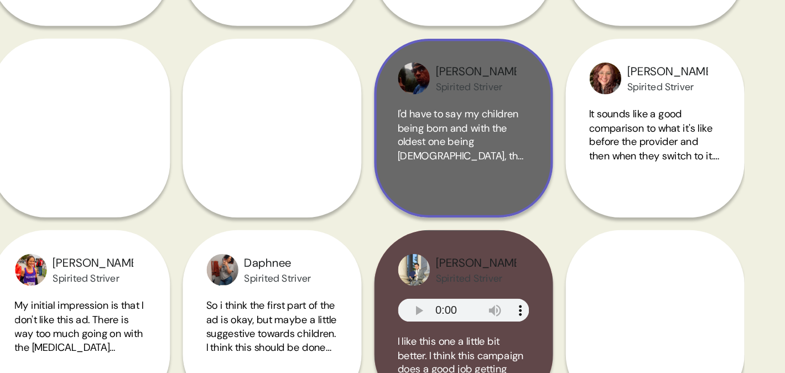
click at [503, 115] on span "I'd have to say my children being born and with the oldest one being [DEMOGRAPH…" at bounding box center [530, 206] width 90 height 184
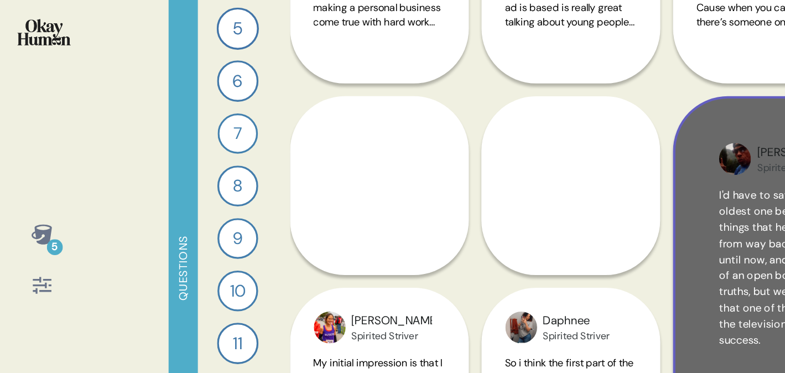
click at [477, 77] on html "5 Questions 1 What connects with you or stands out about the Life Unlimited man…" at bounding box center [392, 186] width 785 height 373
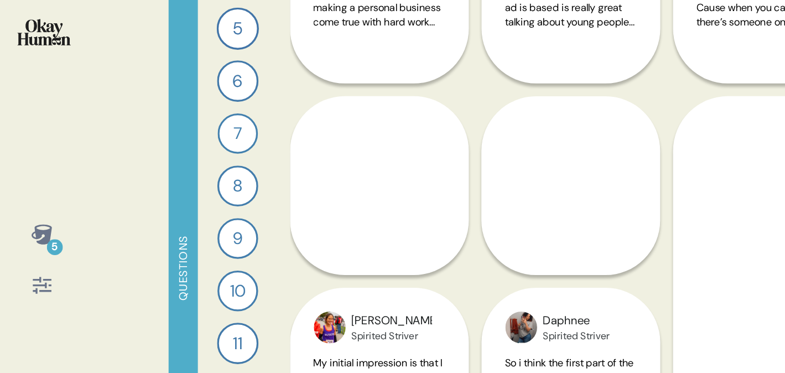
click at [541, 132] on html "5 Questions 1 What connects with you or stands out about the Life Unlimited man…" at bounding box center [392, 186] width 785 height 373
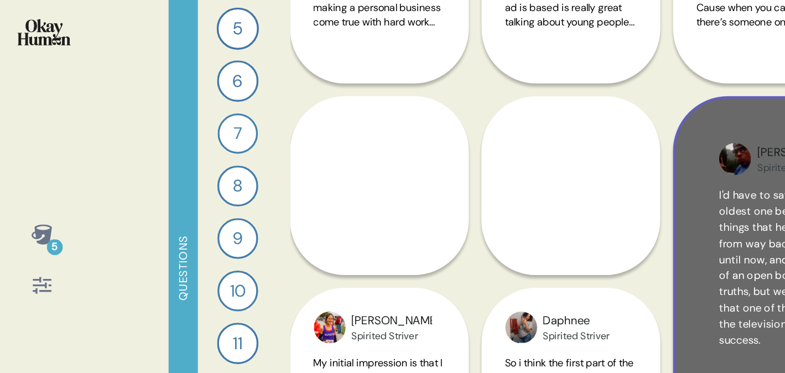
click at [494, 132] on div "[PERSON_NAME] Spirited Striver I'd have to say my children being born and with …" at bounding box center [597, 196] width 258 height 258
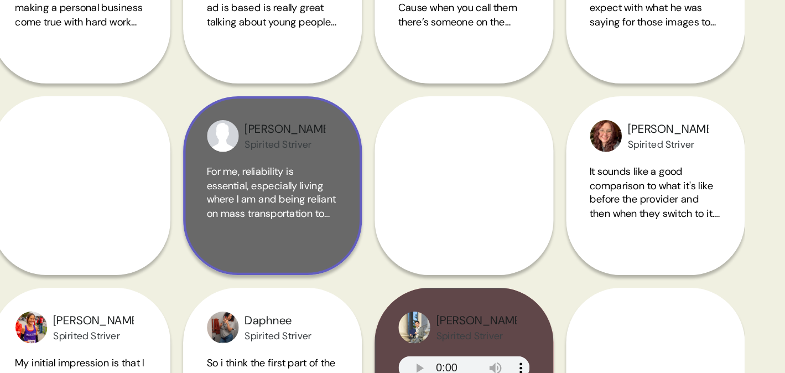
scroll to position [0, 0]
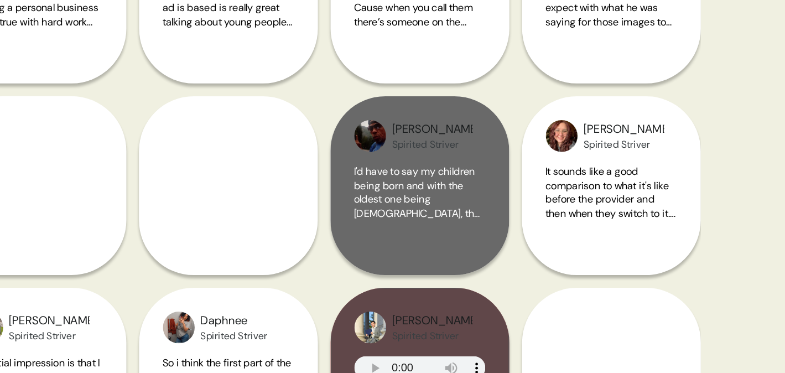
click at [541, 133] on span "I'd have to say my children being born and with the oldest one being [DEMOGRAPH…" at bounding box center [530, 206] width 90 height 184
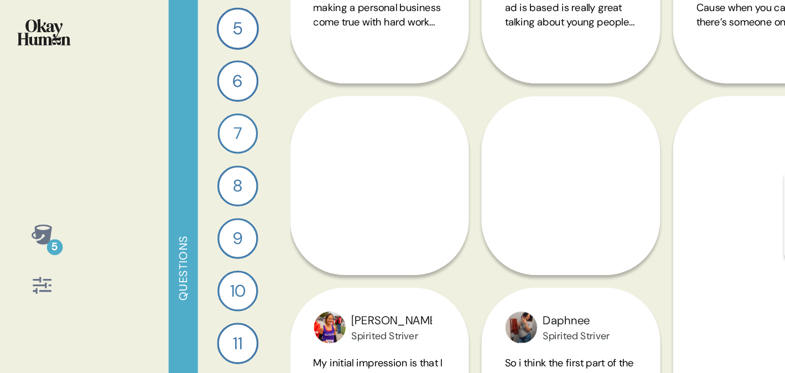
click at [445, 111] on html "5 Questions 1 What connects with you or stands out about the Life Unlimited man…" at bounding box center [392, 186] width 785 height 373
click at [482, 117] on html "5 Questions 1 What connects with you or stands out about the Life Unlimited man…" at bounding box center [392, 186] width 785 height 373
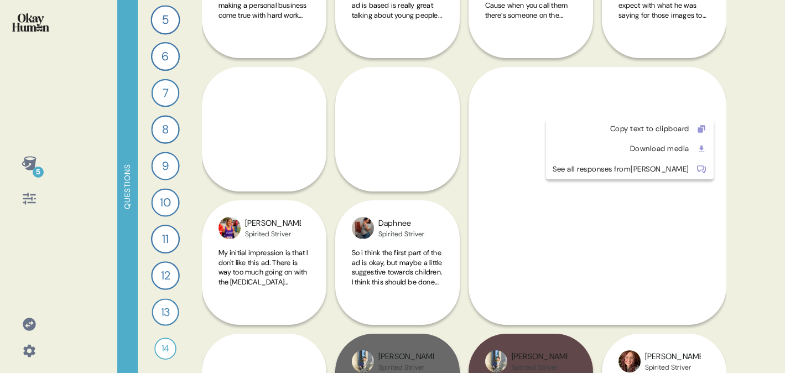
click at [683, 110] on html "5 Questions 1 What connects with you or stands out about the Life Unlimited man…" at bounding box center [392, 186] width 785 height 373
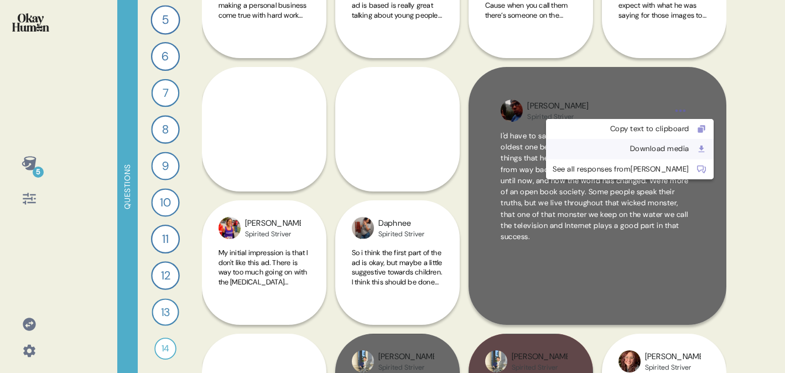
click at [618, 147] on div "Download media" at bounding box center [620, 148] width 137 height 11
